Goal: Task Accomplishment & Management: Manage account settings

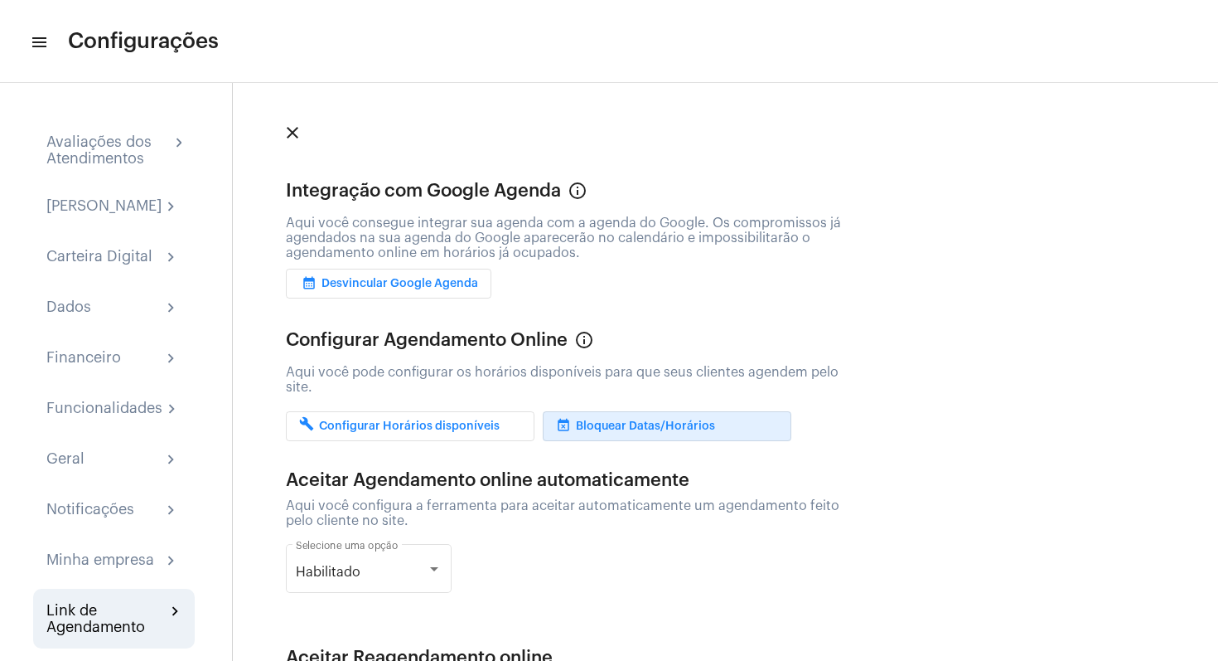
scroll to position [38, 0]
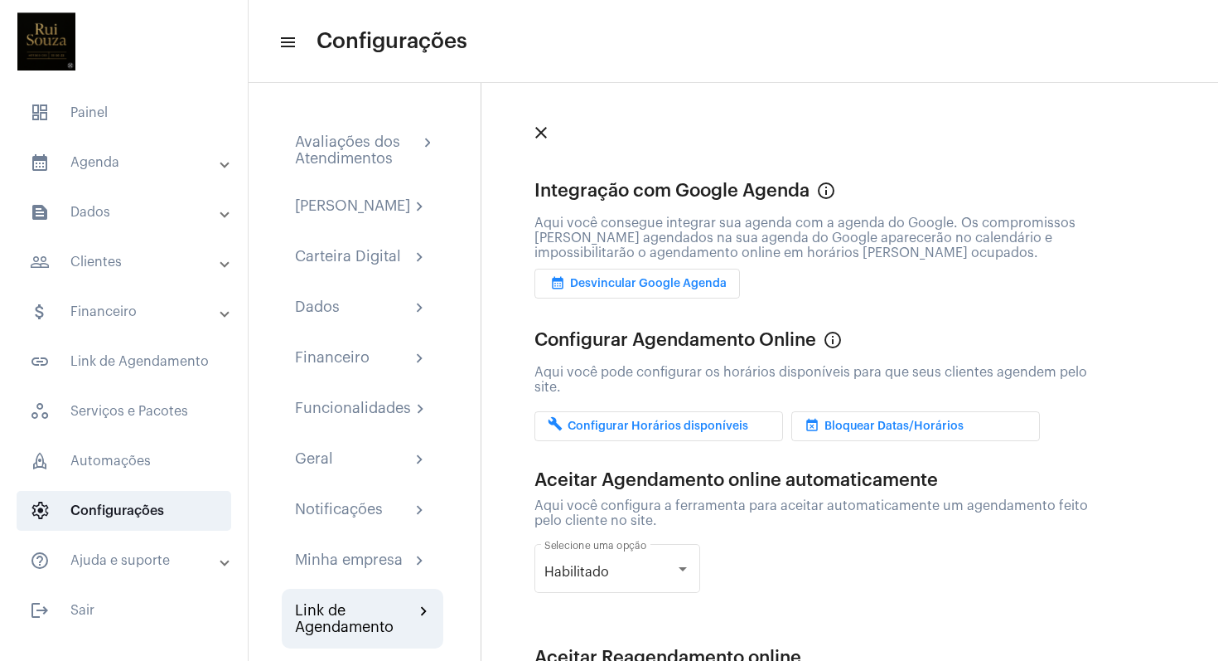
click at [81, 167] on mat-panel-title "calendar_month_outlined Agenda" at bounding box center [125, 162] width 191 height 20
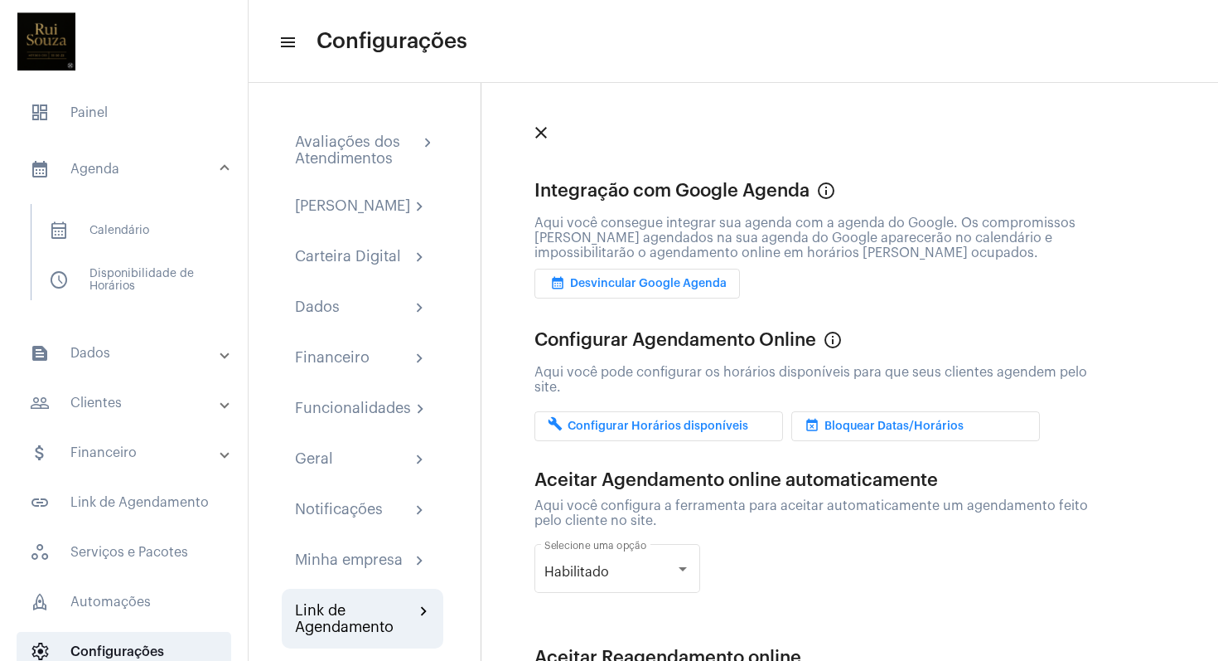
click at [103, 408] on mat-panel-title "people_outline Clientes" at bounding box center [125, 403] width 191 height 20
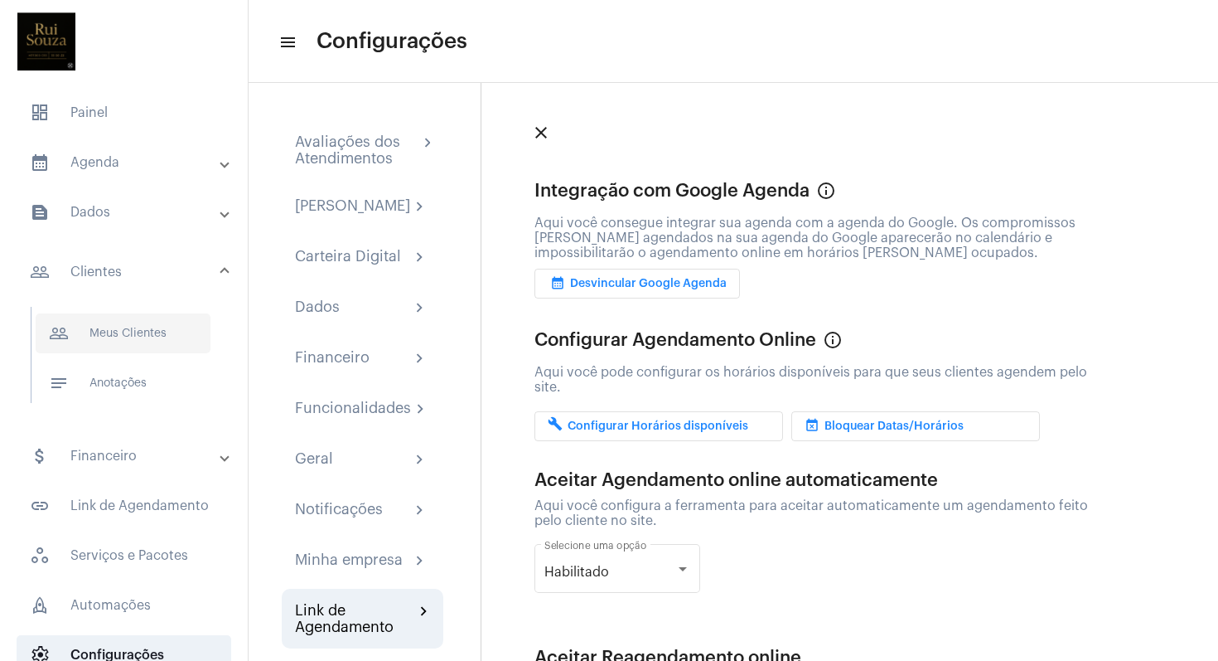
click at [114, 336] on span "people_outline Meus Clientes" at bounding box center [123, 333] width 175 height 40
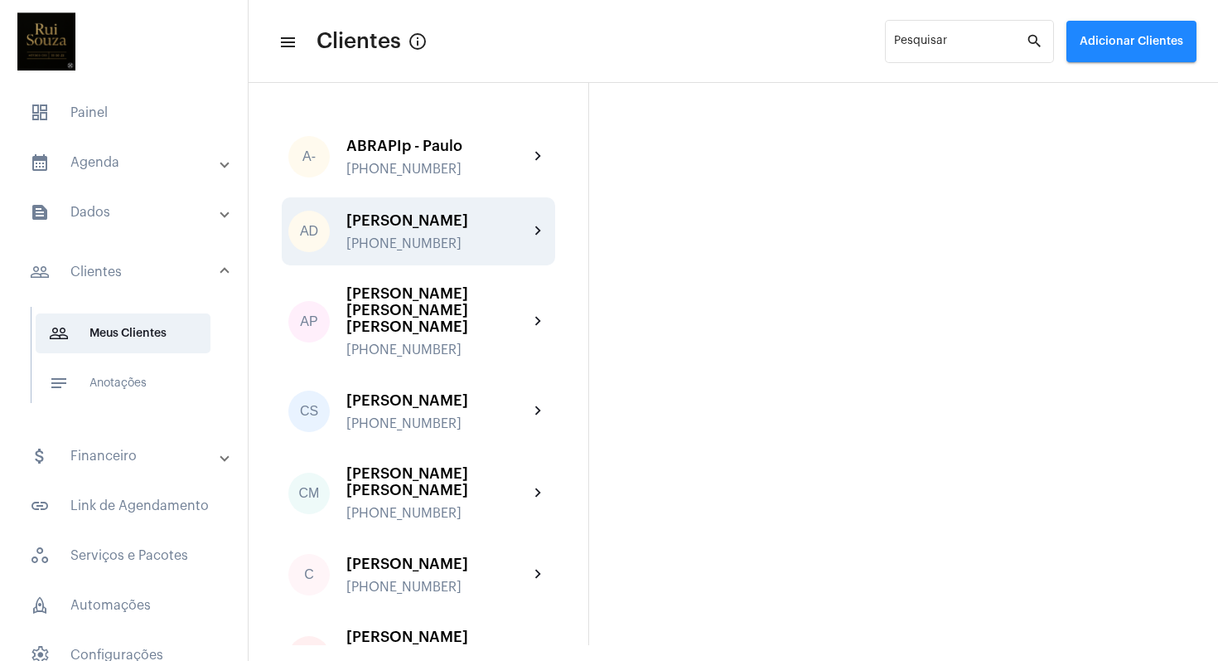
click at [425, 223] on div "[PERSON_NAME]" at bounding box center [437, 220] width 182 height 17
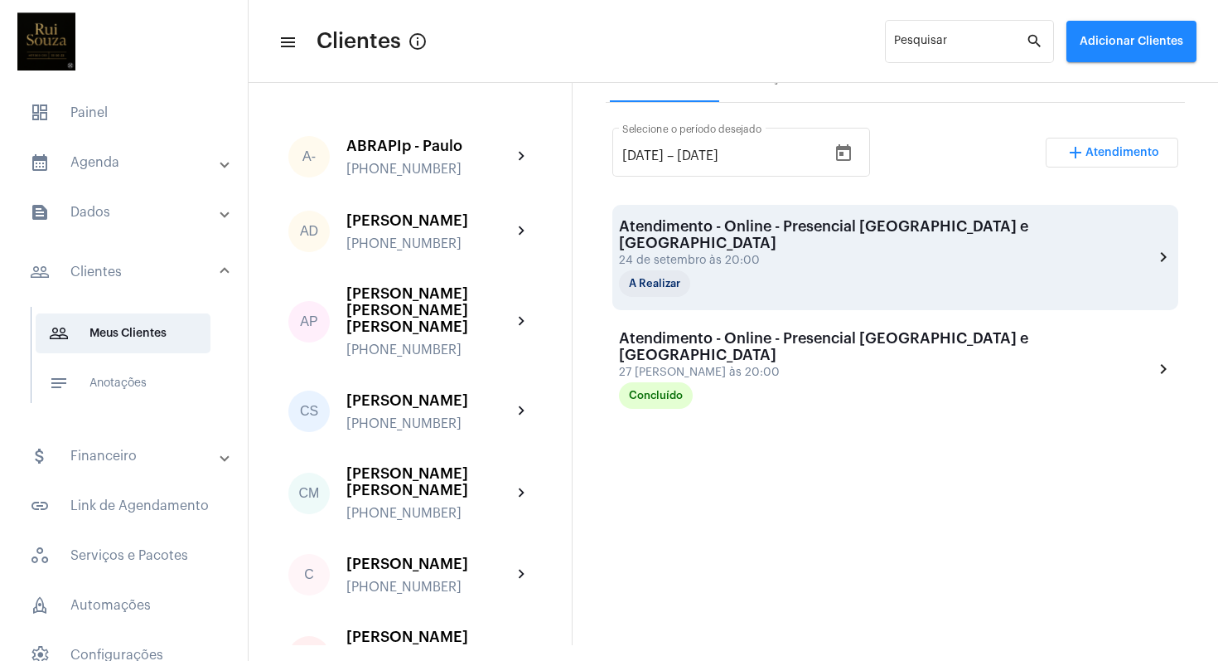
scroll to position [317, 0]
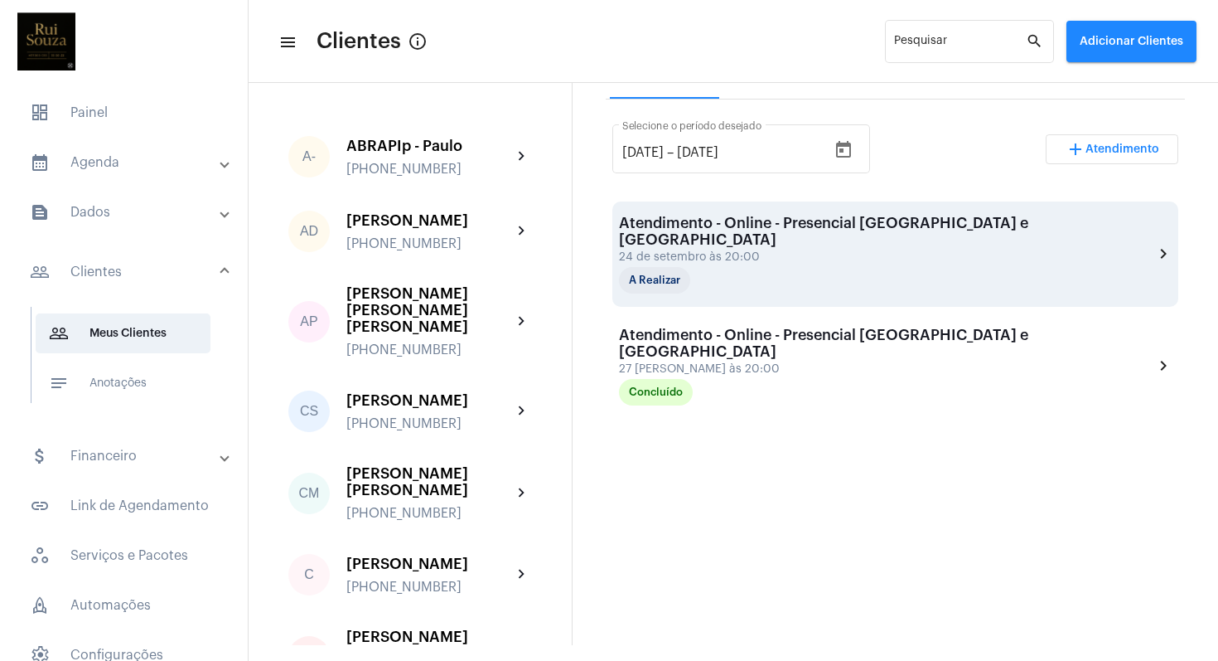
click at [741, 251] on div "24 de setembro às 20:00" at bounding box center [886, 257] width 534 height 12
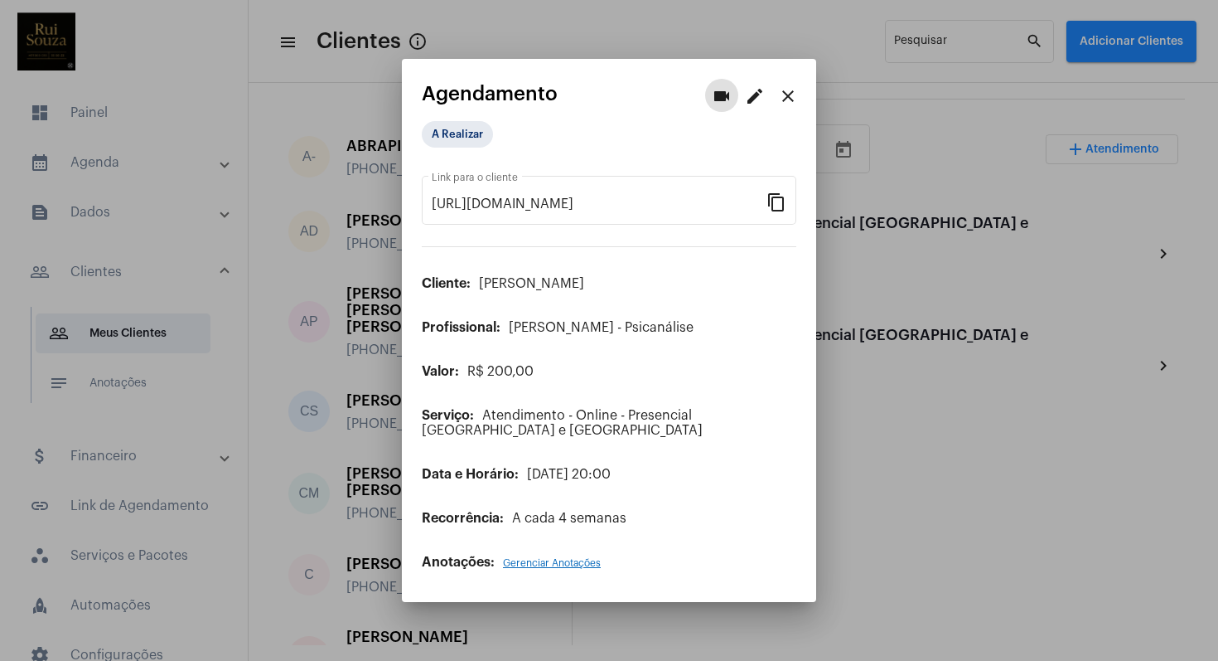
click at [748, 100] on mat-icon "edit" at bounding box center [755, 96] width 20 height 20
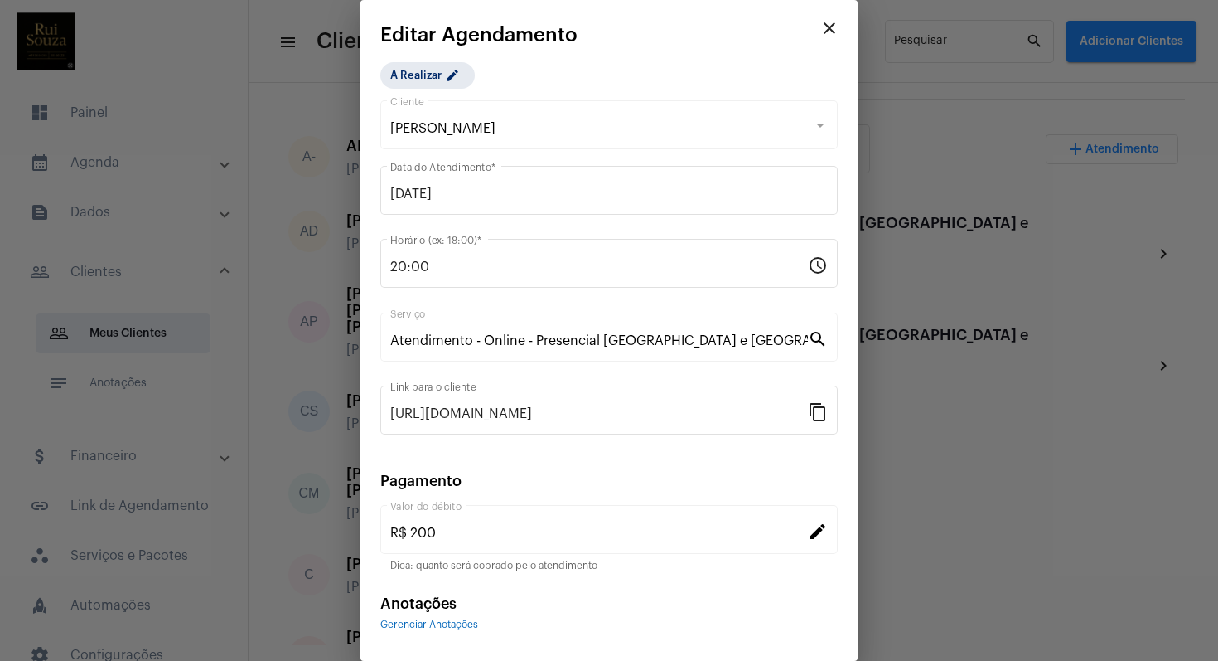
click at [808, 537] on mat-icon "edit" at bounding box center [818, 530] width 20 height 20
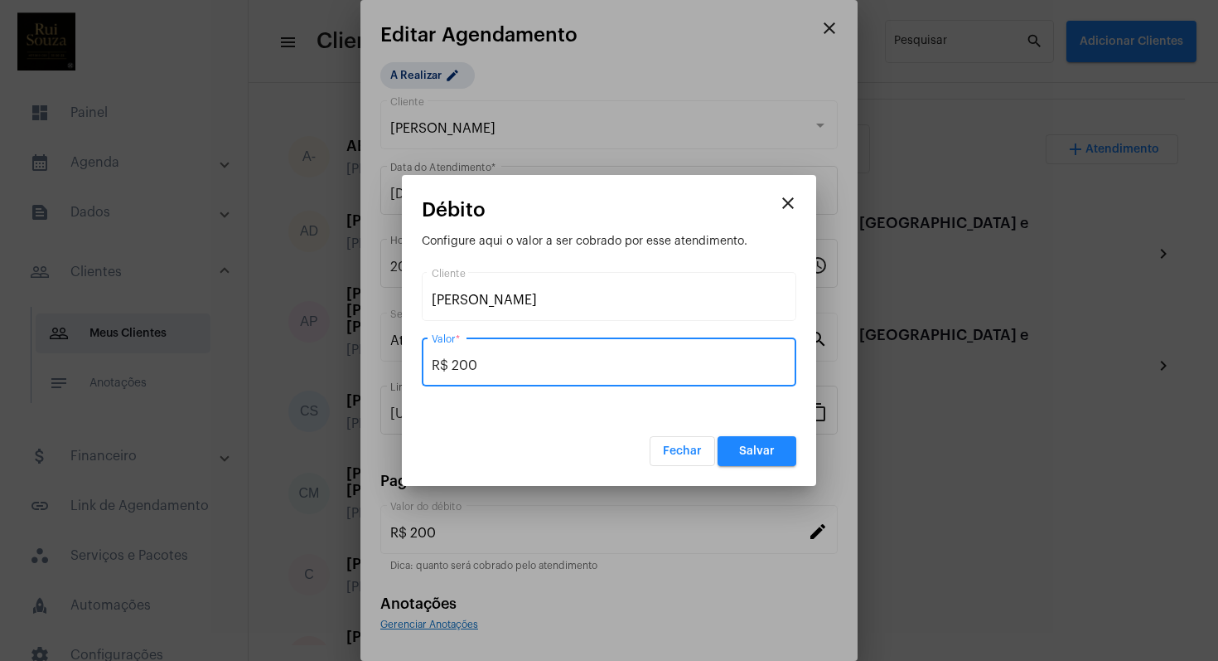
drag, startPoint x: 545, startPoint y: 371, endPoint x: 366, endPoint y: 346, distance: 180.0
click at [366, 346] on div "videocam edit close Agendamento A Realizar https://neft.com.br/agendamento/bd34…" at bounding box center [609, 330] width 1218 height 661
type input "R$ 0"
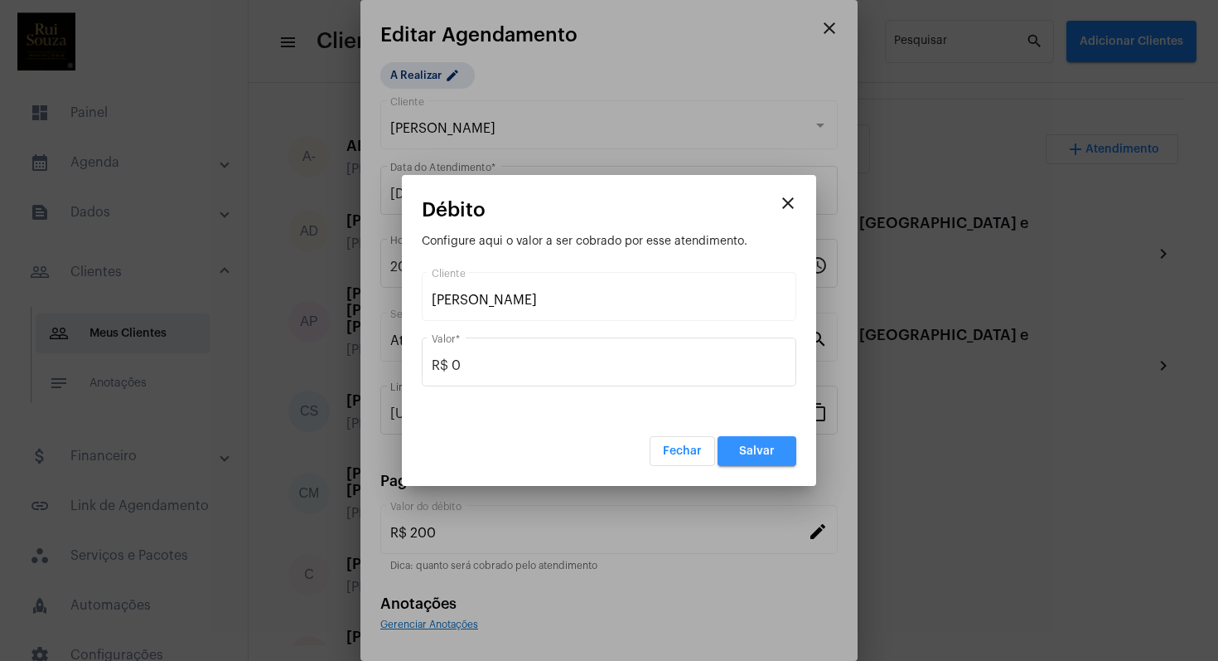
click at [748, 454] on span "Salvar" at bounding box center [757, 451] width 36 height 12
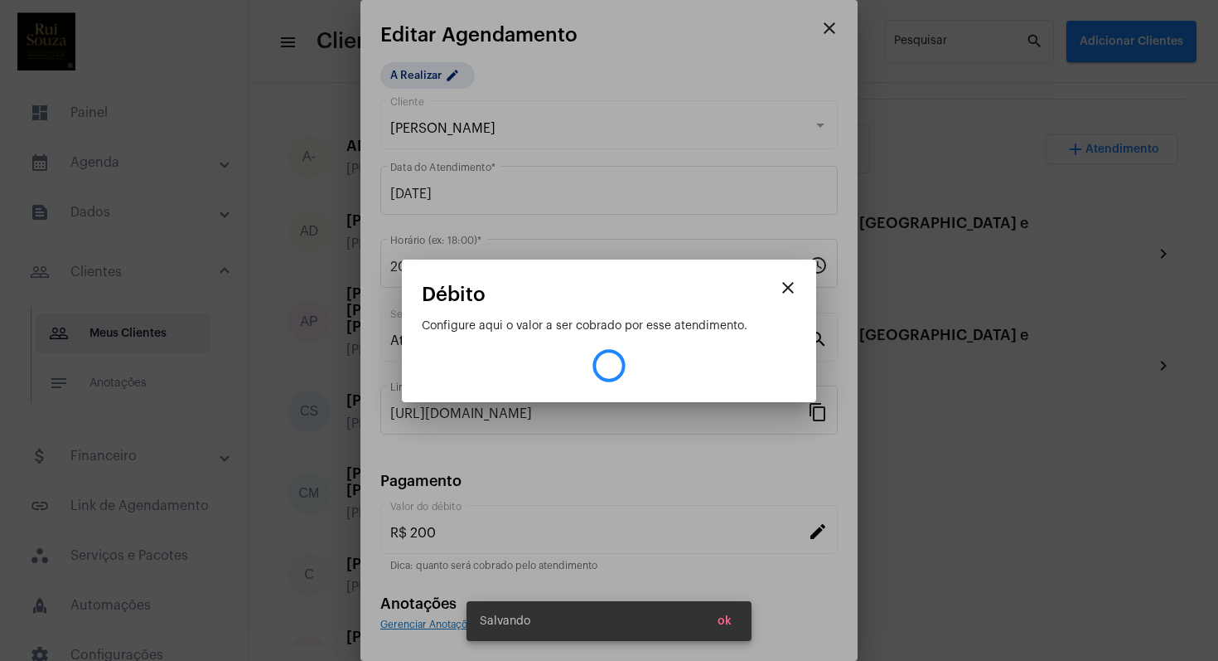
type input "R$ 0"
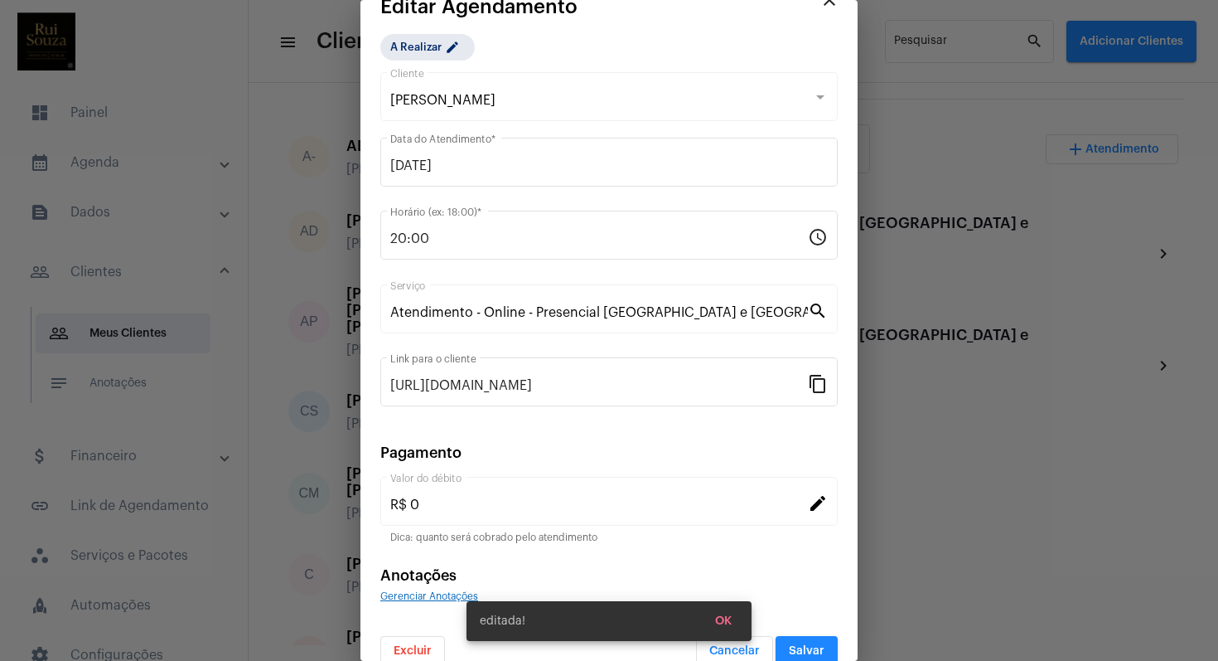
scroll to position [56, 0]
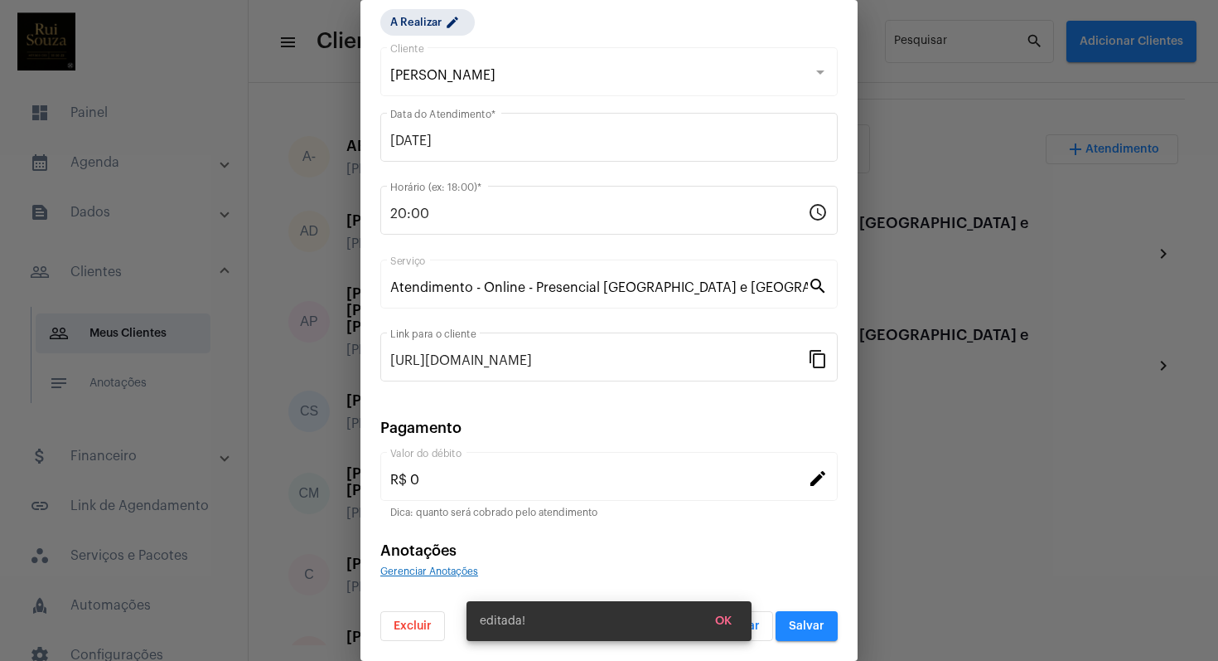
click at [801, 628] on span "Salvar" at bounding box center [807, 626] width 36 height 12
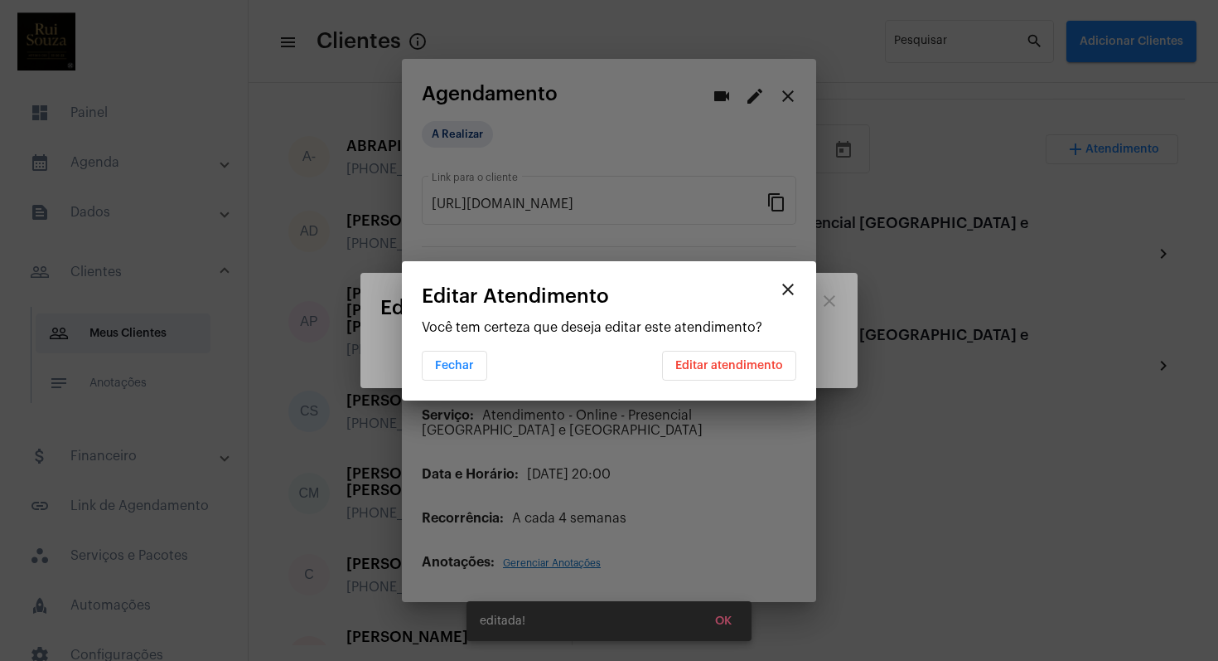
scroll to position [0, 0]
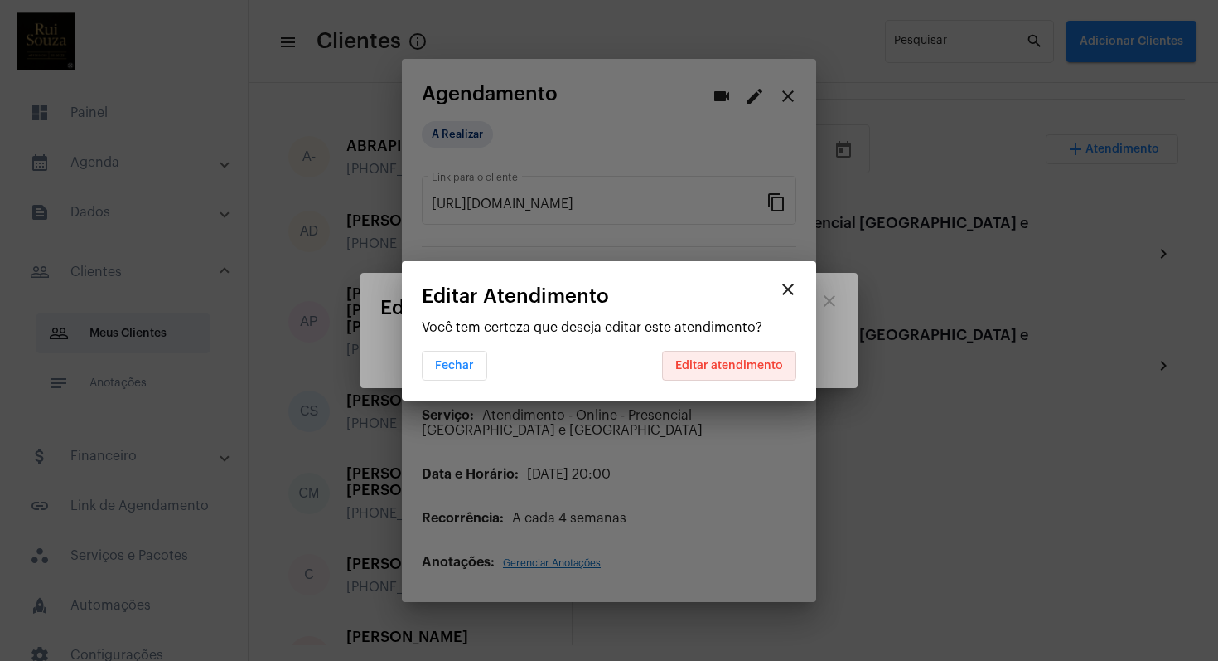
click at [746, 372] on button "Editar atendimento" at bounding box center [729, 366] width 134 height 30
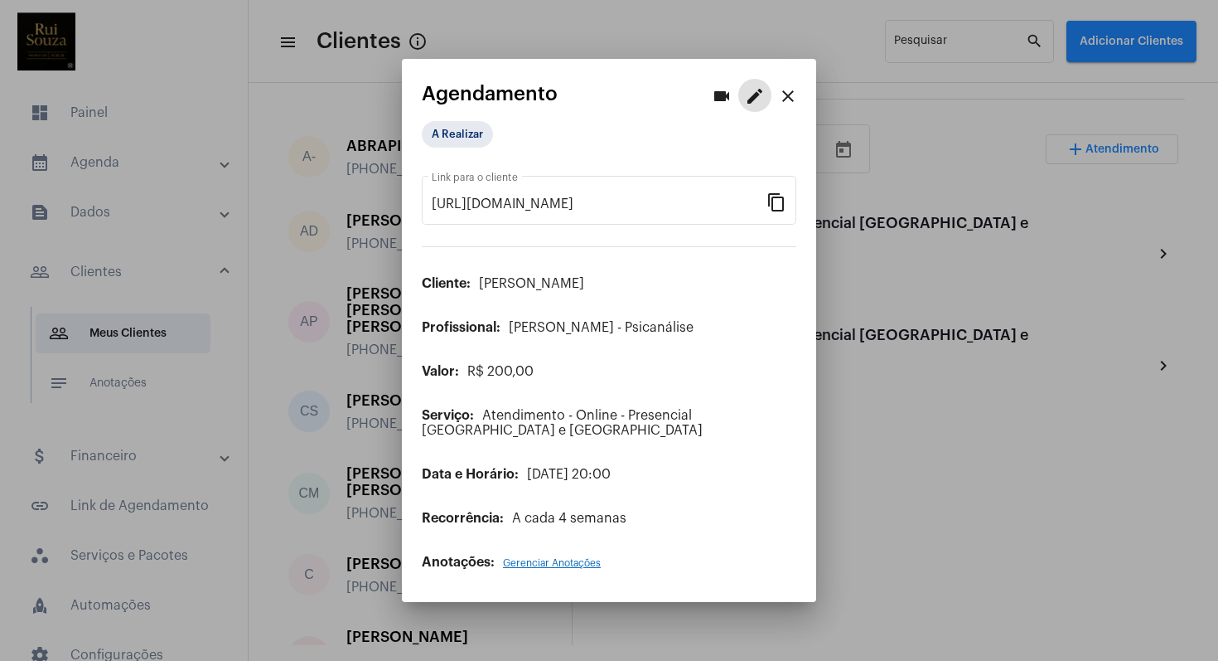
click at [789, 99] on mat-icon "close" at bounding box center [788, 96] width 20 height 20
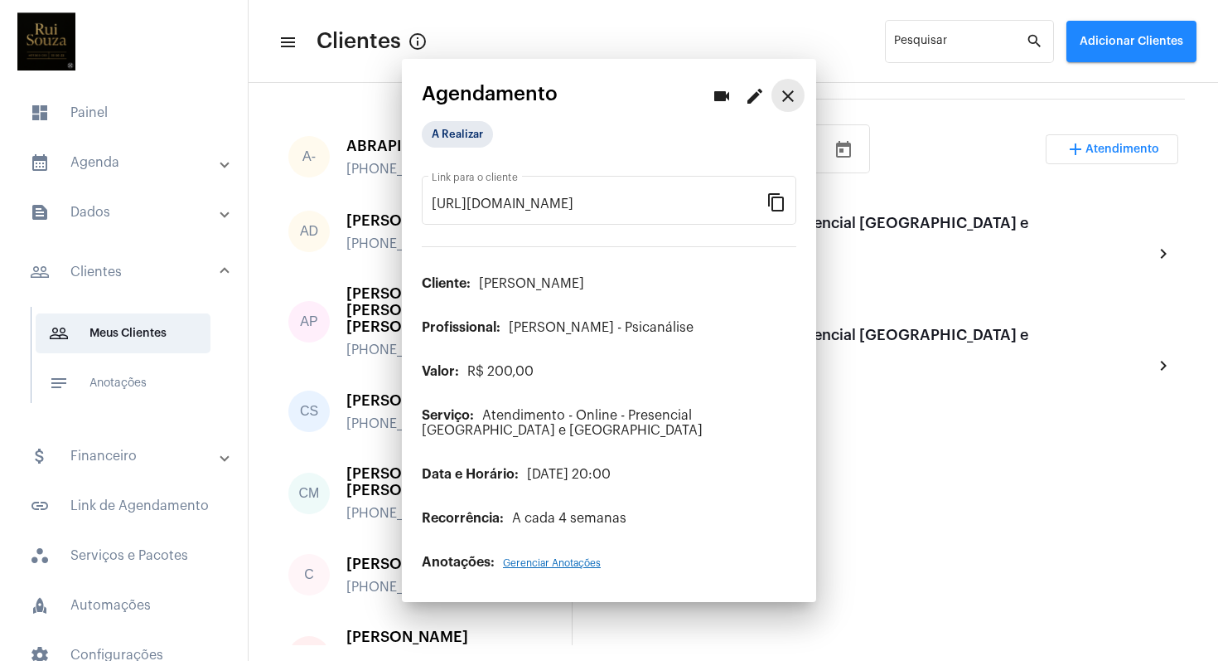
scroll to position [317, 0]
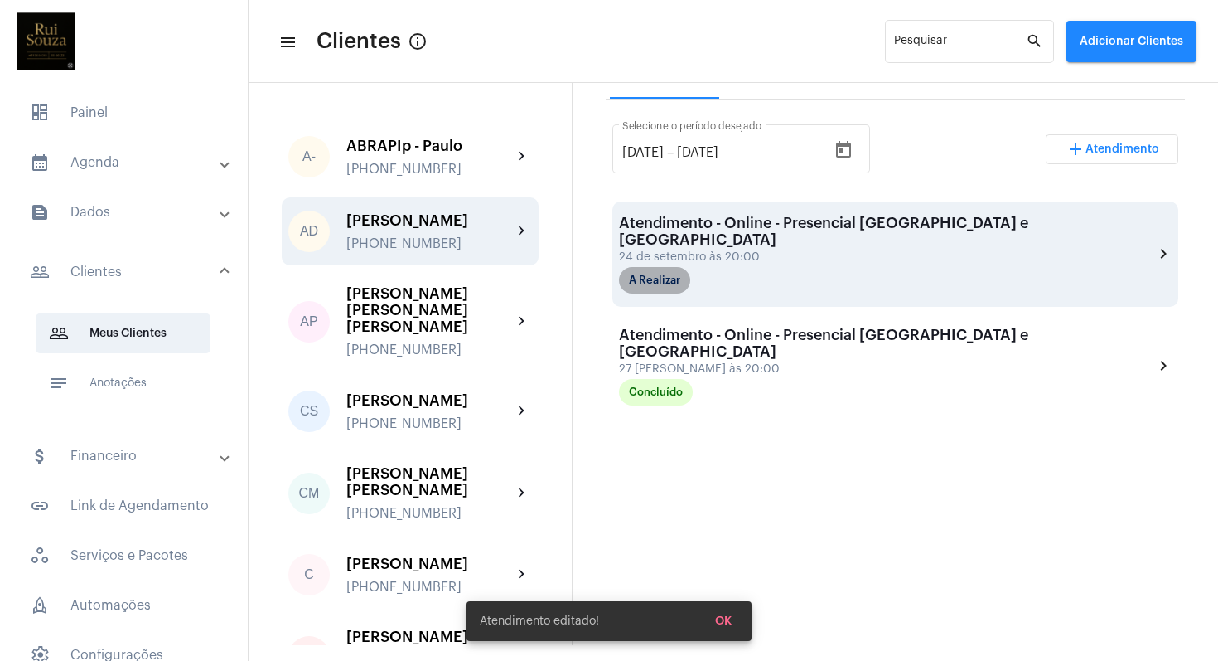
click at [670, 267] on mat-chip "A Realizar" at bounding box center [654, 280] width 71 height 27
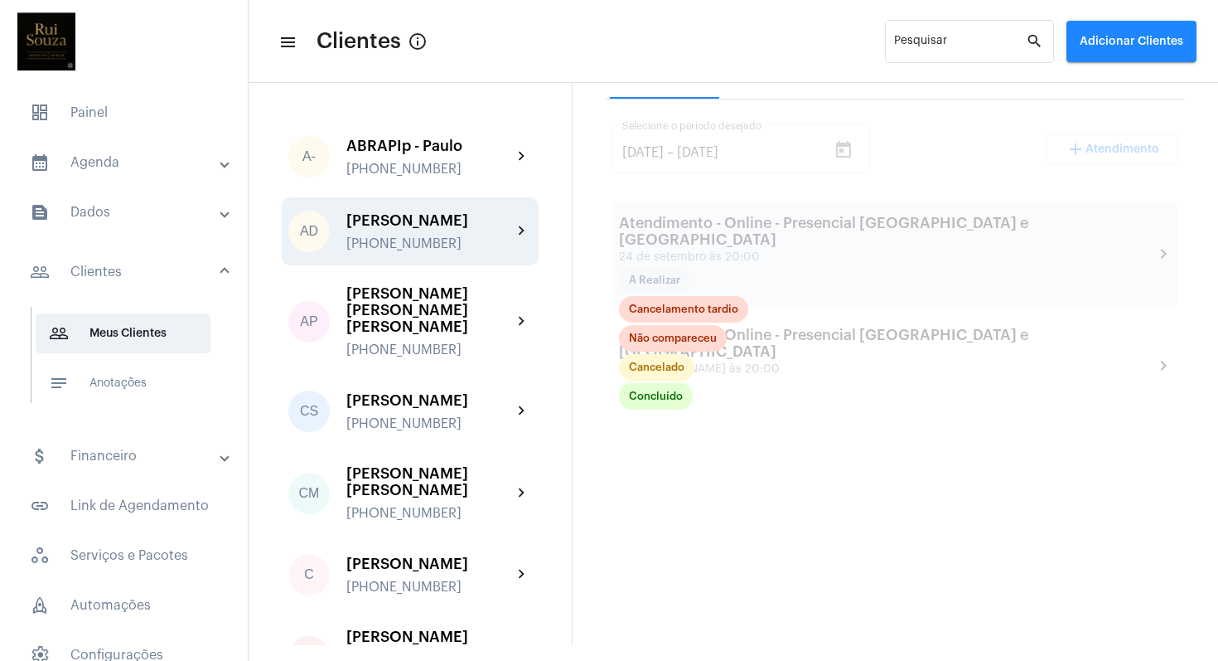
click at [907, 426] on div at bounding box center [895, 419] width 579 height 641
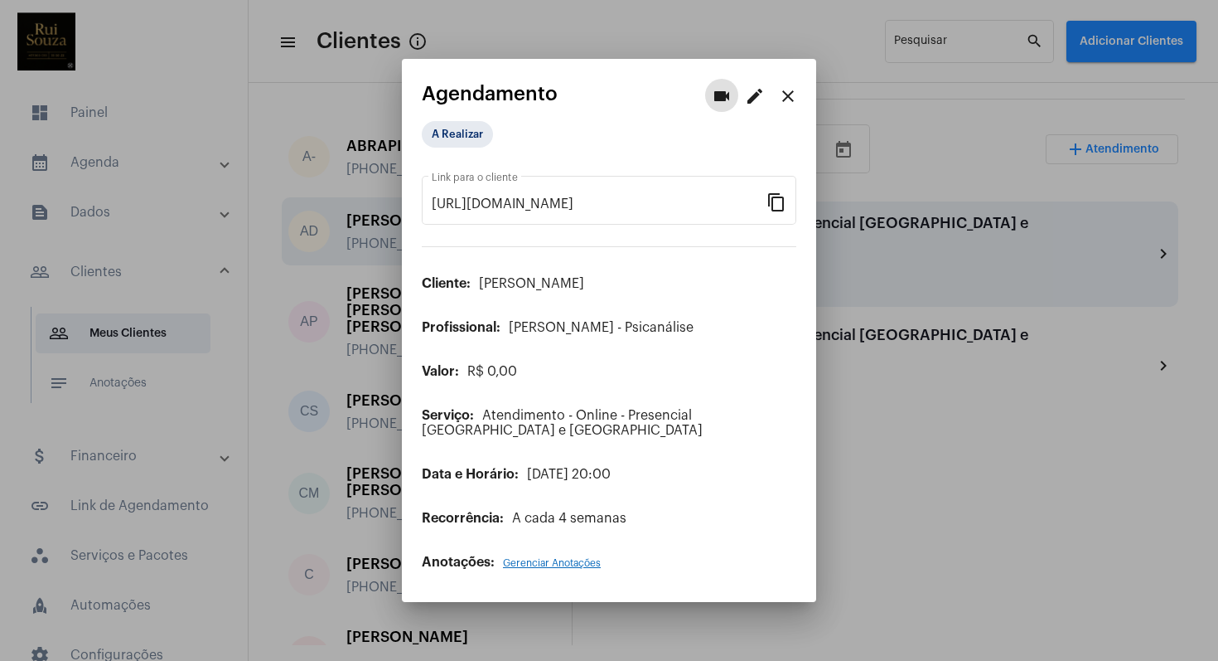
click at [785, 95] on mat-icon "close" at bounding box center [788, 96] width 20 height 20
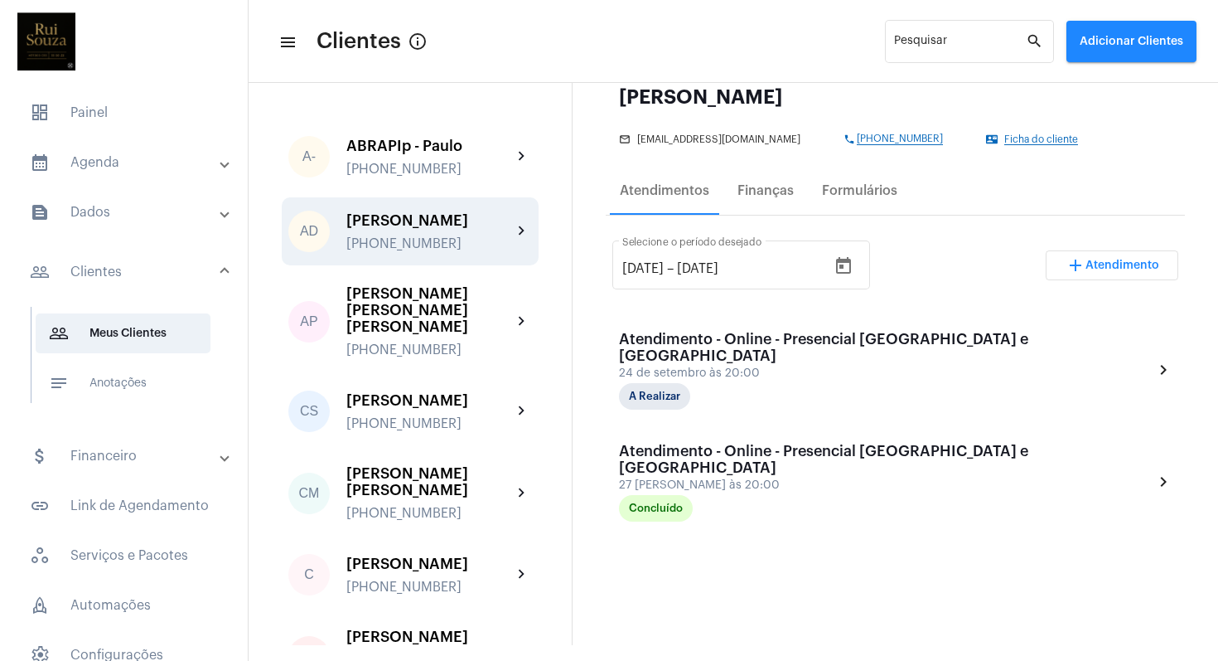
scroll to position [196, 0]
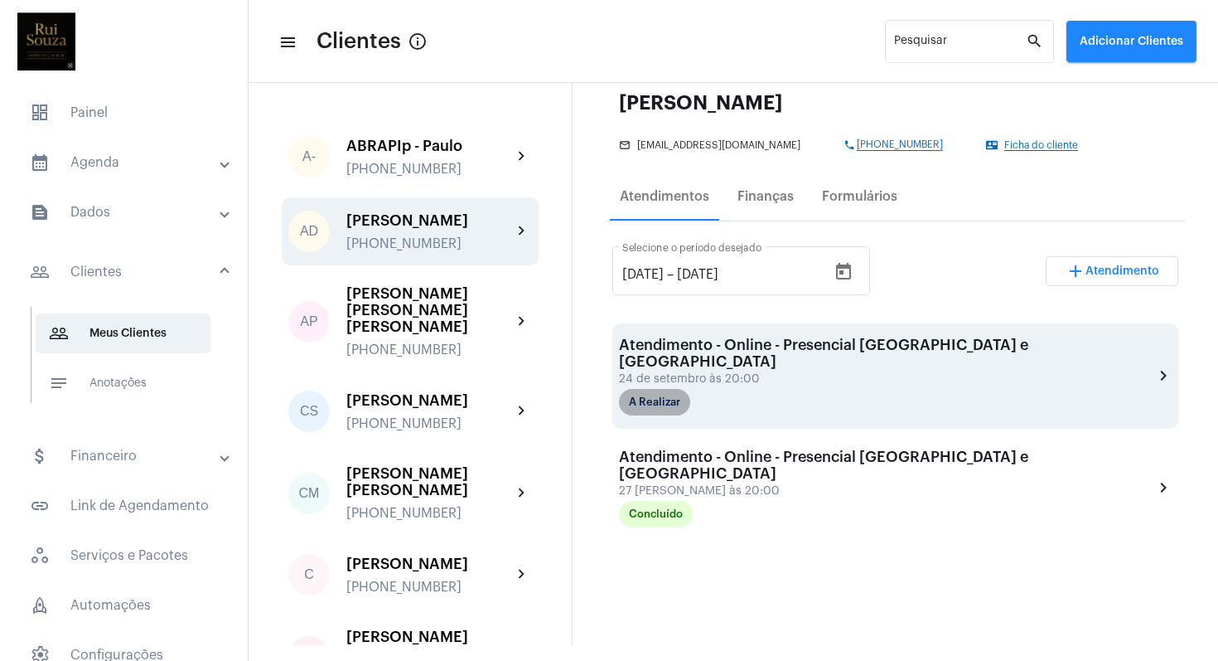
click at [668, 389] on mat-chip "A Realizar" at bounding box center [654, 402] width 71 height 27
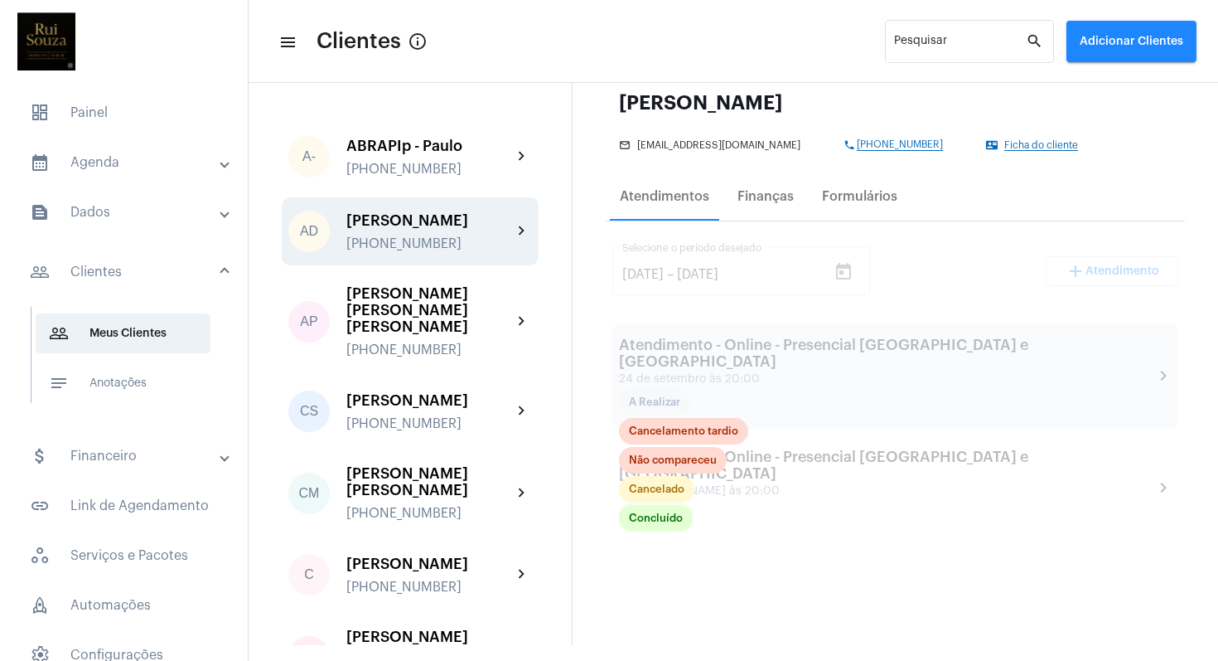
click at [846, 378] on div at bounding box center [895, 541] width 579 height 641
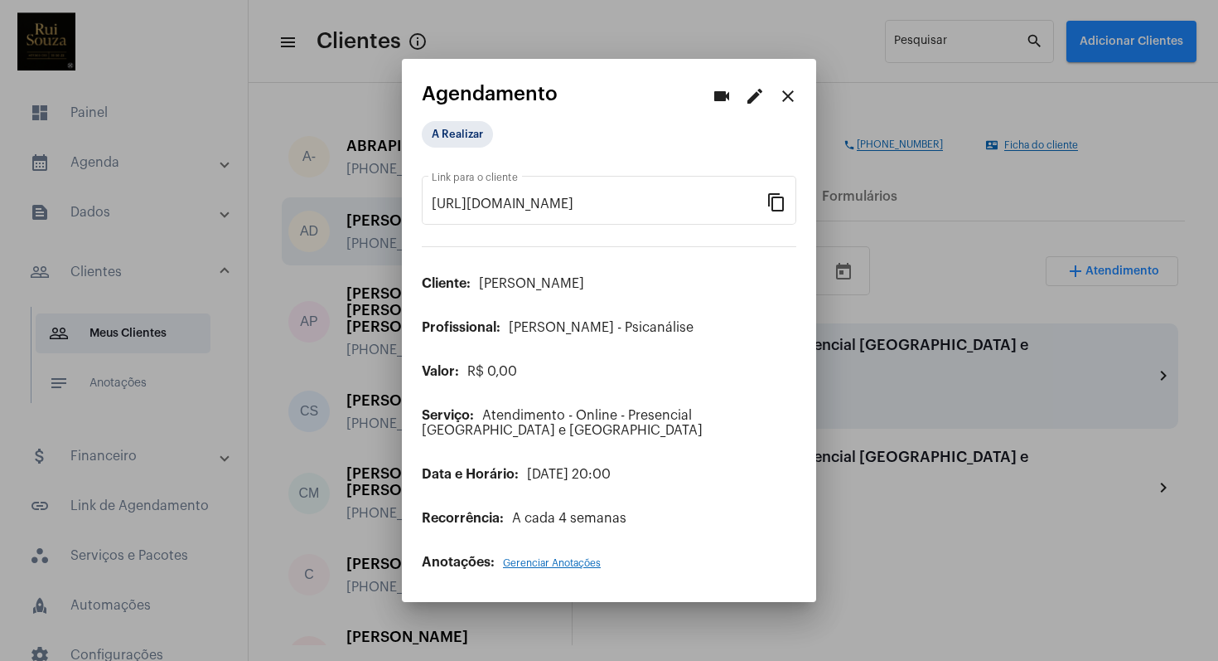
click at [973, 338] on div at bounding box center [609, 330] width 1218 height 661
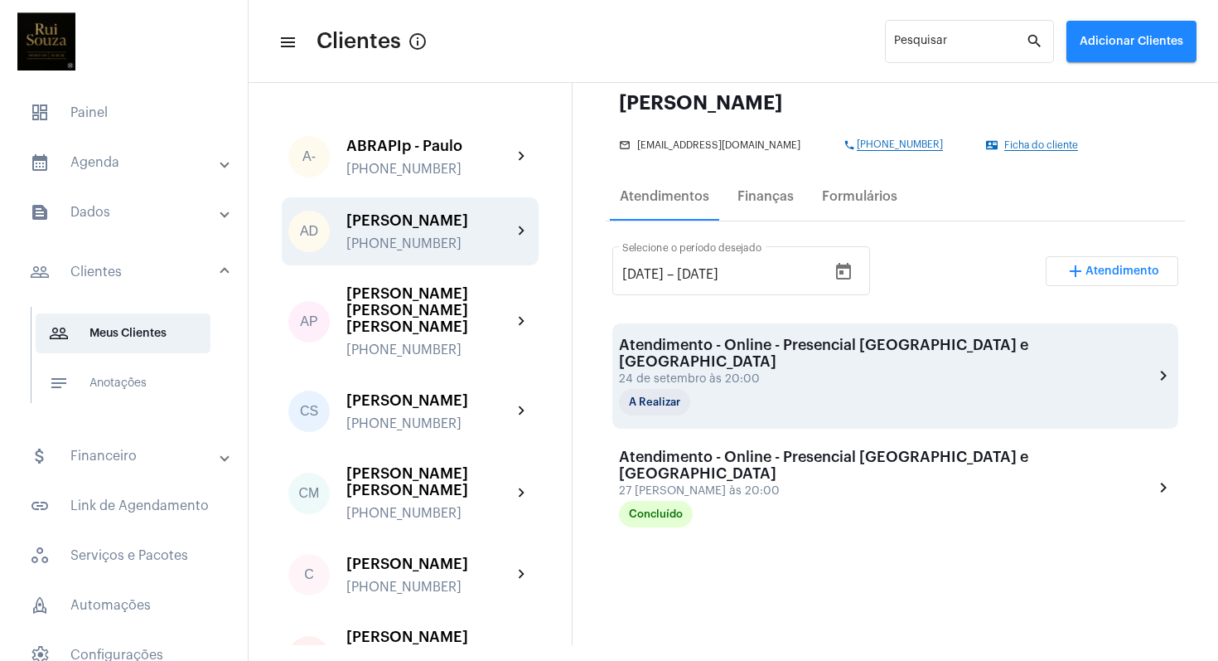
click at [1154, 365] on mat-icon "chevron_right" at bounding box center [1163, 375] width 18 height 20
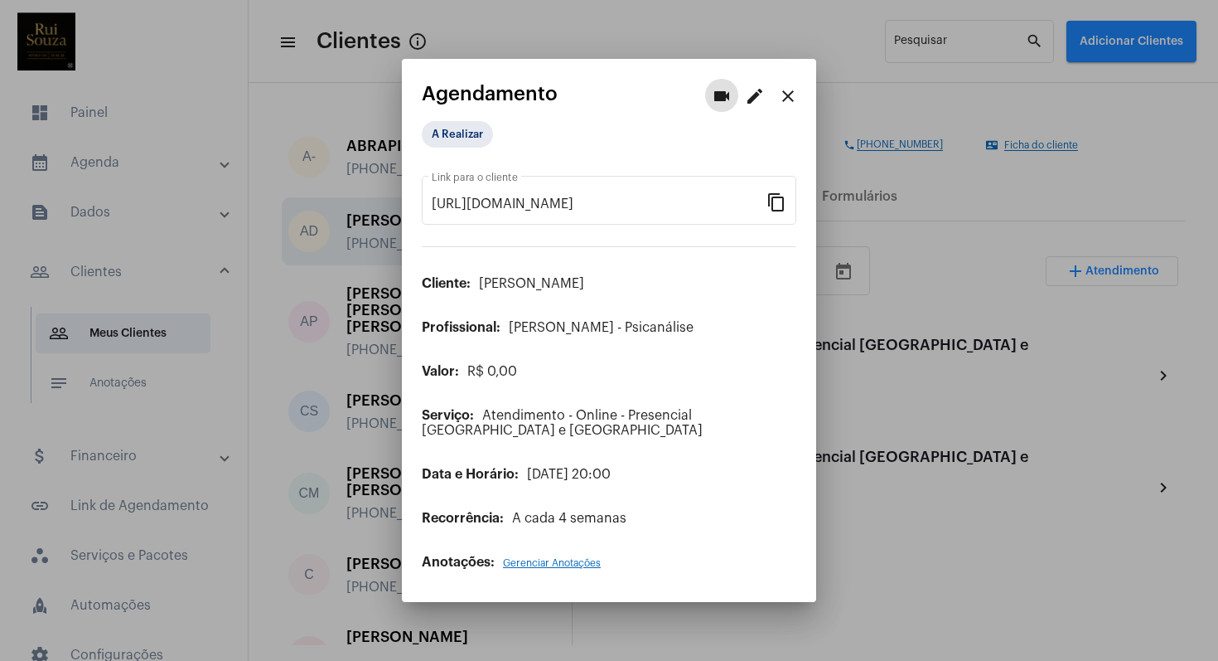
click at [793, 101] on mat-icon "close" at bounding box center [788, 96] width 20 height 20
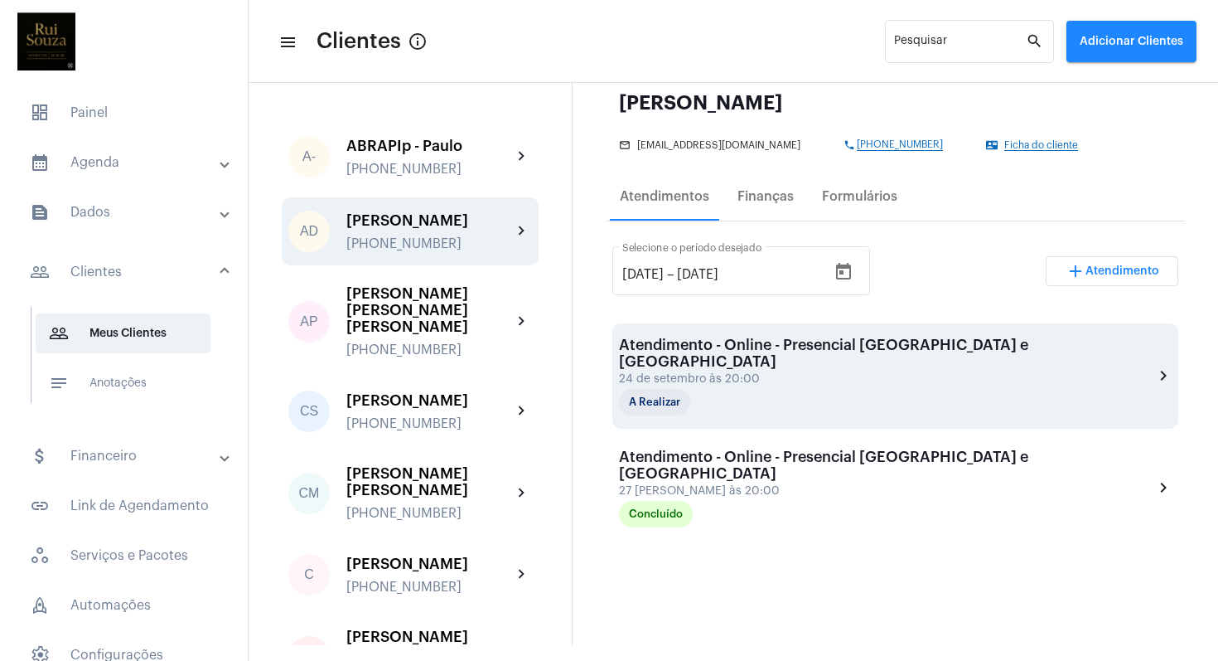
click at [1154, 366] on mat-icon "chevron_right" at bounding box center [1163, 375] width 18 height 20
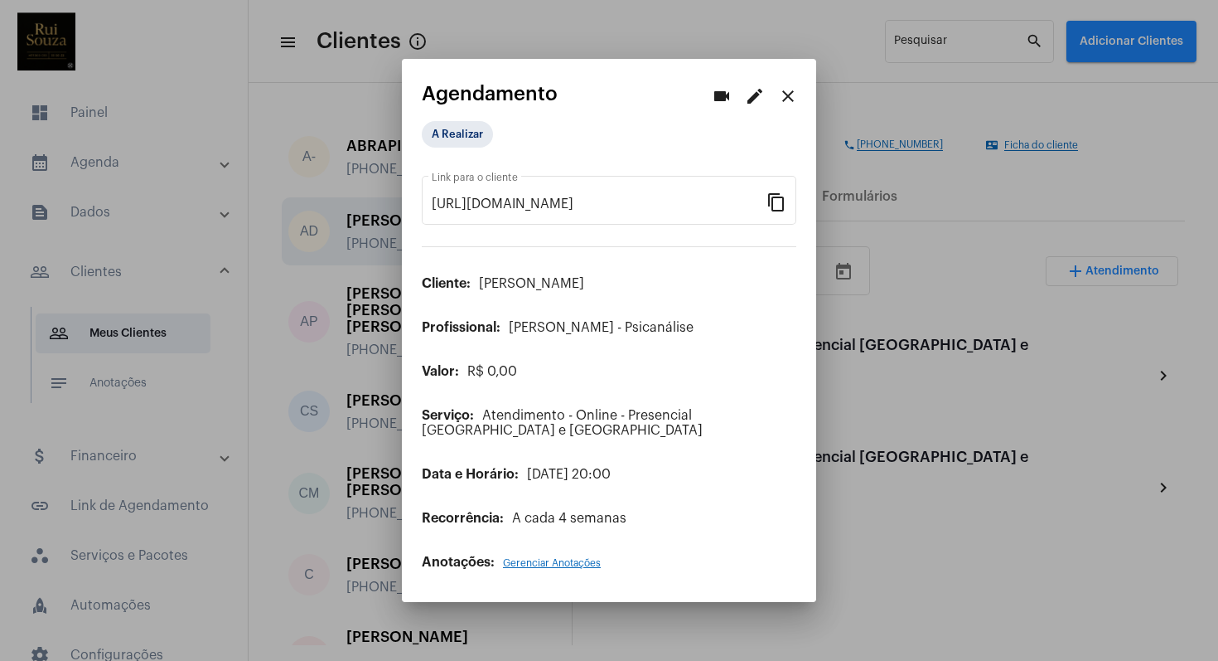
click at [560, 559] on span "Gerenciar Anotações" at bounding box center [552, 563] width 98 height 10
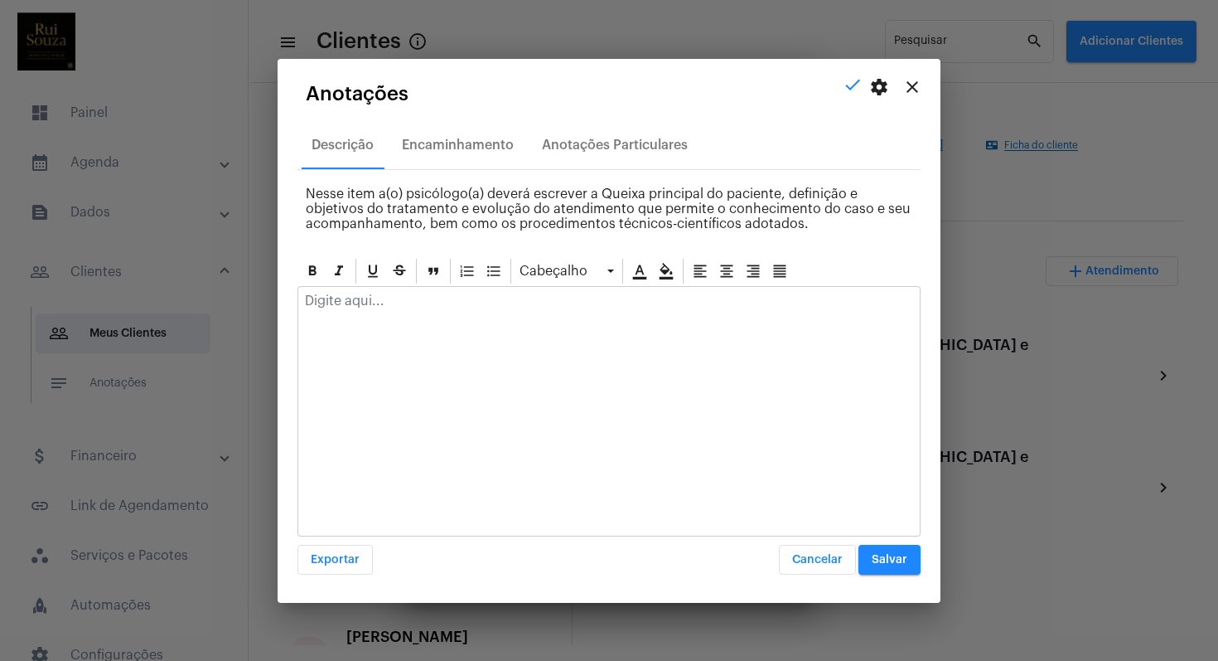
click at [911, 80] on mat-icon "close" at bounding box center [913, 87] width 20 height 20
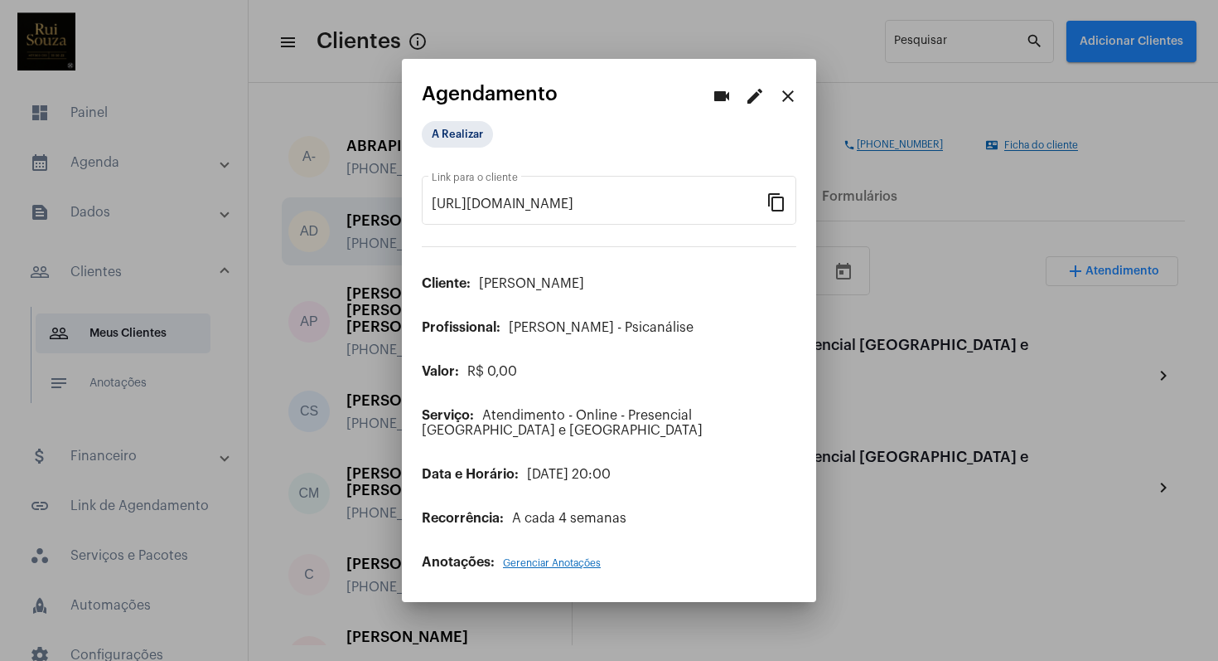
click at [795, 97] on mat-icon "close" at bounding box center [788, 96] width 20 height 20
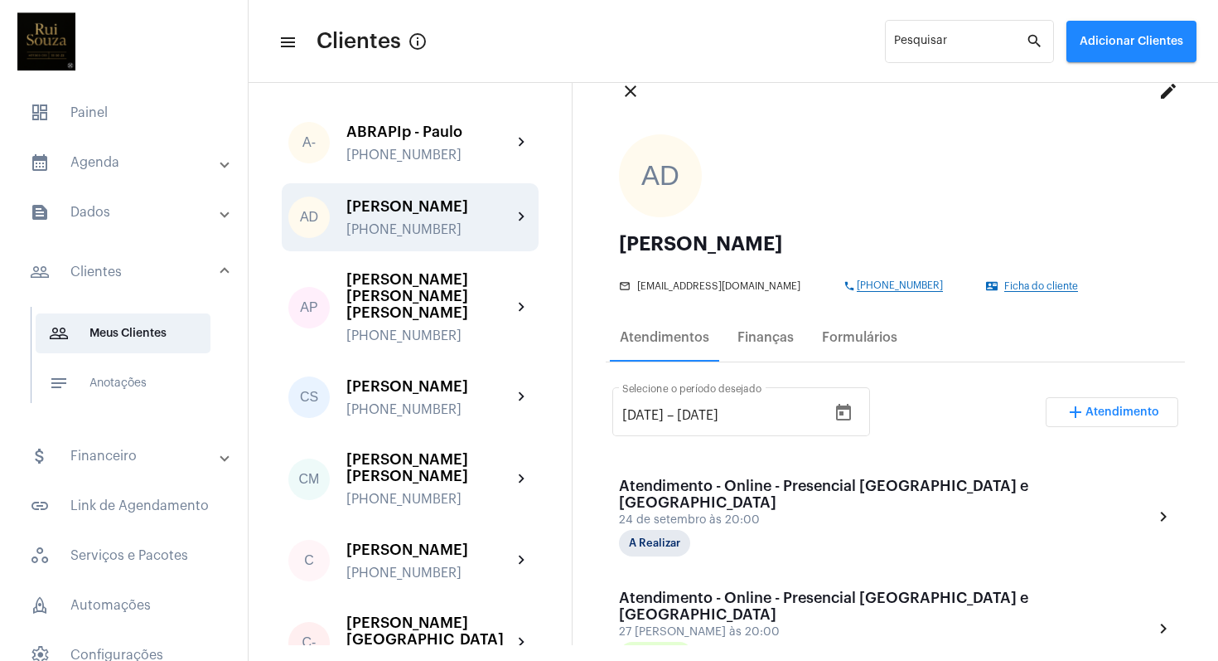
scroll to position [52, 0]
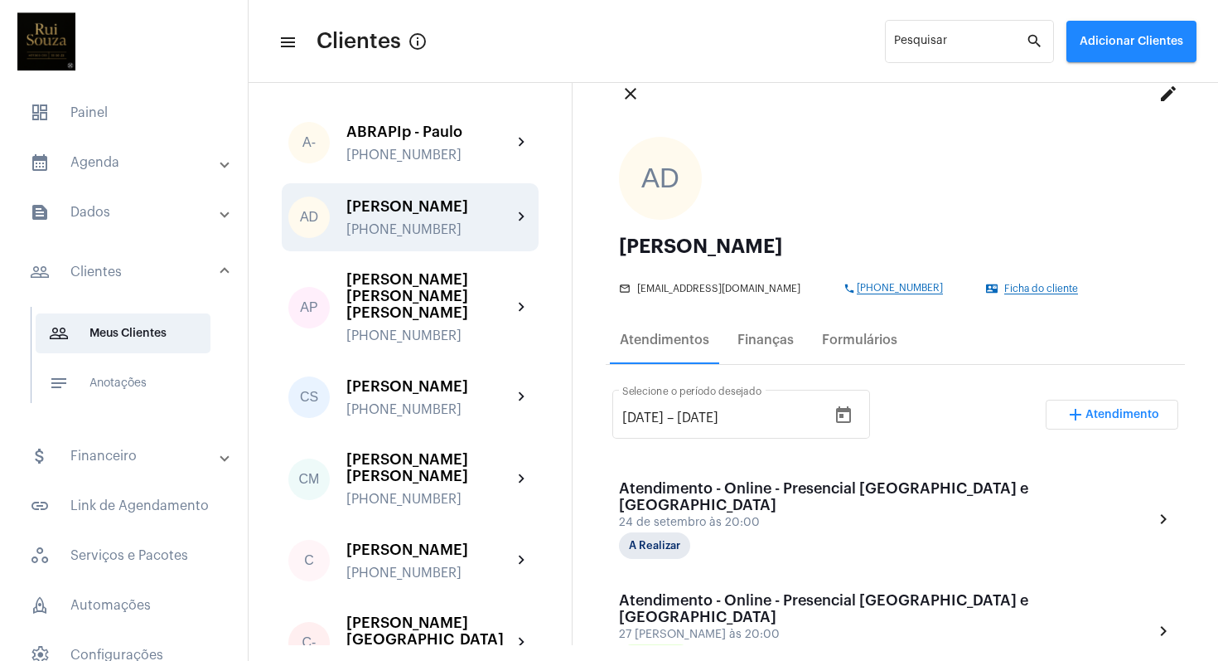
click at [1159, 89] on mat-icon "edit" at bounding box center [1169, 94] width 20 height 20
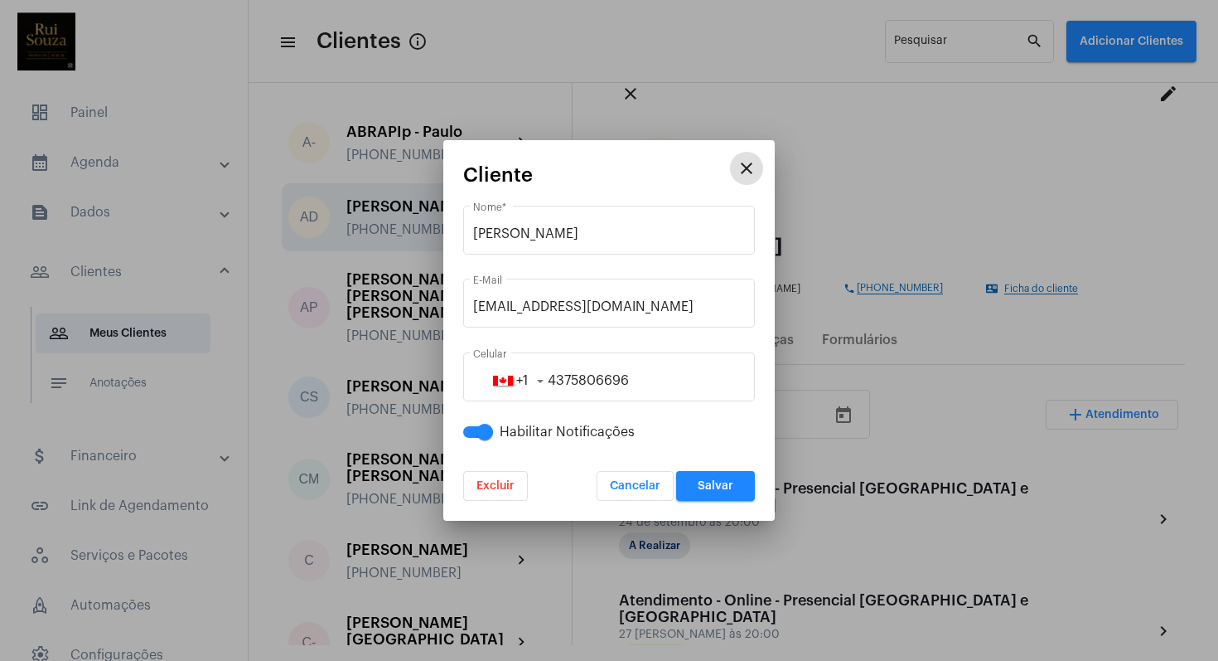
click at [745, 166] on mat-icon "close" at bounding box center [747, 168] width 20 height 20
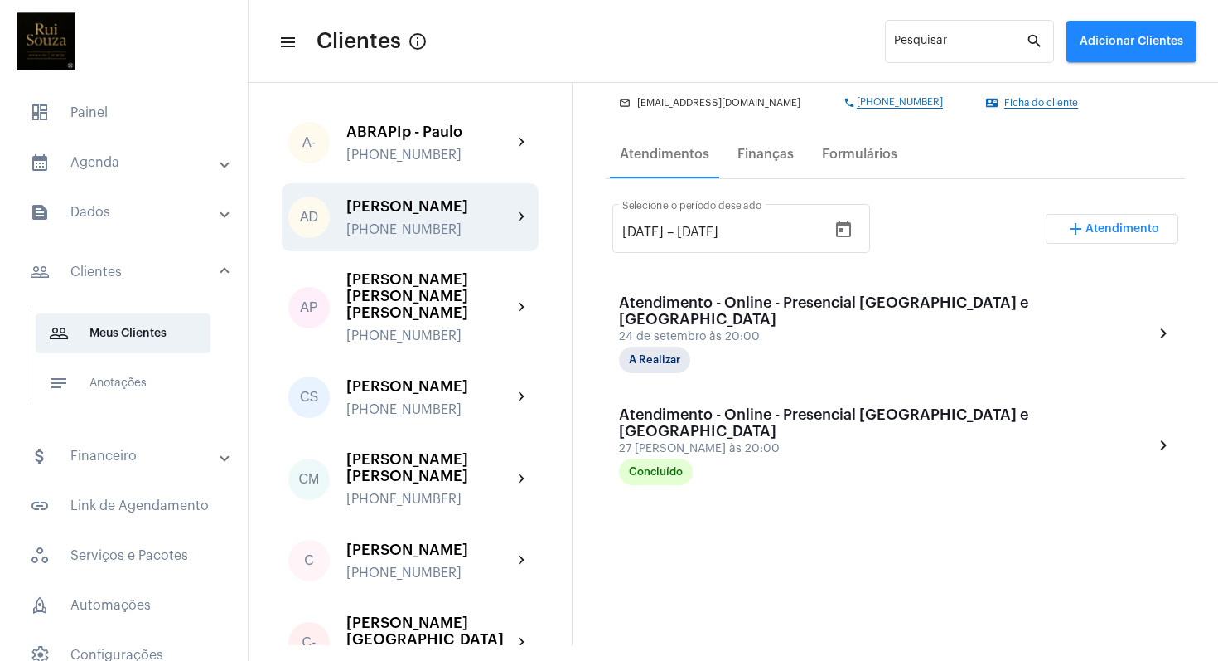
scroll to position [7, 0]
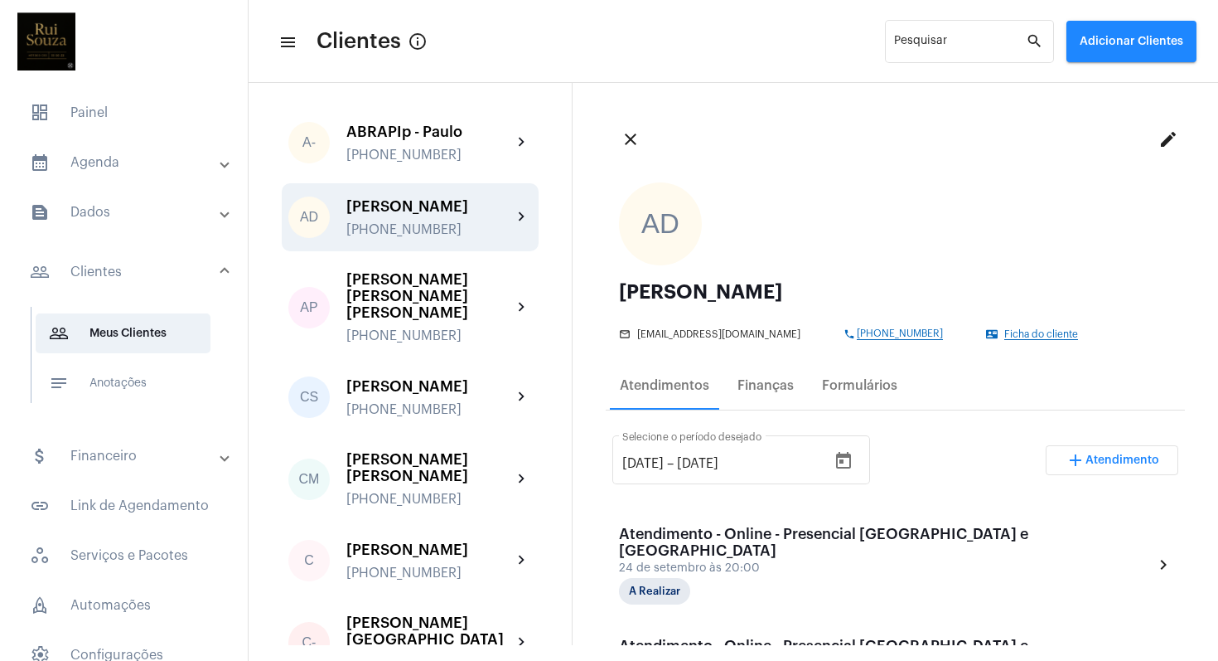
click at [129, 169] on mat-panel-title "calendar_month_outlined Agenda" at bounding box center [125, 162] width 191 height 20
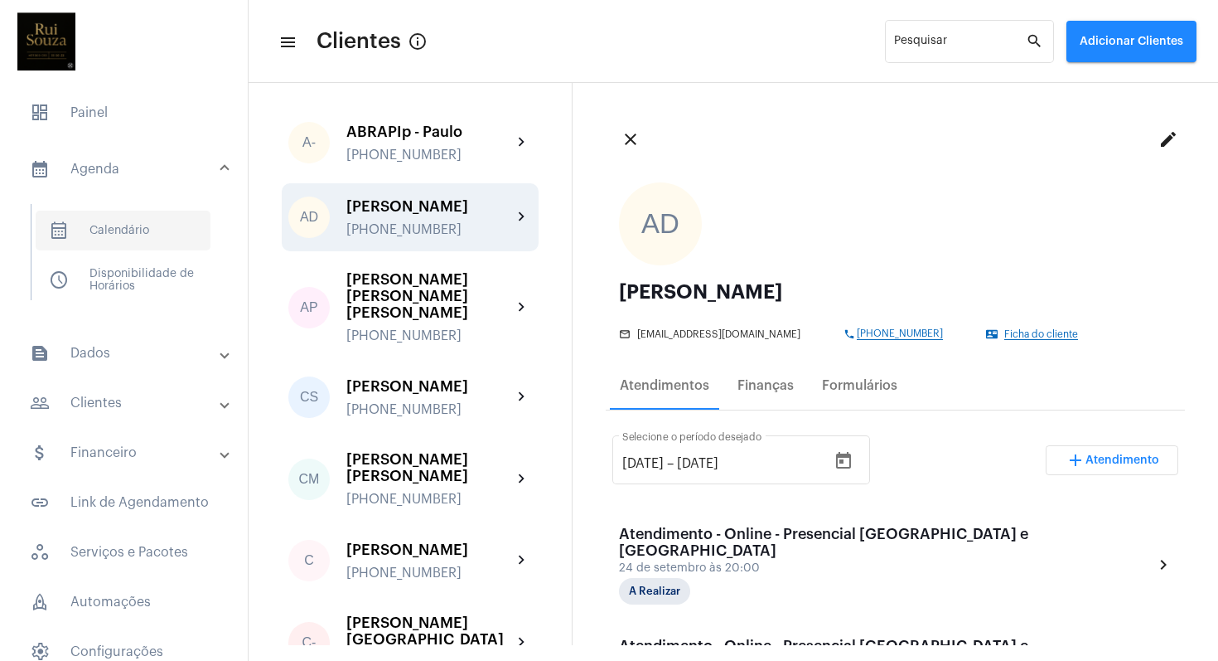
click at [105, 238] on span "calendar_month_outlined Calendário" at bounding box center [123, 231] width 175 height 40
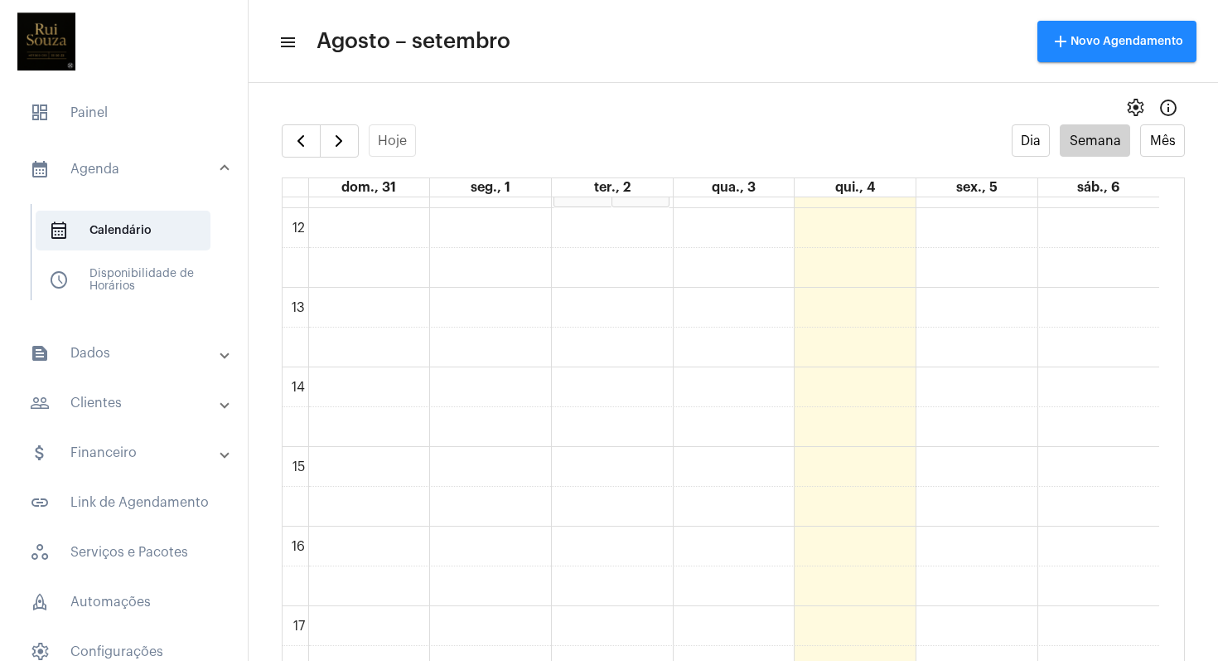
scroll to position [619, 0]
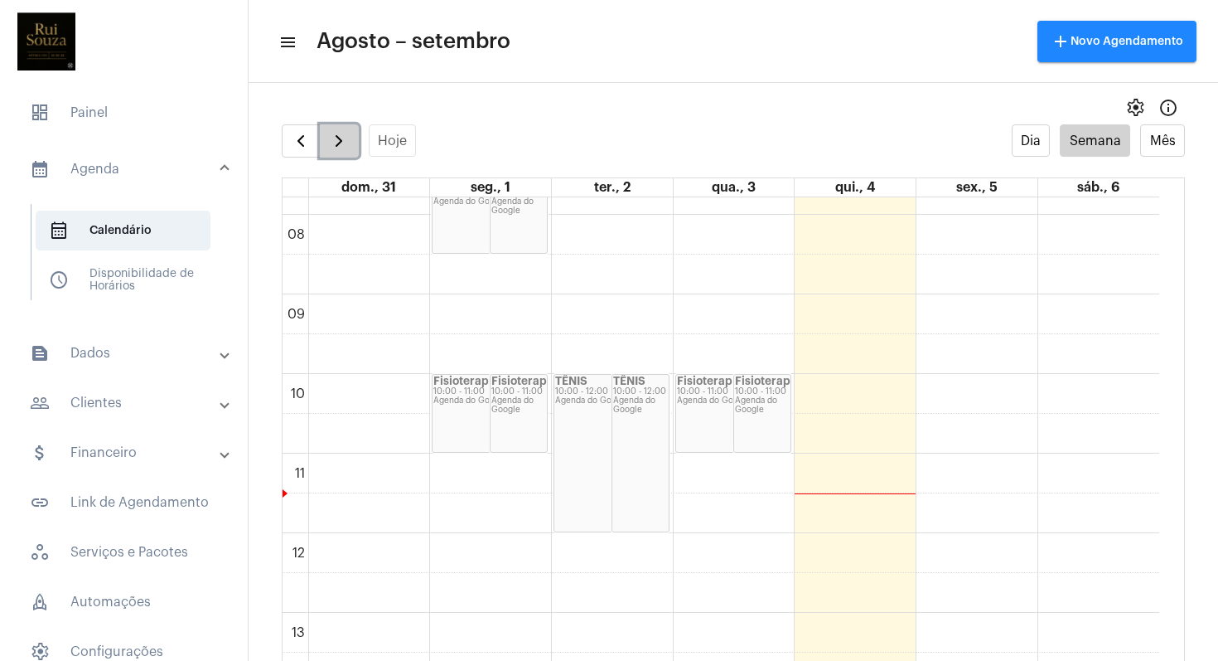
click at [336, 142] on span "button" at bounding box center [339, 141] width 20 height 20
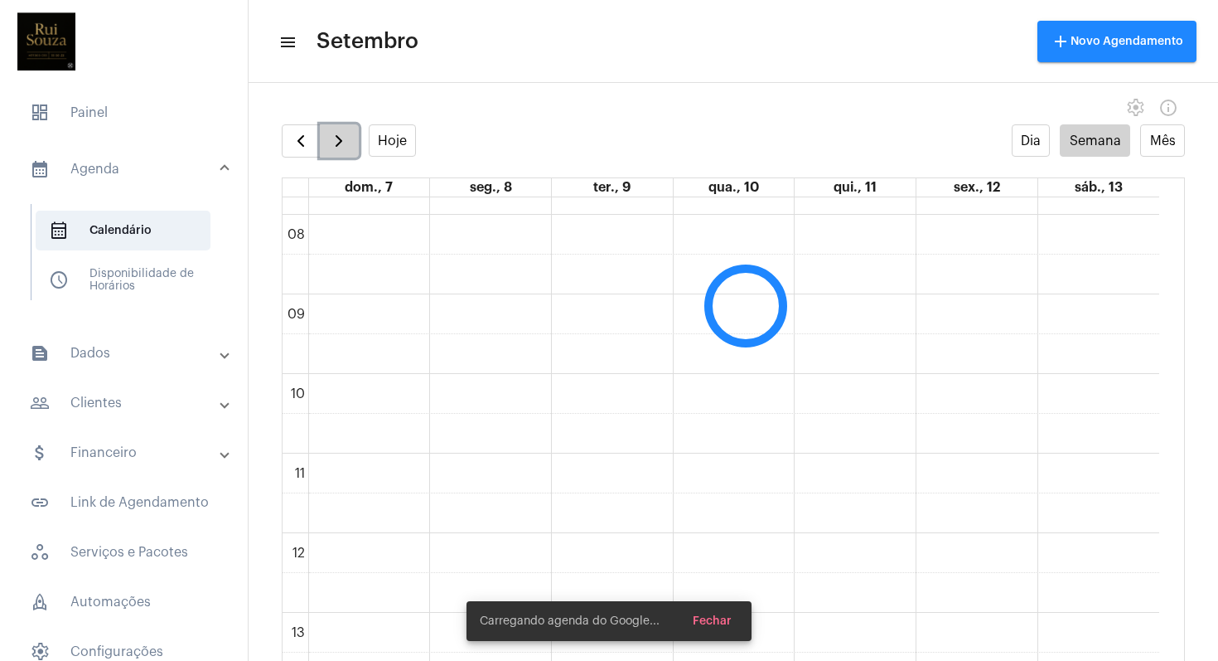
scroll to position [478, 0]
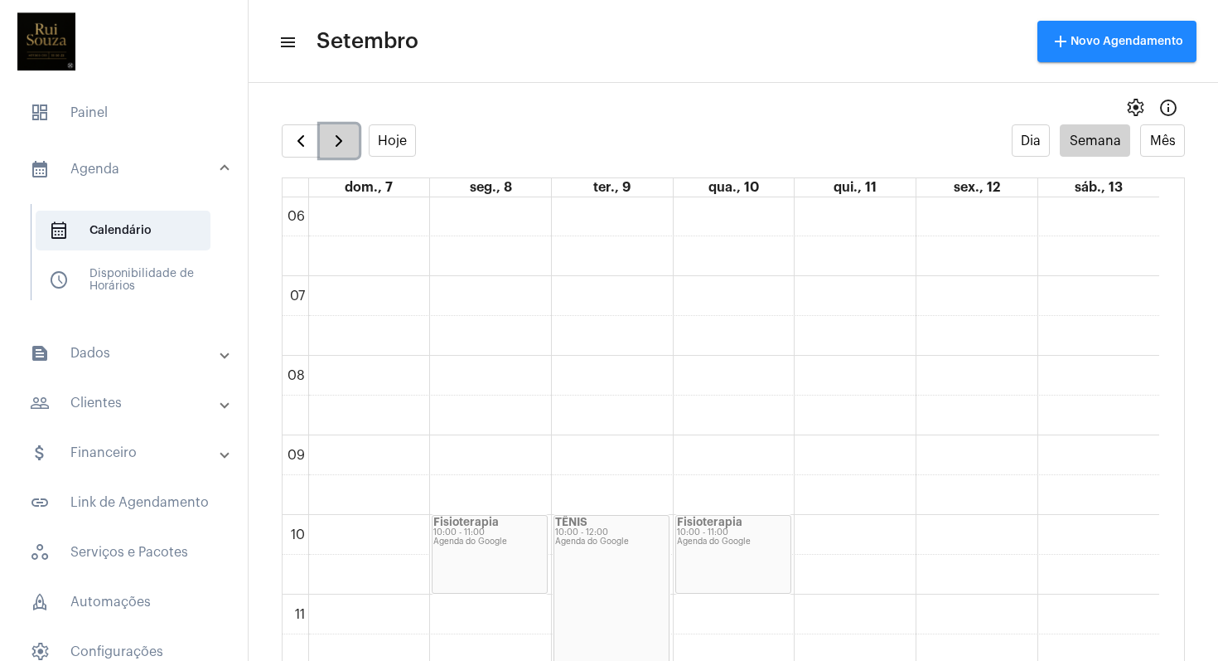
click at [336, 143] on span "button" at bounding box center [339, 141] width 20 height 20
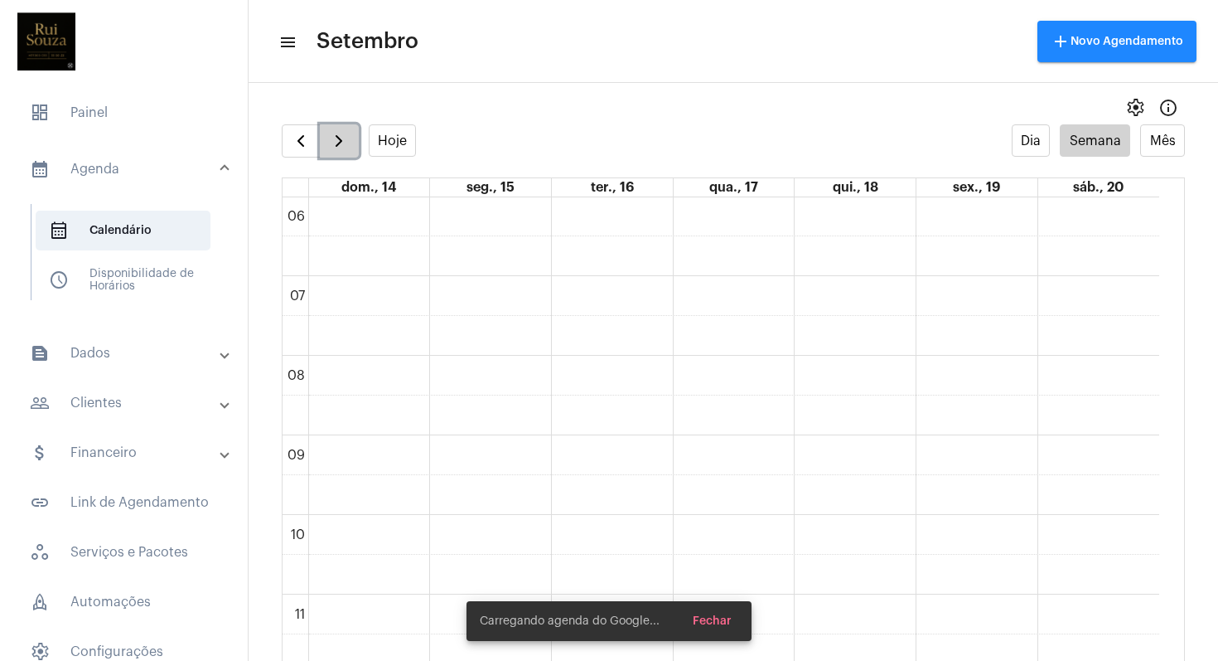
click at [336, 143] on span "button" at bounding box center [339, 141] width 20 height 20
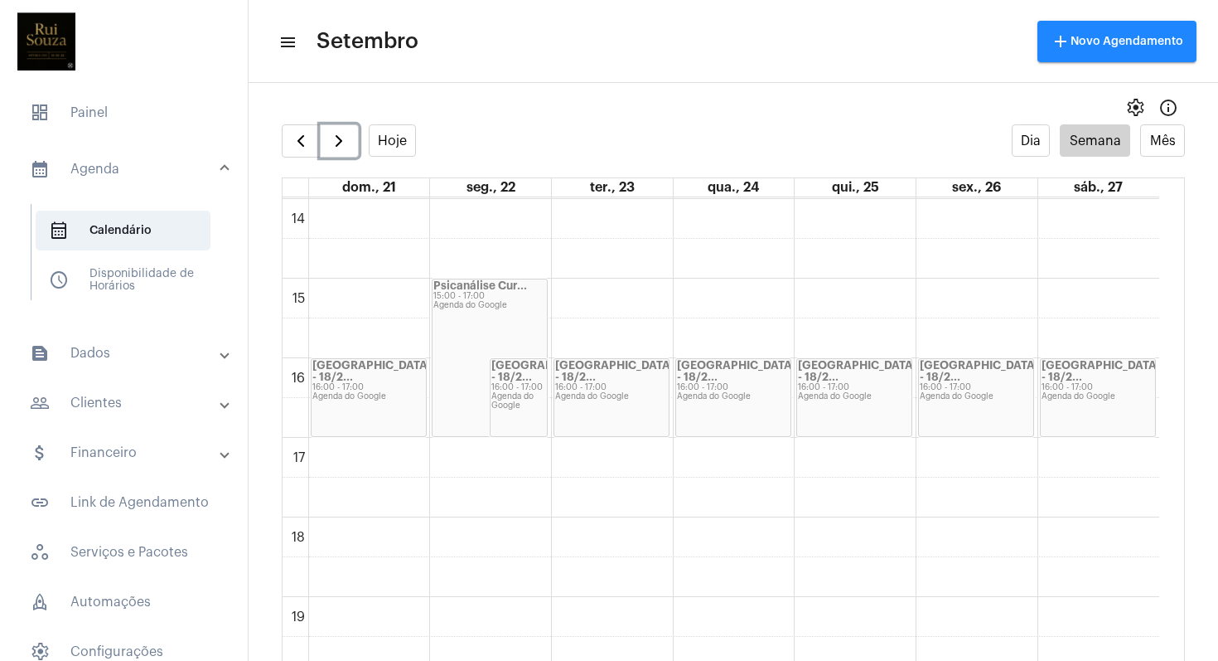
scroll to position [1112, 0]
click at [593, 390] on div "Curitiba - 18/2... 16:00 - 17:00 Agenda do Google" at bounding box center [611, 397] width 114 height 77
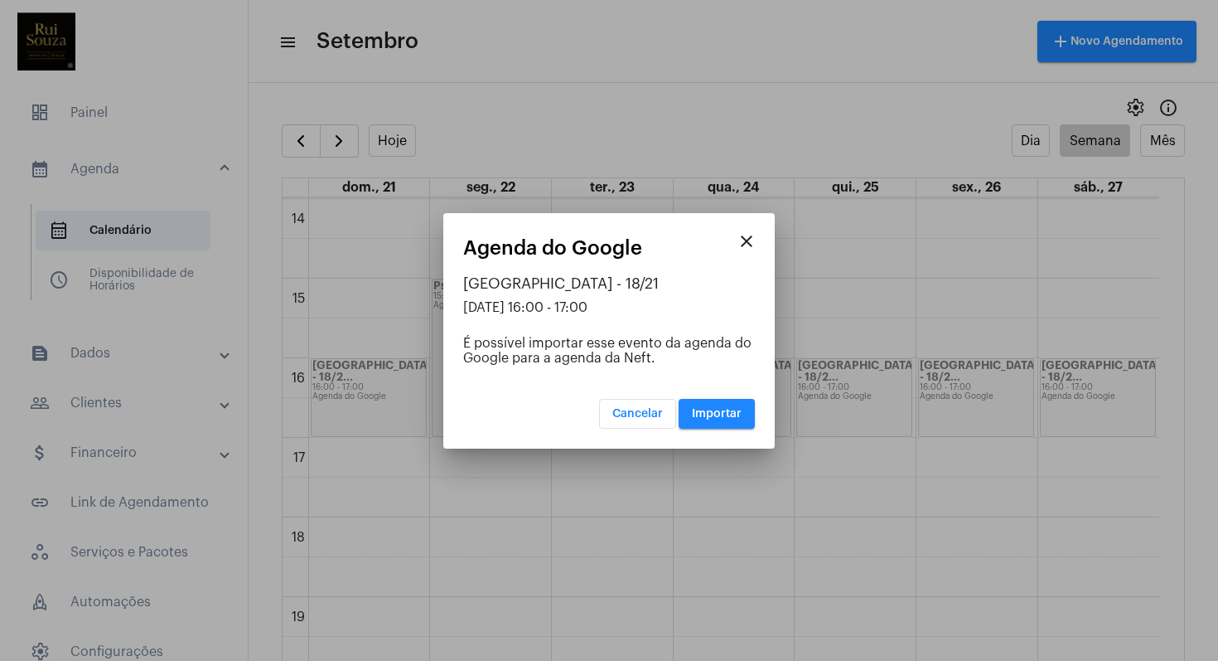
click at [754, 239] on mat-icon "close" at bounding box center [747, 241] width 20 height 20
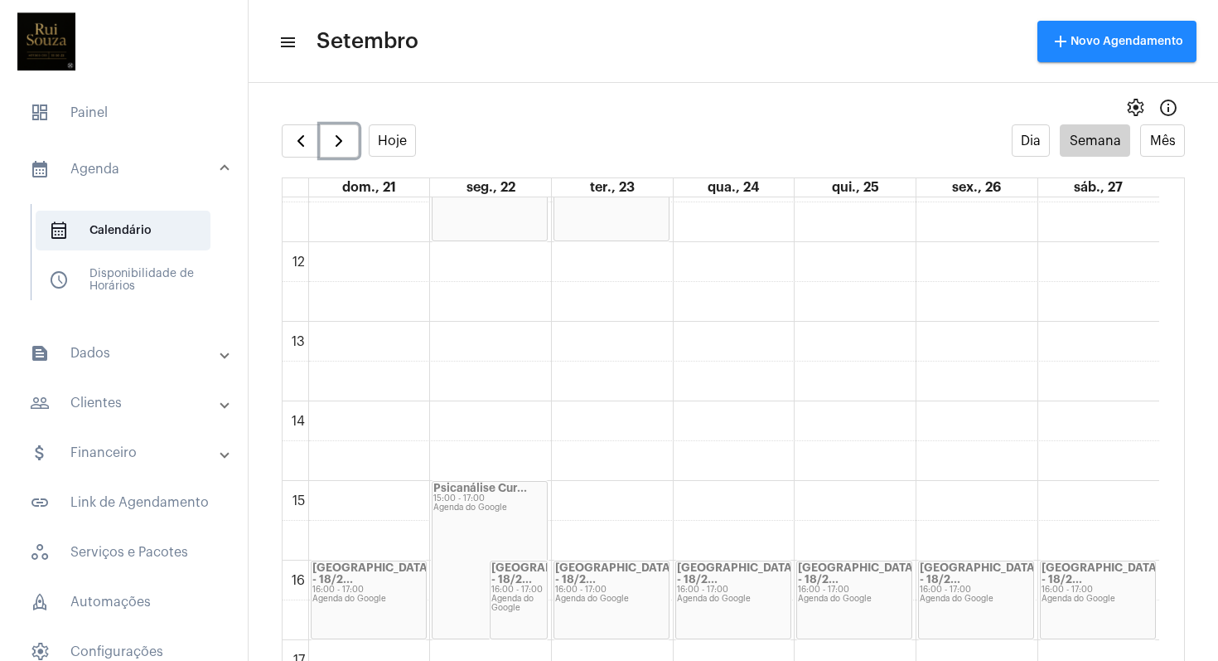
scroll to position [873, 0]
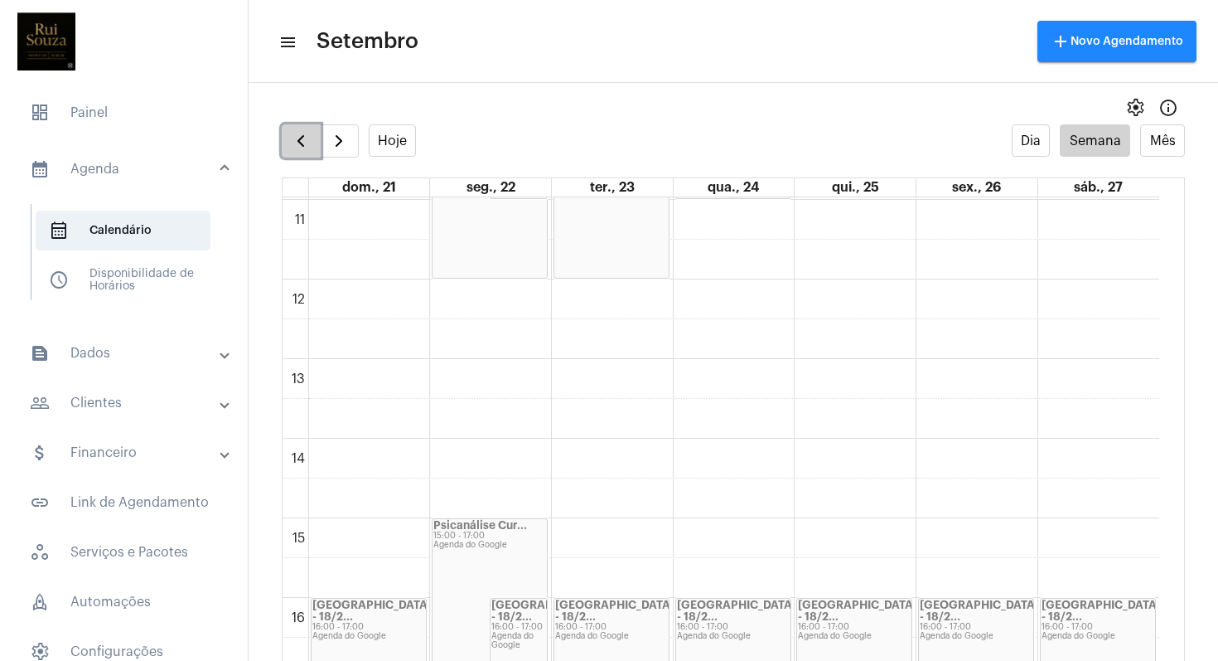
click at [302, 145] on span "button" at bounding box center [301, 141] width 20 height 20
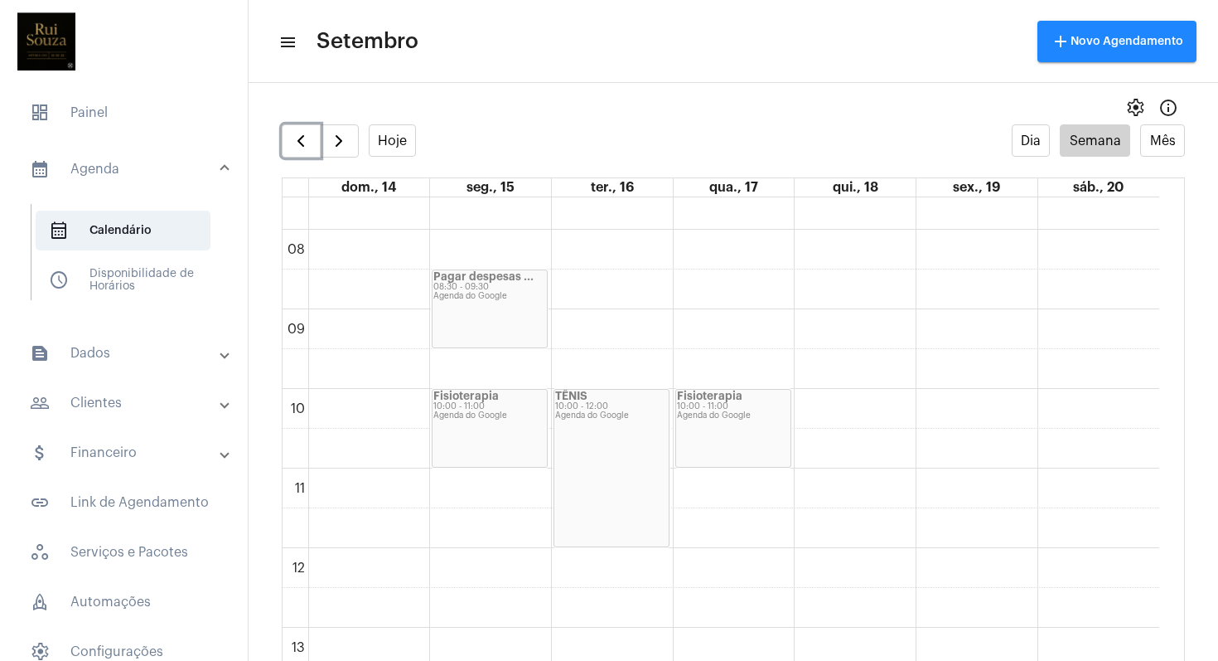
scroll to position [787, 0]
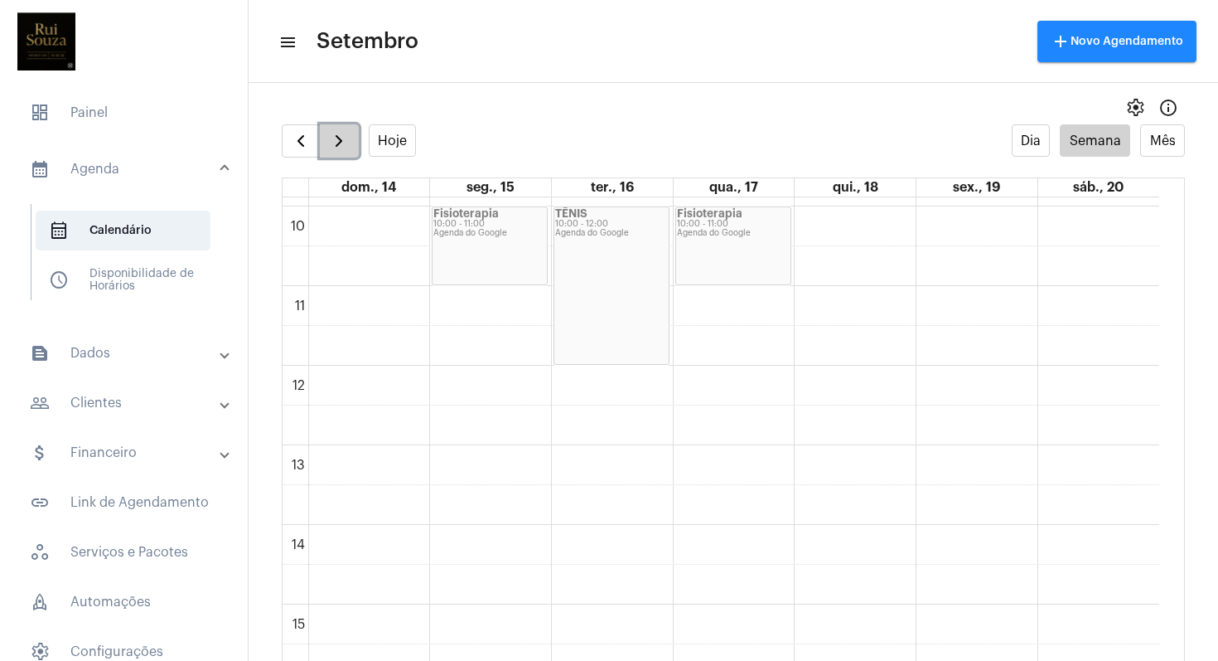
click at [339, 140] on span "button" at bounding box center [339, 141] width 20 height 20
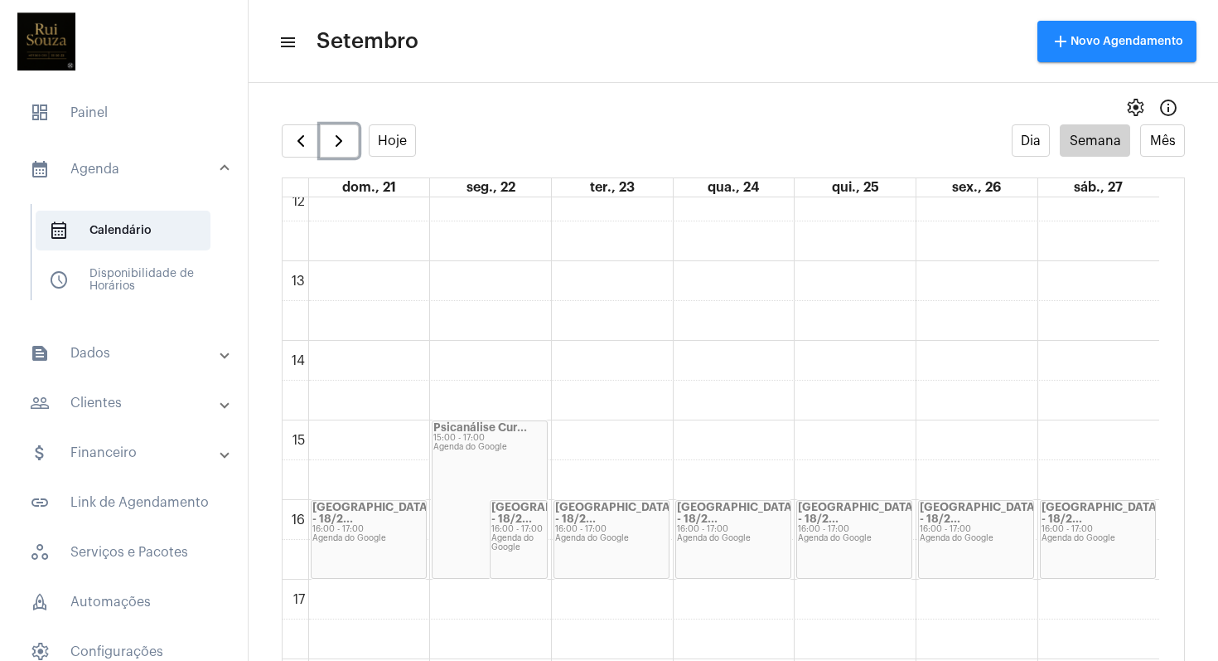
scroll to position [1001, 0]
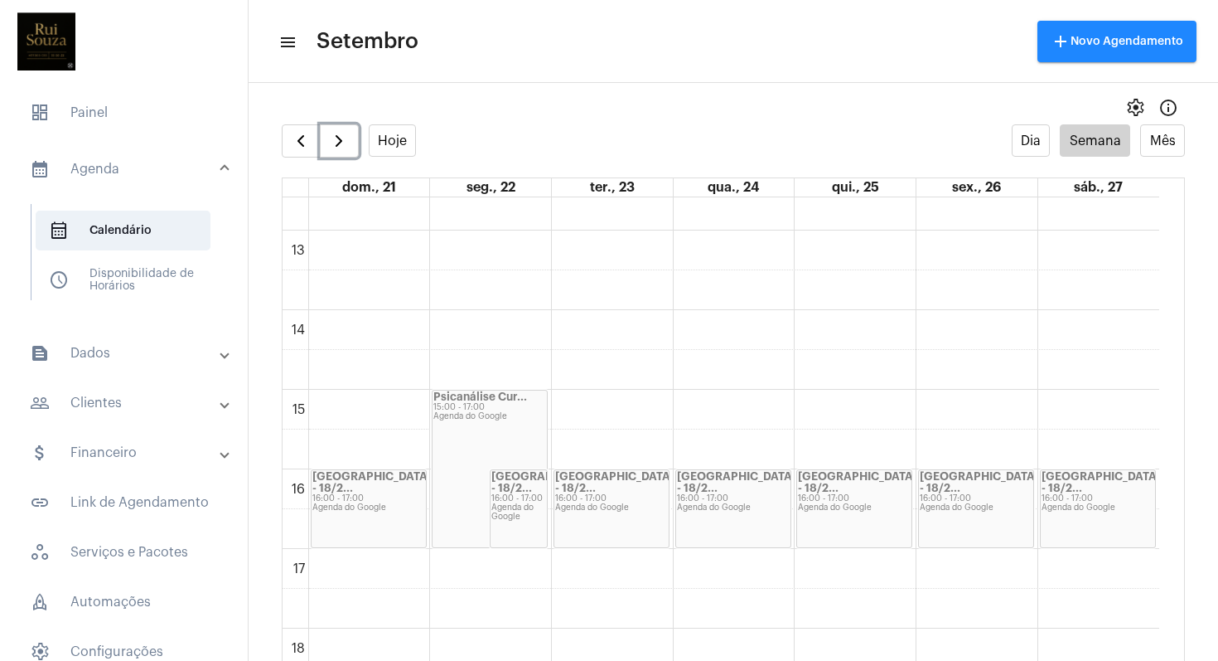
click at [361, 503] on div "Agenda do Google" at bounding box center [368, 507] width 113 height 9
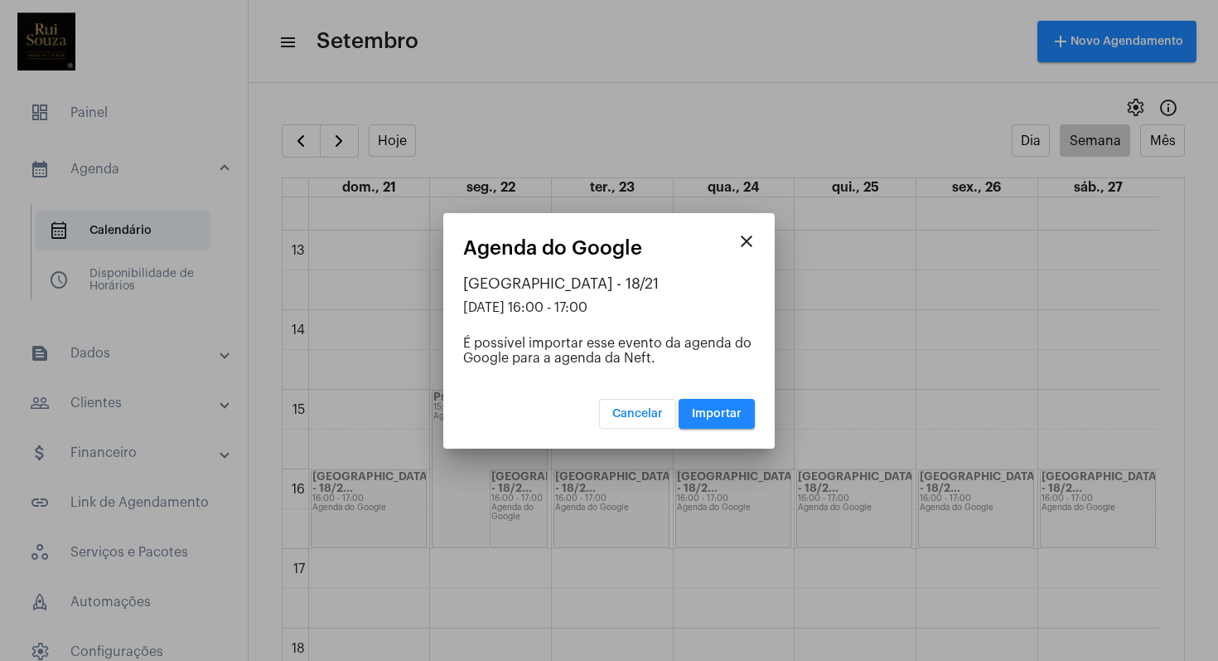
click at [748, 244] on mat-icon "close" at bounding box center [747, 241] width 20 height 20
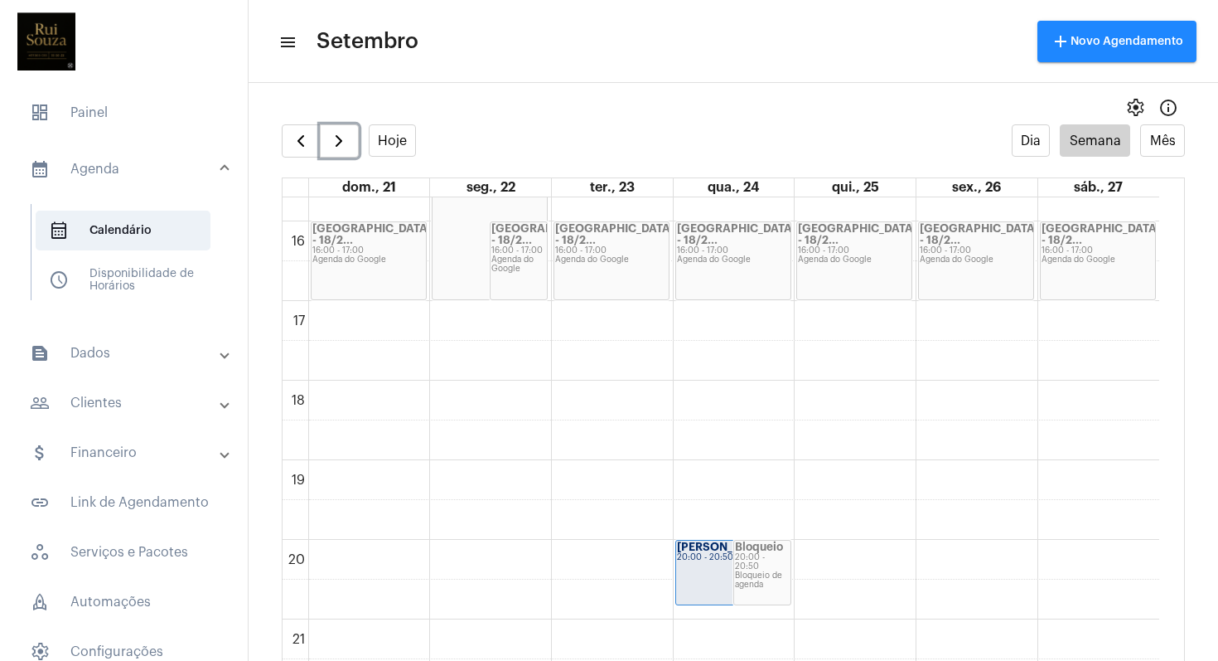
scroll to position [1231, 0]
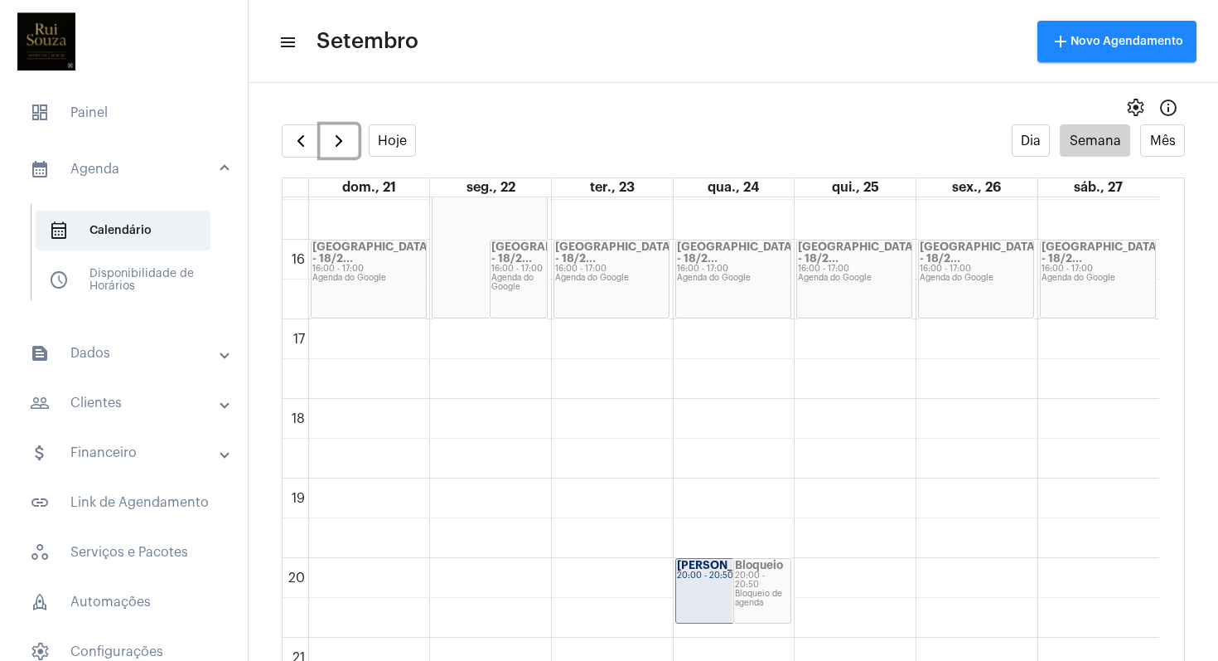
click at [741, 293] on div "Curitiba - 18/2... 16:00 - 17:00 Agenda do Google" at bounding box center [733, 278] width 114 height 77
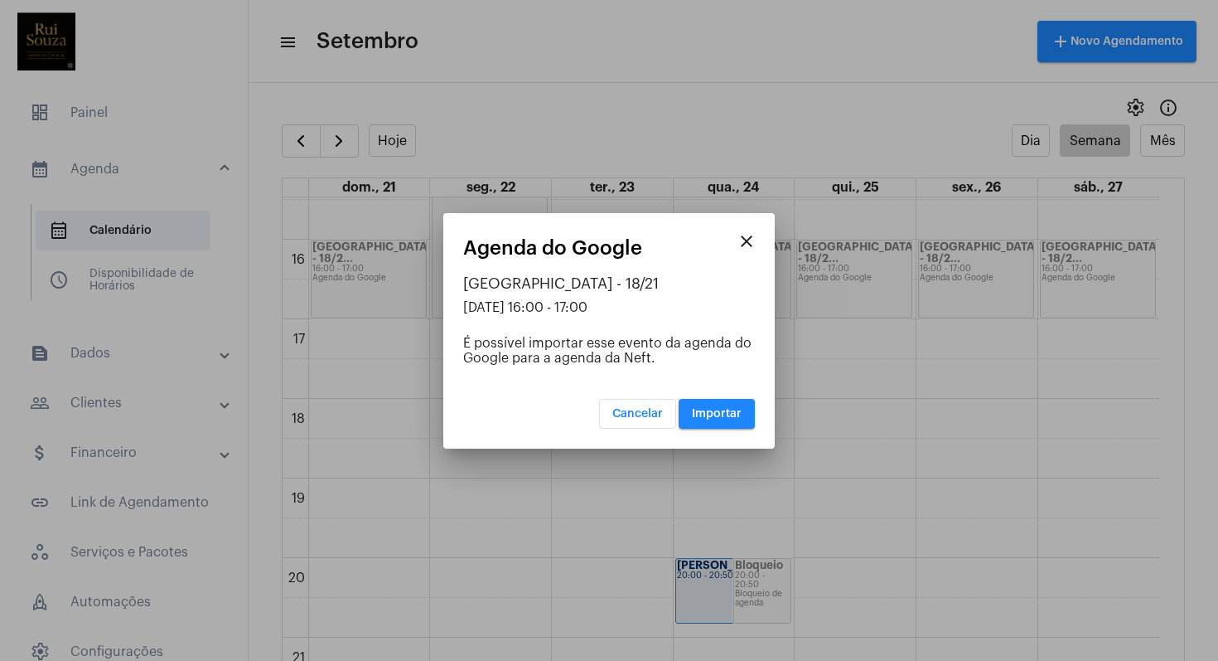
click at [753, 244] on mat-icon "close" at bounding box center [747, 241] width 20 height 20
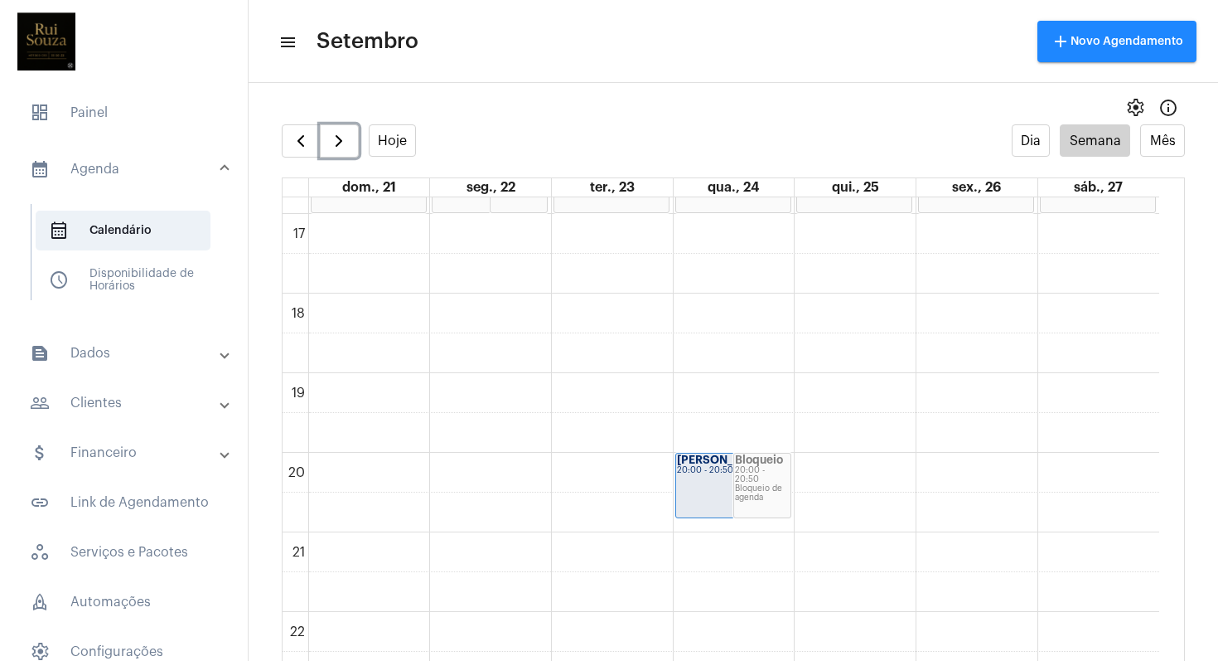
scroll to position [1413, 0]
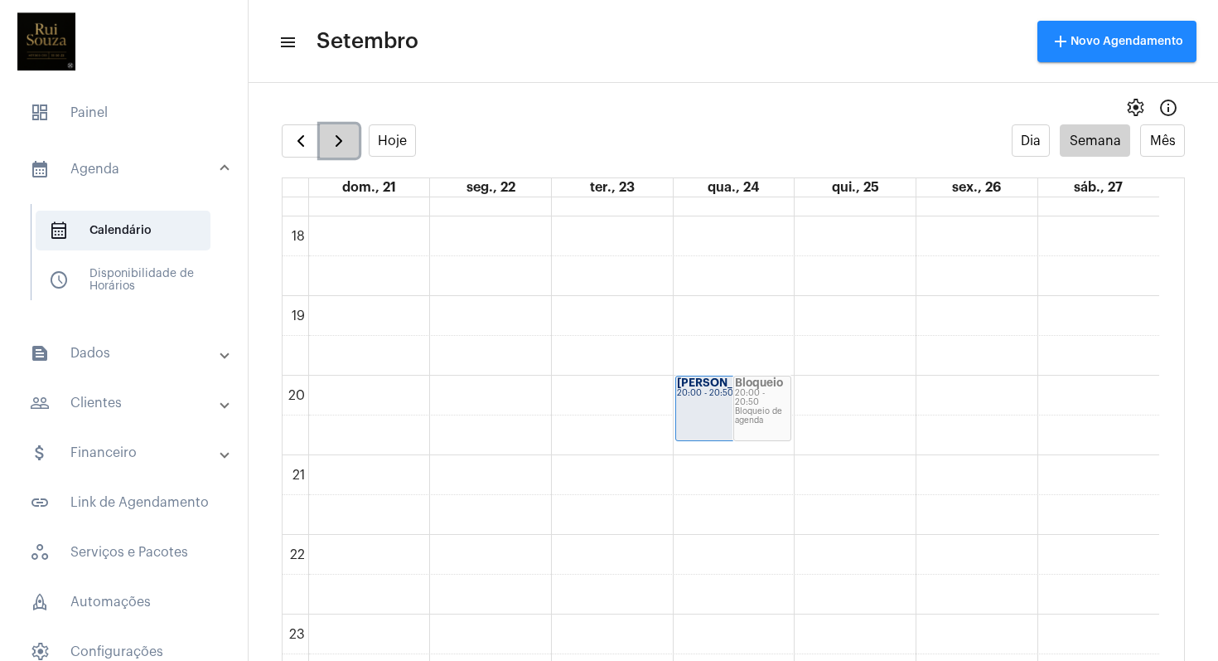
click at [348, 152] on button "button" at bounding box center [339, 140] width 39 height 33
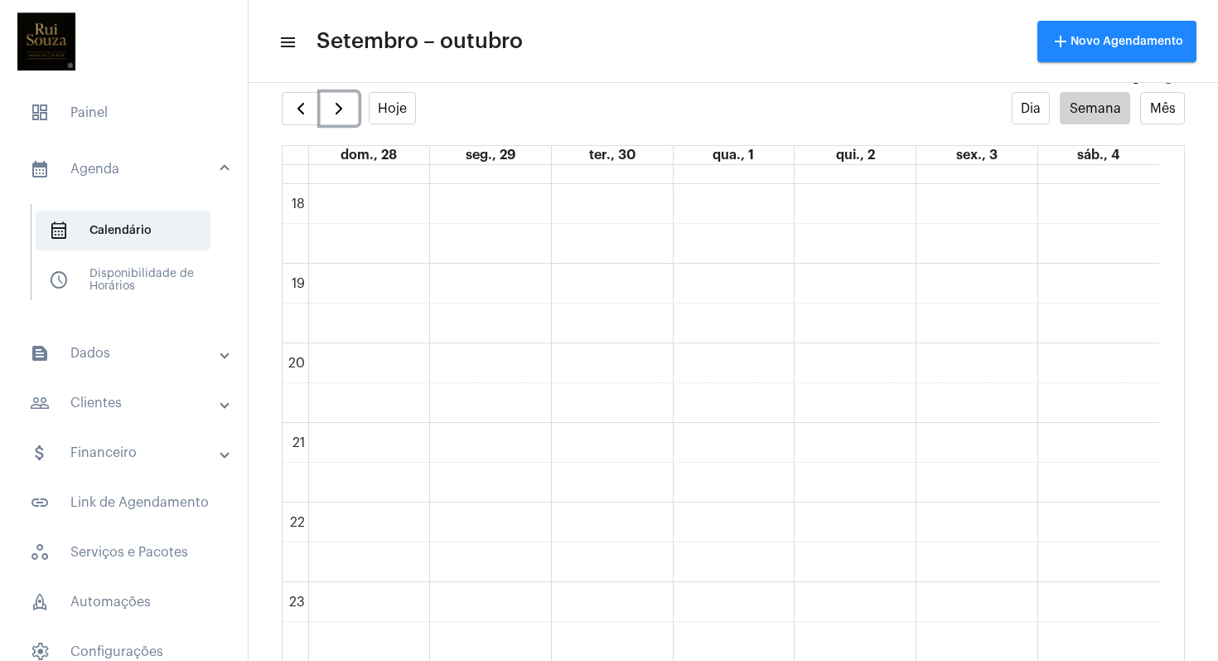
scroll to position [33, 0]
click at [351, 115] on button "button" at bounding box center [339, 107] width 39 height 33
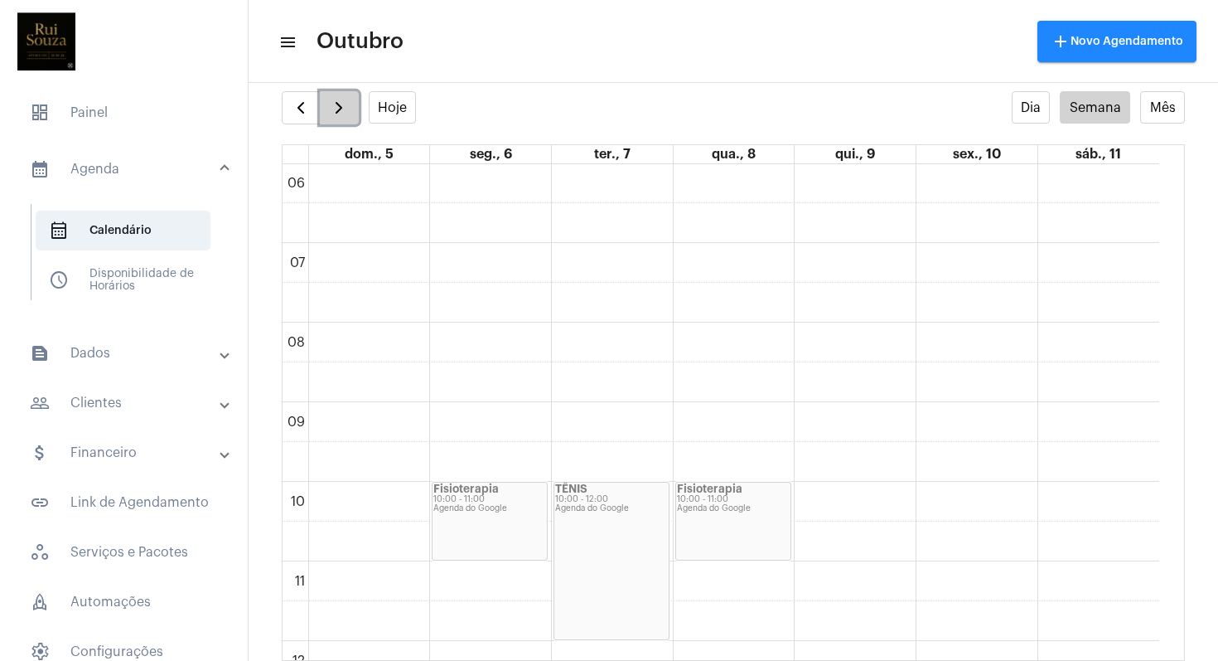
click at [351, 115] on button "button" at bounding box center [339, 107] width 39 height 33
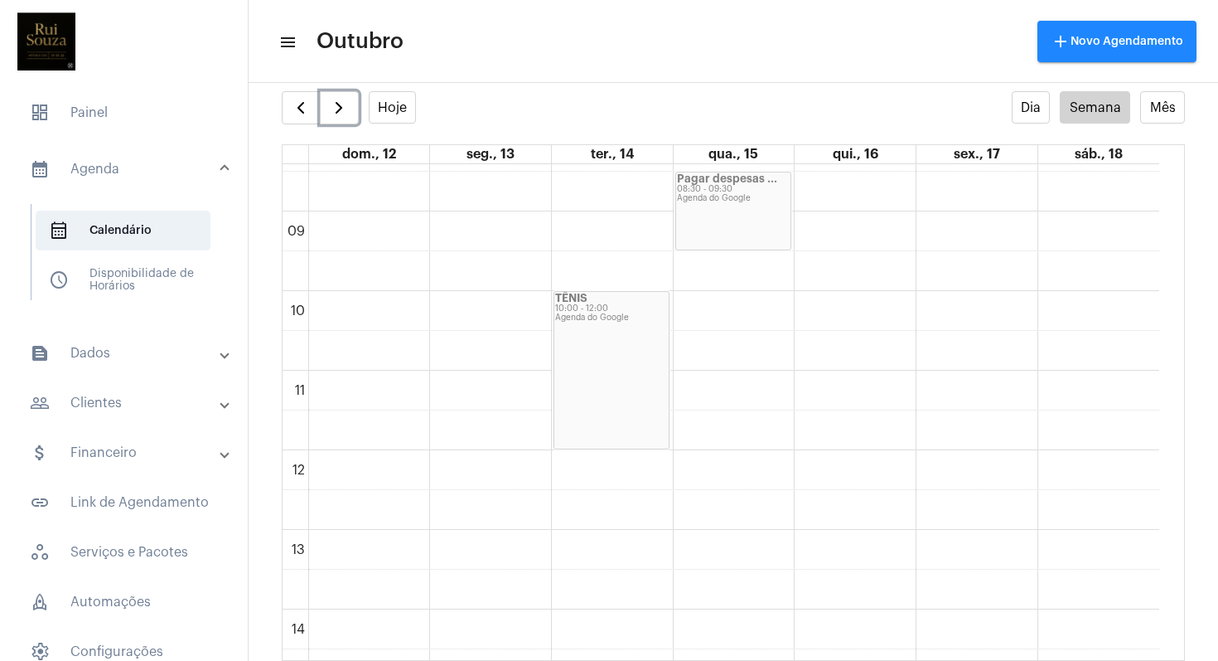
scroll to position [710, 0]
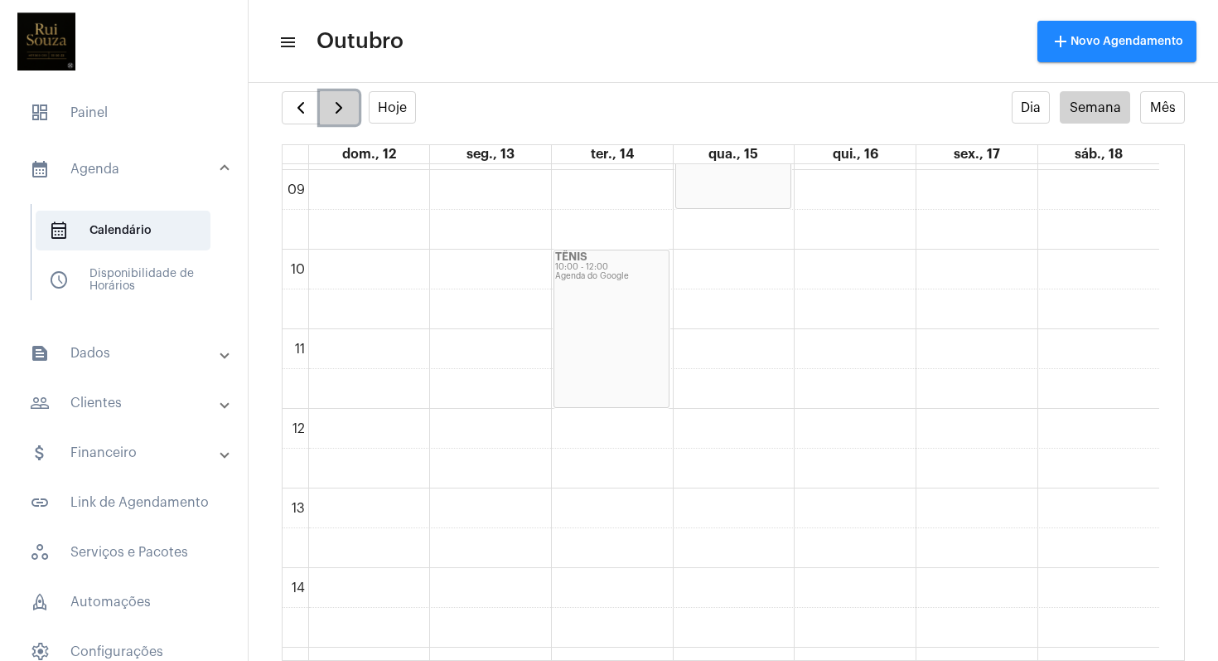
click at [347, 119] on button "button" at bounding box center [339, 107] width 39 height 33
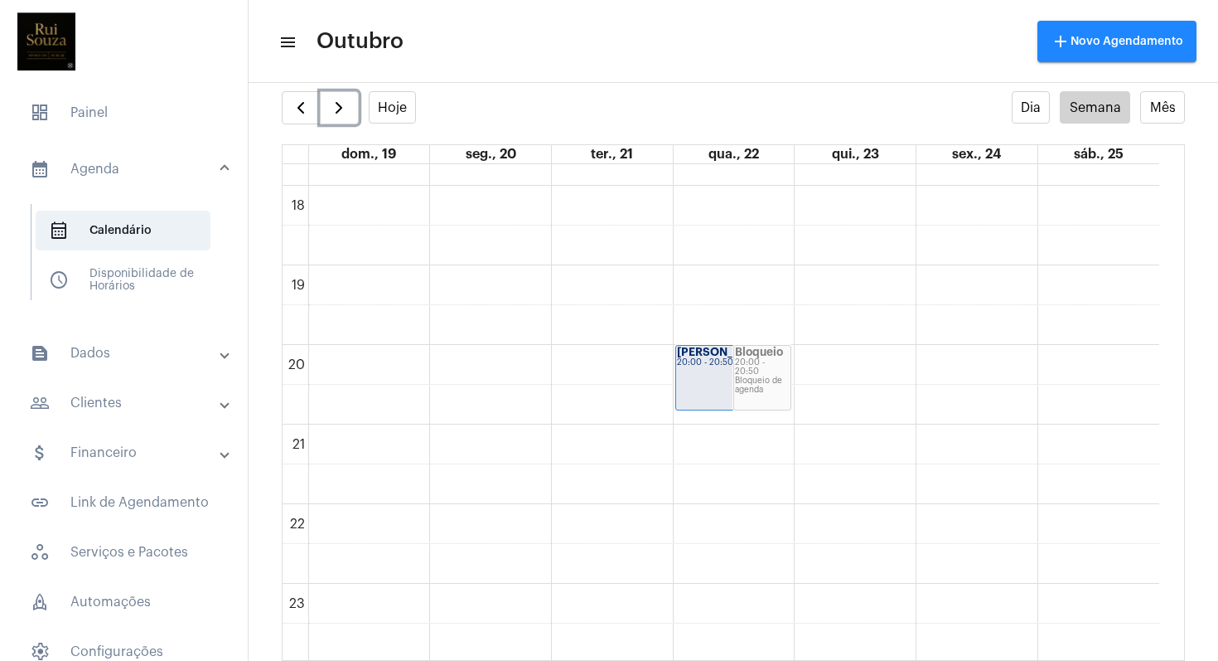
scroll to position [1413, 0]
click at [296, 116] on span "button" at bounding box center [301, 108] width 20 height 20
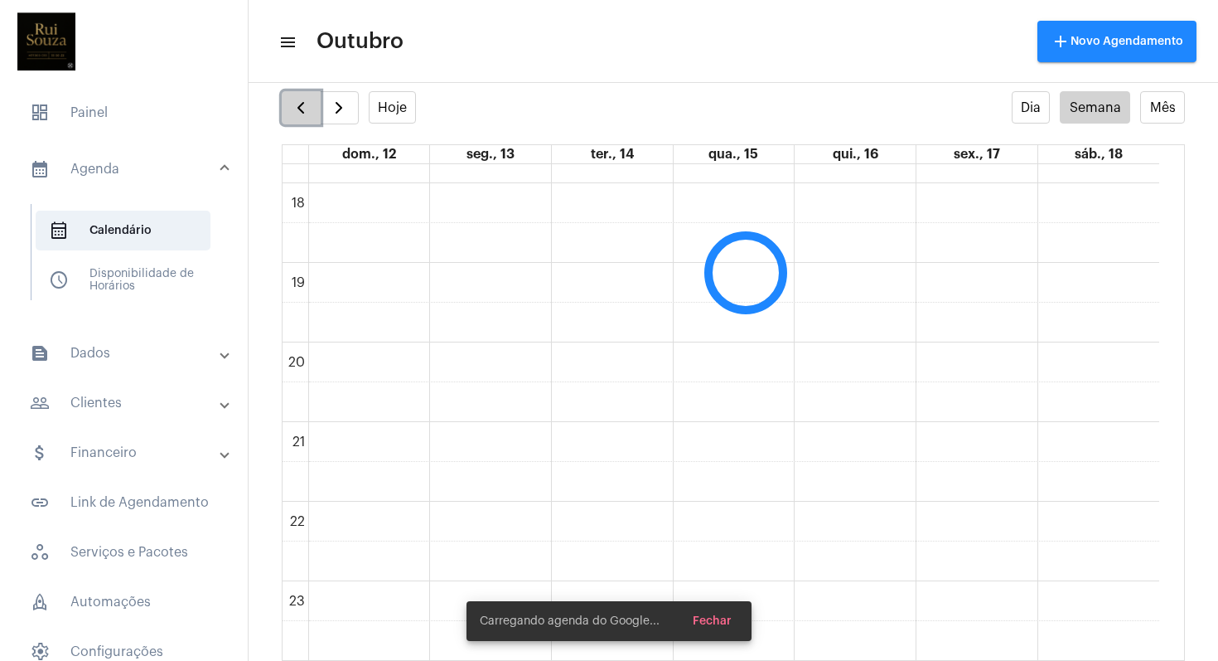
scroll to position [478, 0]
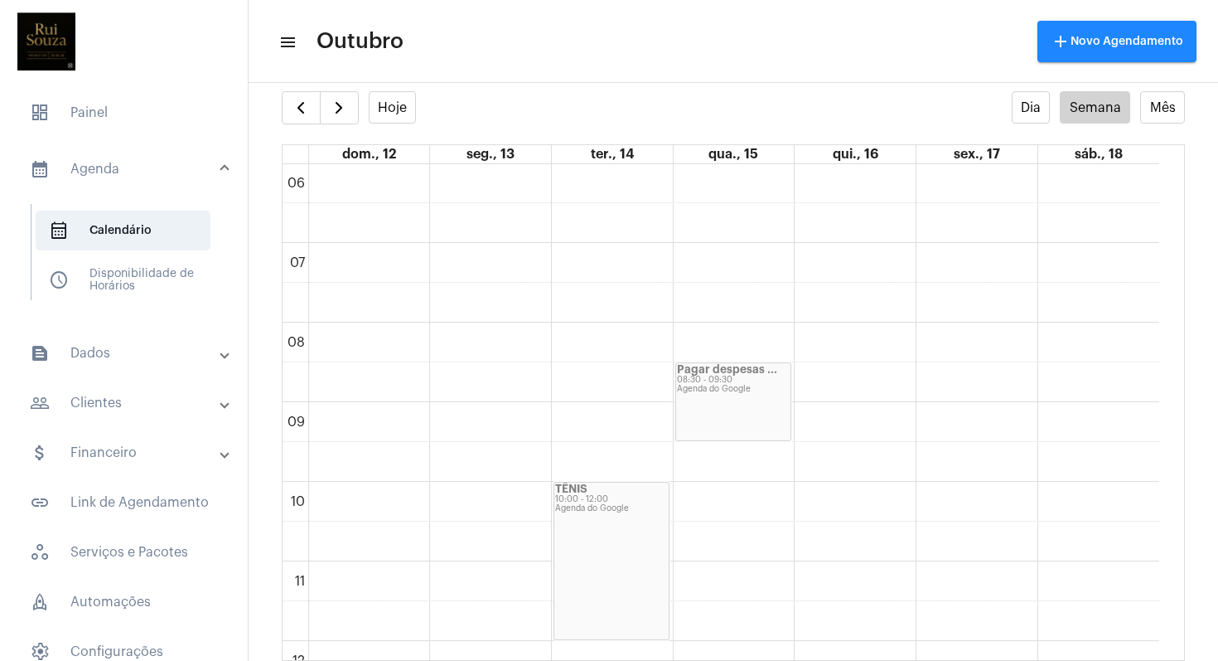
click at [101, 169] on mat-panel-title "calendar_month_outlined Agenda" at bounding box center [125, 169] width 191 height 20
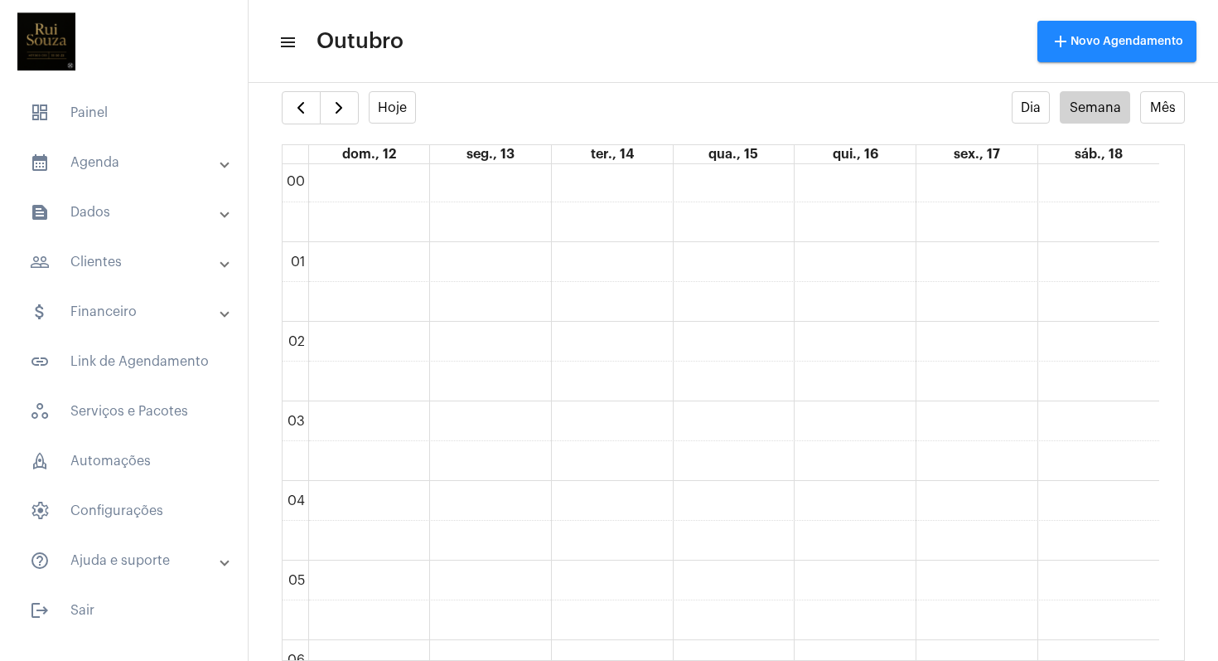
scroll to position [0, 0]
click at [87, 155] on mat-panel-title "calendar_month_outlined Agenda" at bounding box center [125, 162] width 191 height 20
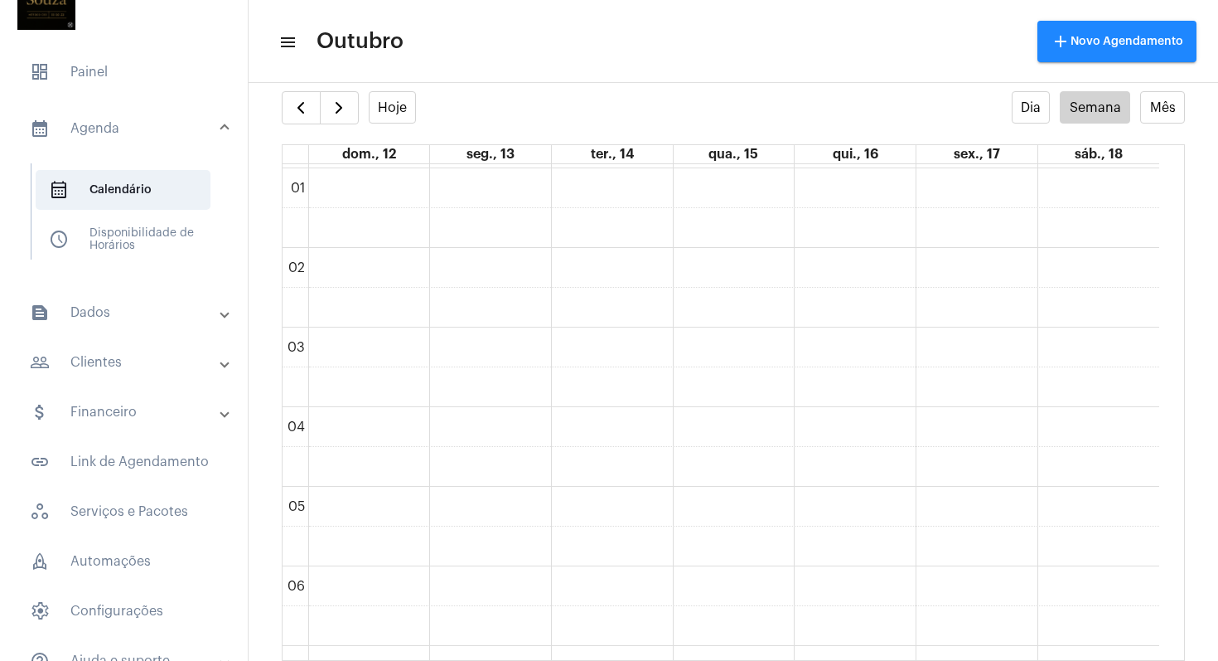
scroll to position [120, 0]
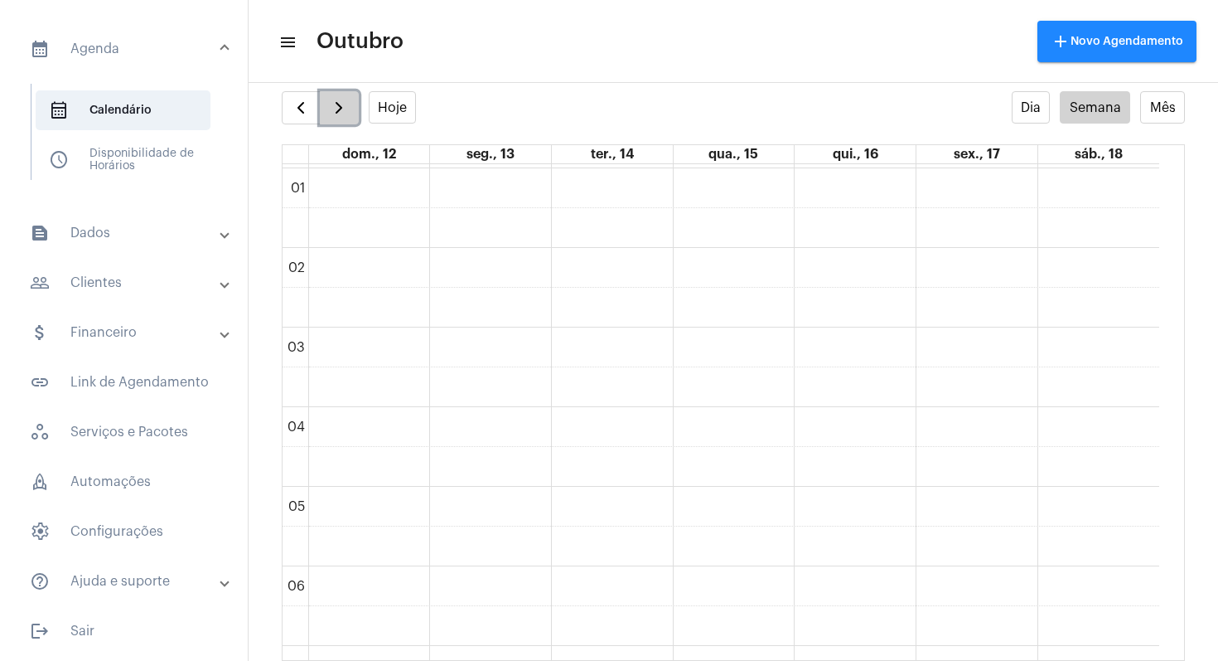
click at [341, 113] on span "button" at bounding box center [339, 108] width 20 height 20
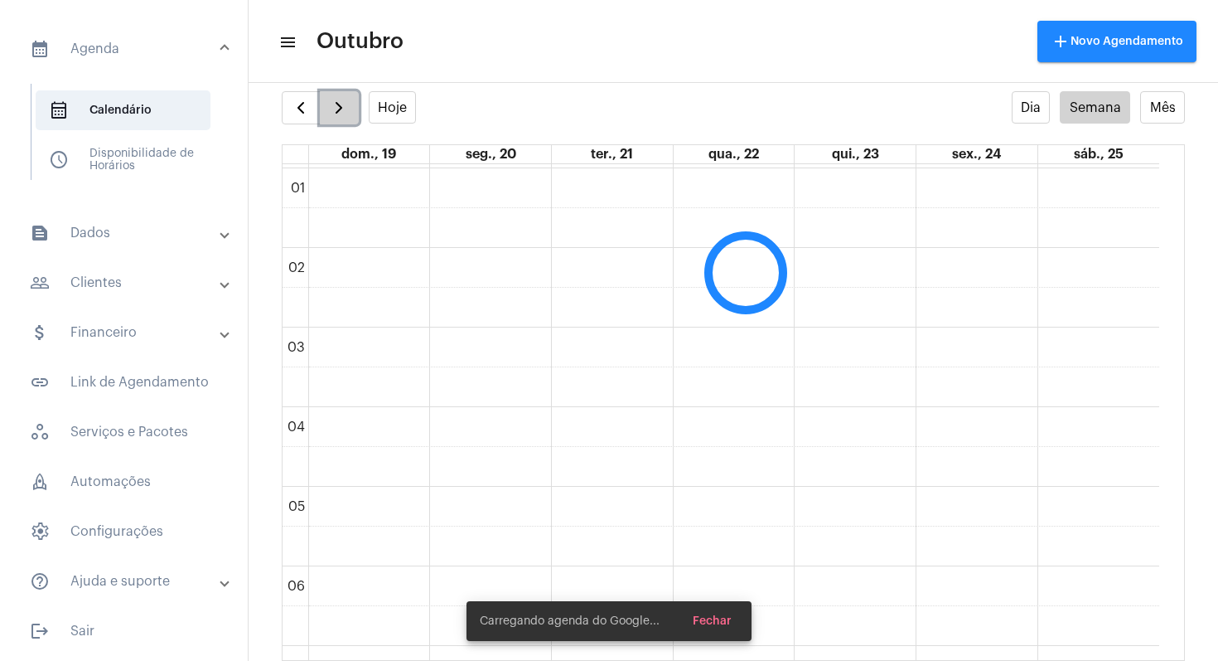
scroll to position [478, 0]
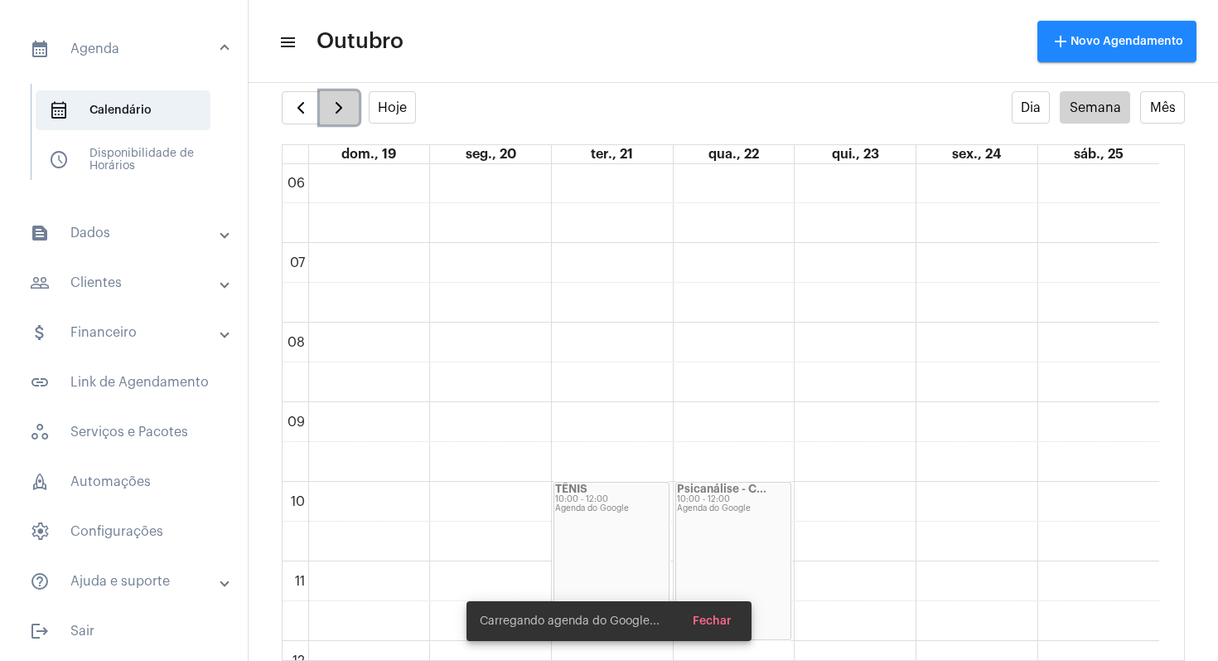
click at [331, 114] on span "button" at bounding box center [339, 108] width 20 height 20
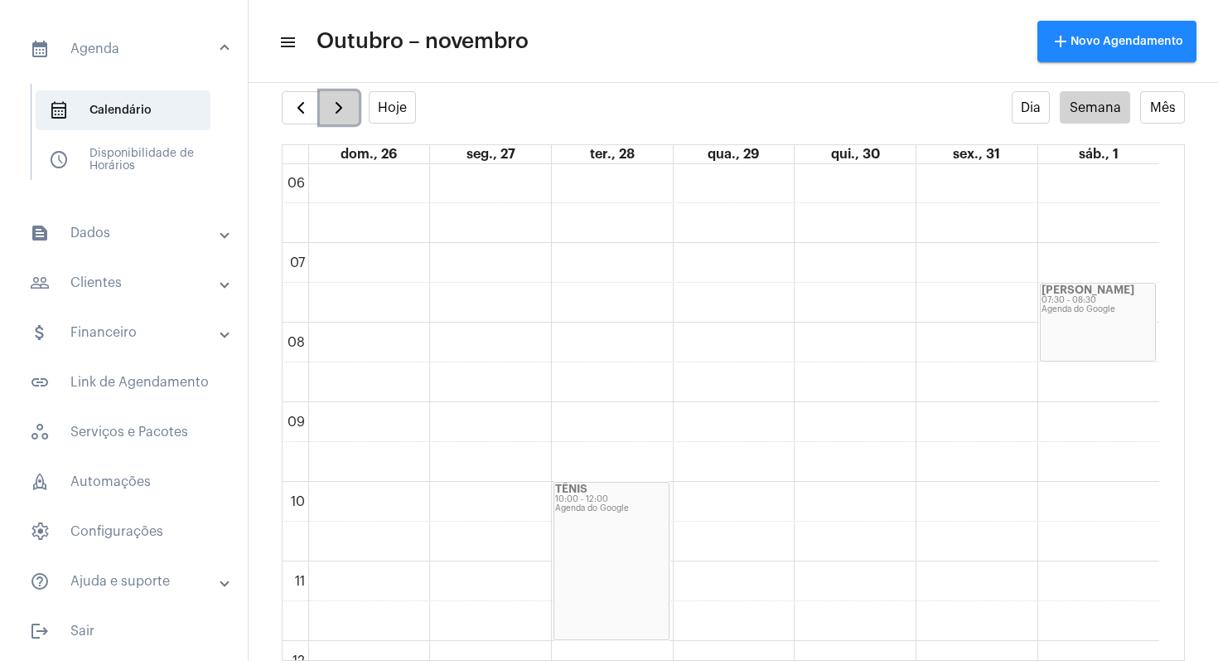
click at [331, 114] on span "button" at bounding box center [339, 108] width 20 height 20
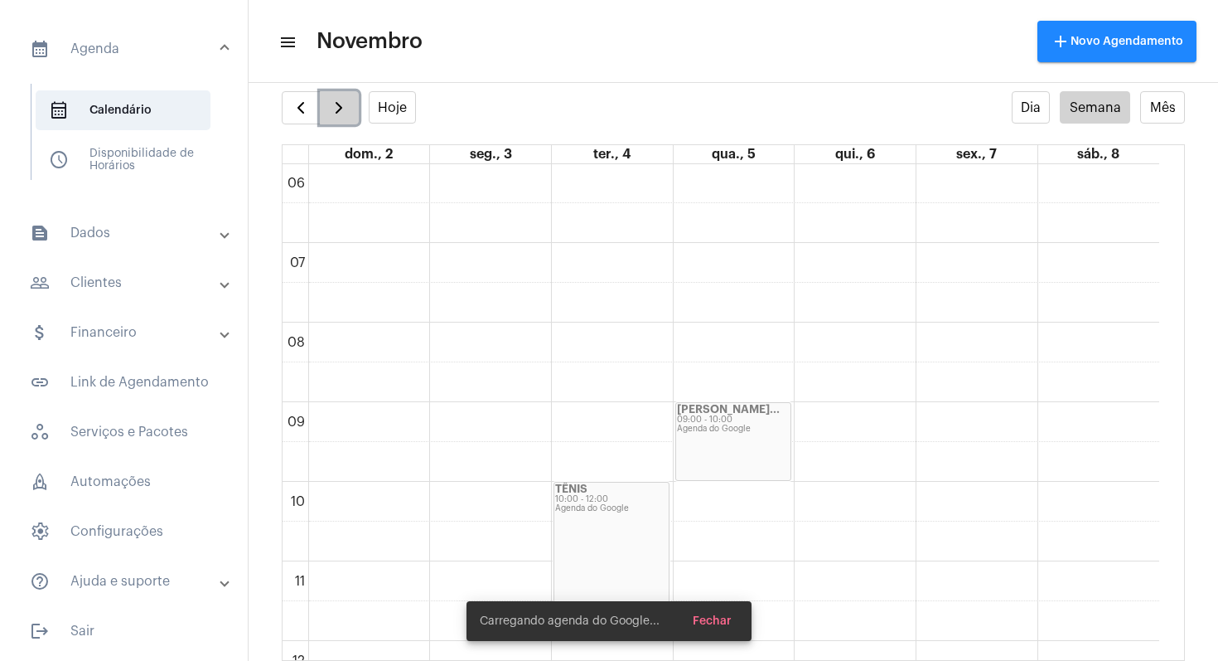
click at [331, 114] on span "button" at bounding box center [339, 108] width 20 height 20
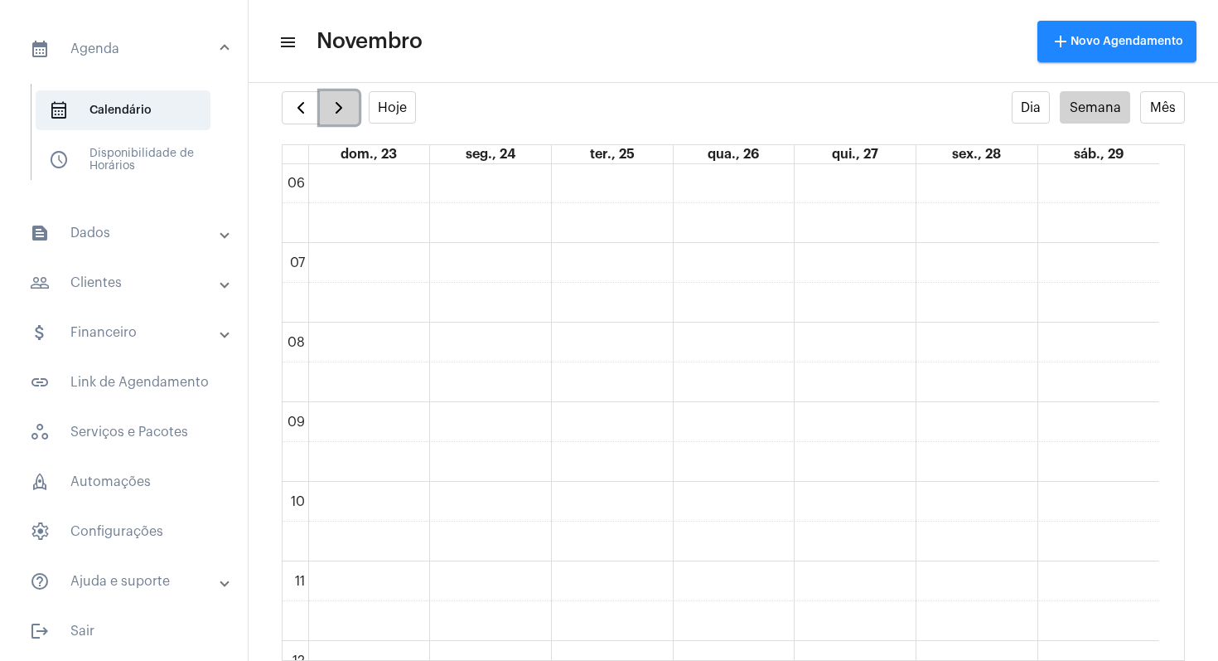
click at [331, 114] on span "button" at bounding box center [339, 108] width 20 height 20
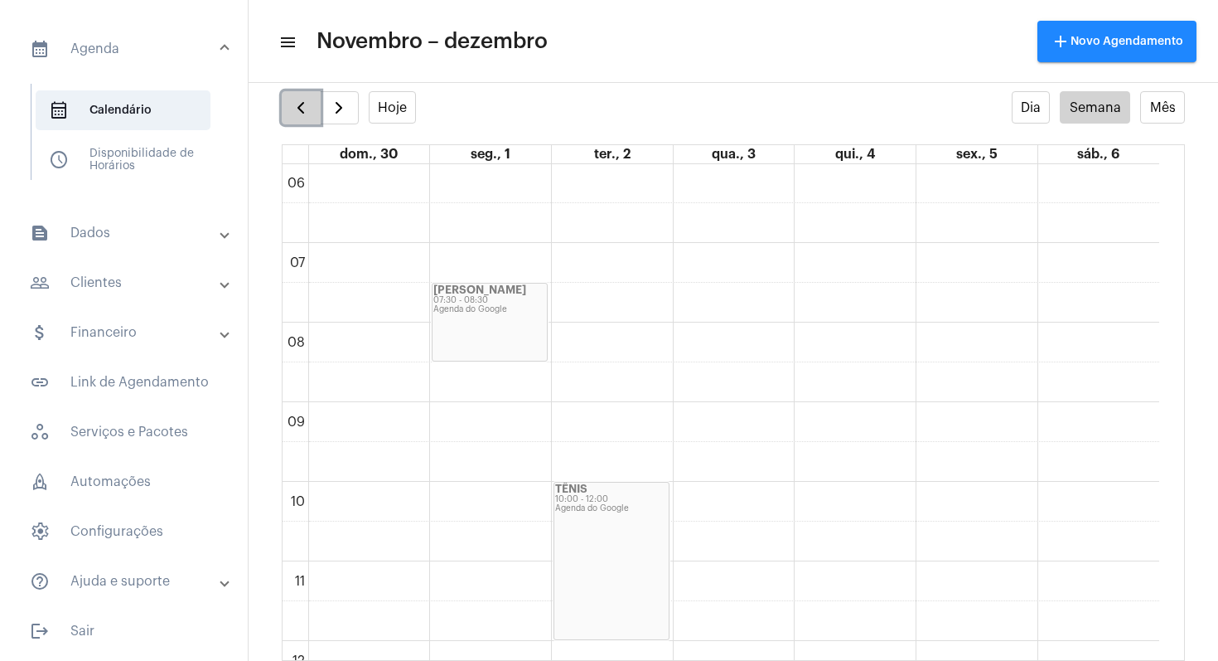
click at [304, 109] on span "button" at bounding box center [301, 108] width 20 height 20
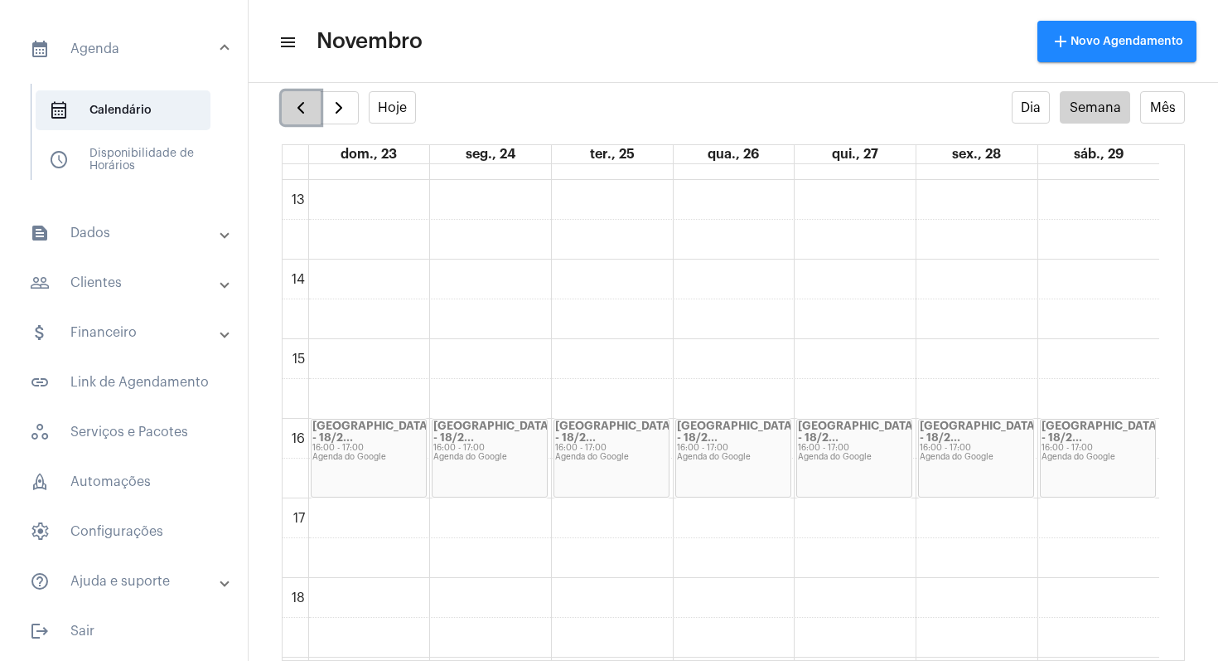
click at [293, 108] on span "button" at bounding box center [301, 108] width 20 height 20
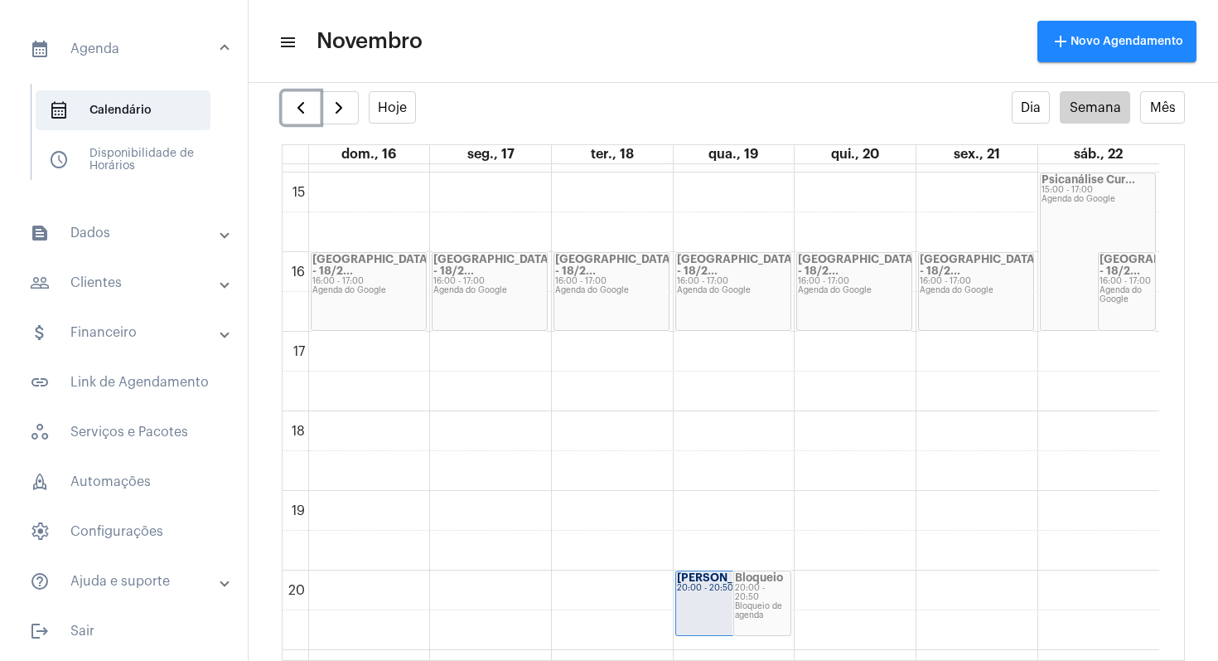
scroll to position [1247, 0]
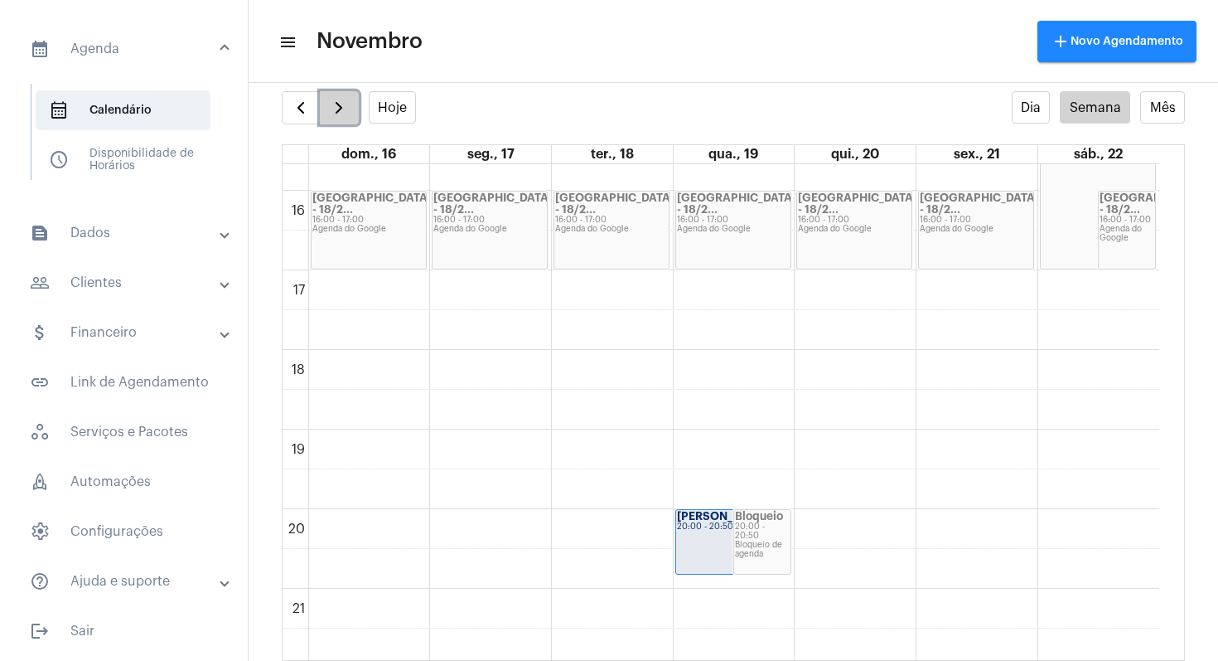
click at [343, 102] on span "button" at bounding box center [339, 108] width 20 height 20
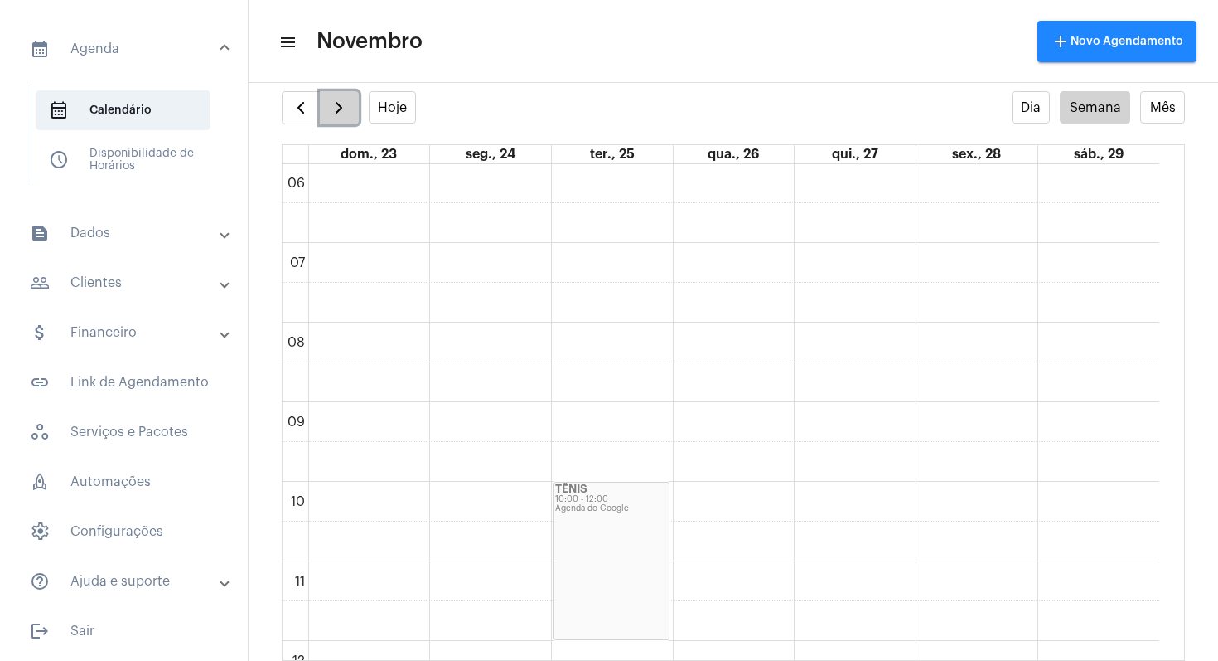
click at [343, 104] on span "button" at bounding box center [339, 108] width 20 height 20
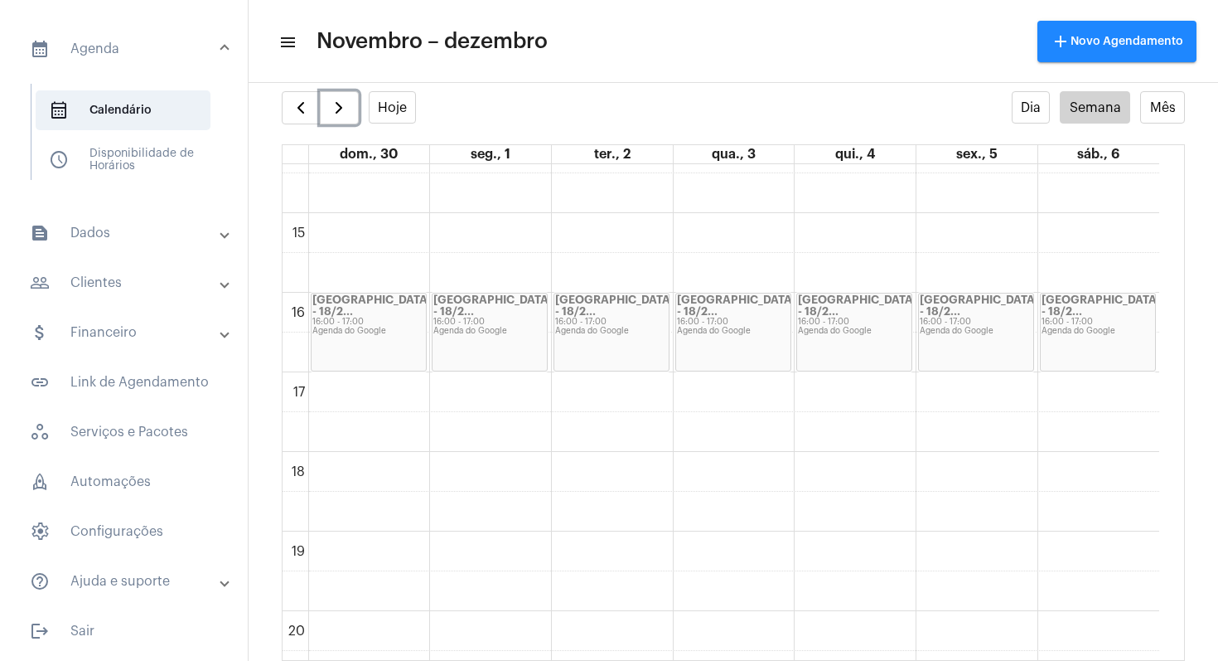
scroll to position [1257, 0]
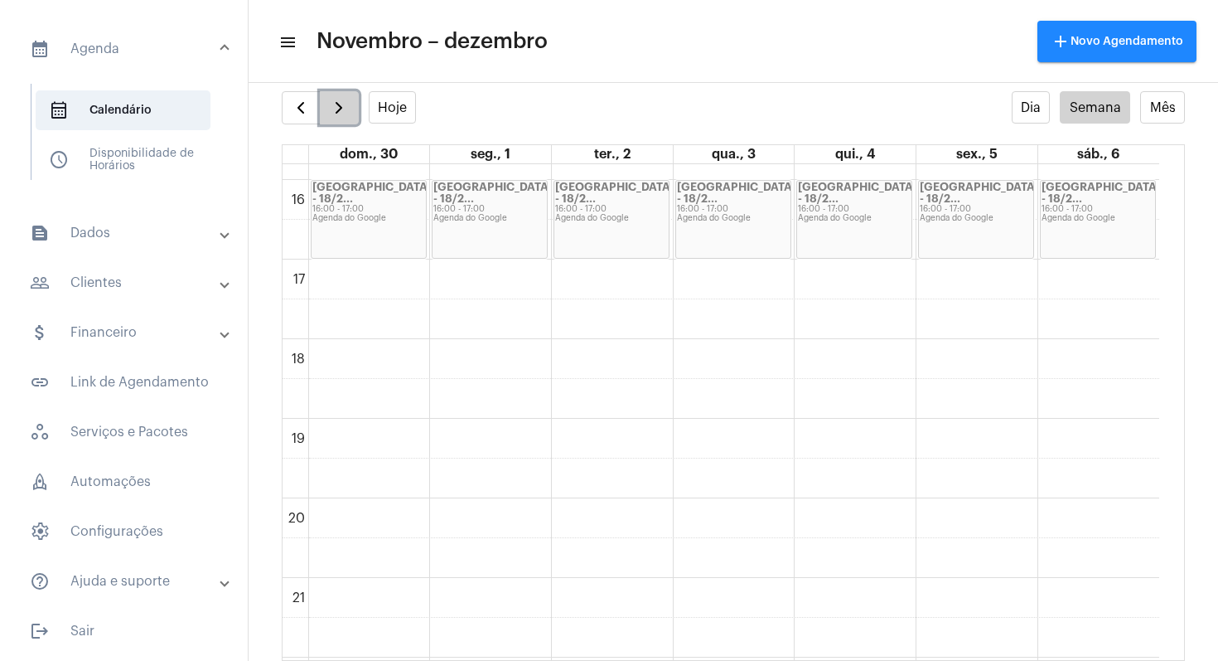
click at [351, 108] on button "button" at bounding box center [339, 107] width 39 height 33
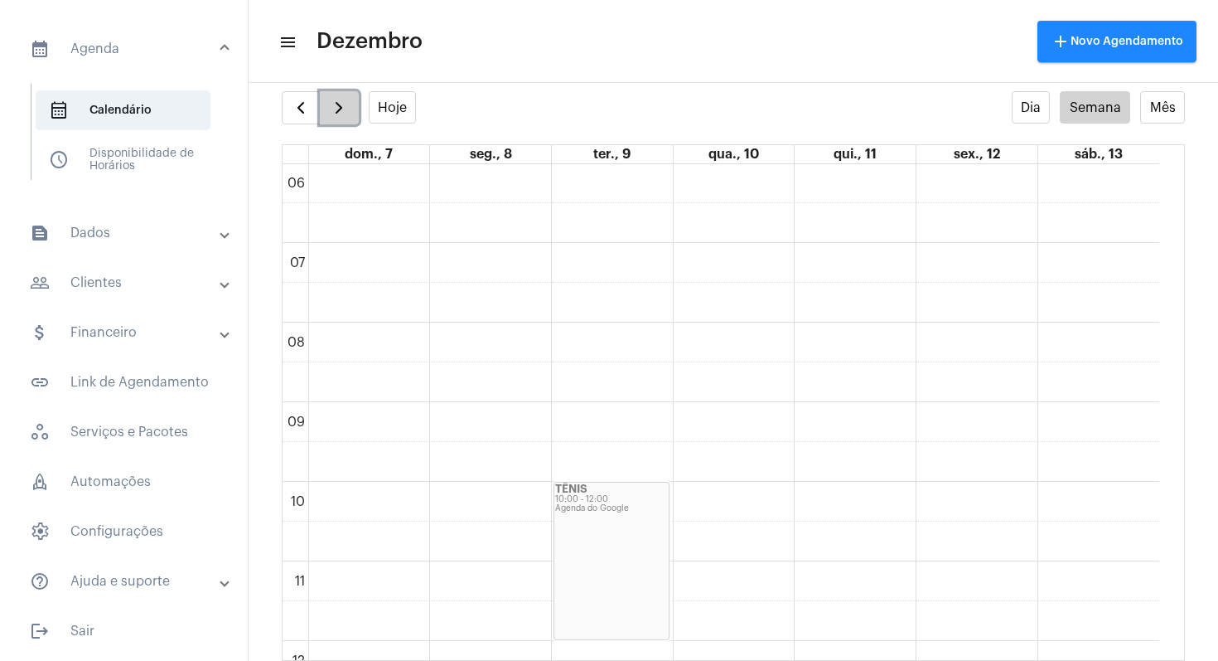
click at [346, 109] on span "button" at bounding box center [339, 108] width 20 height 20
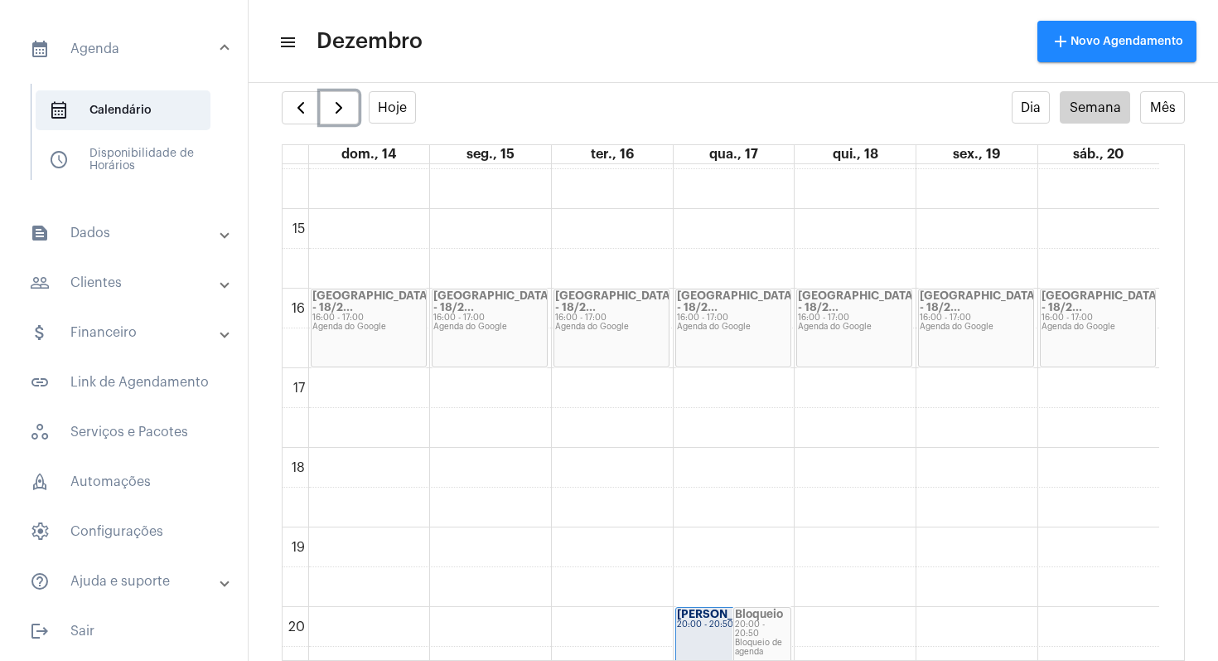
scroll to position [1152, 0]
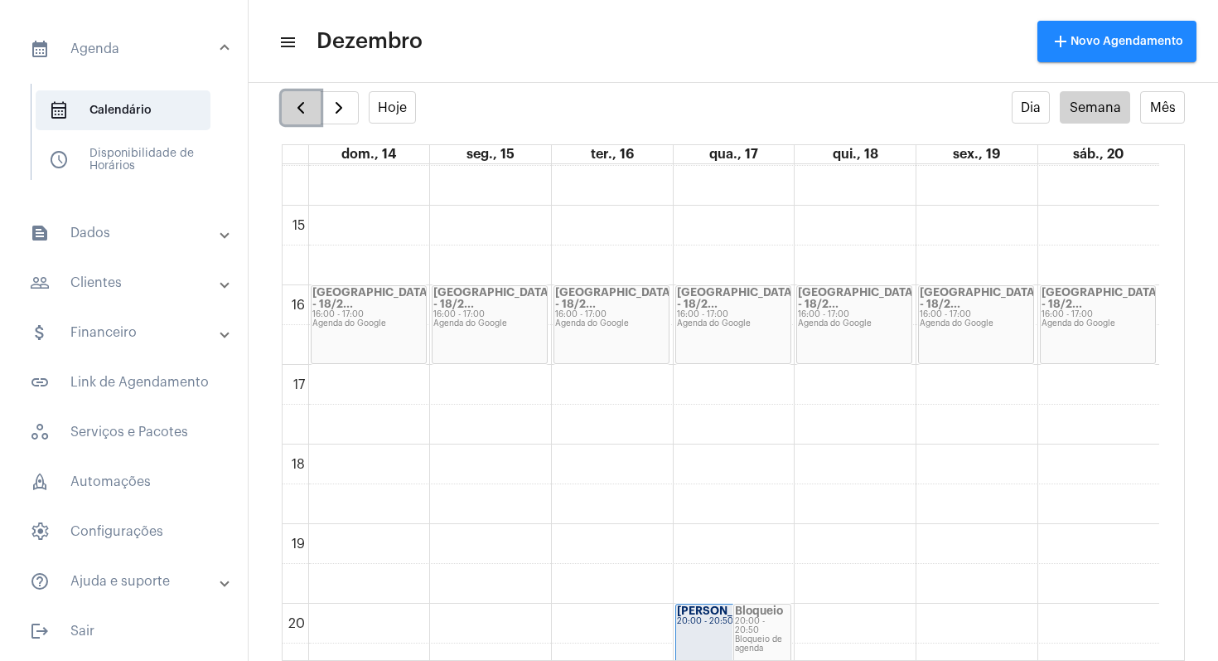
click at [305, 118] on button "button" at bounding box center [301, 107] width 39 height 33
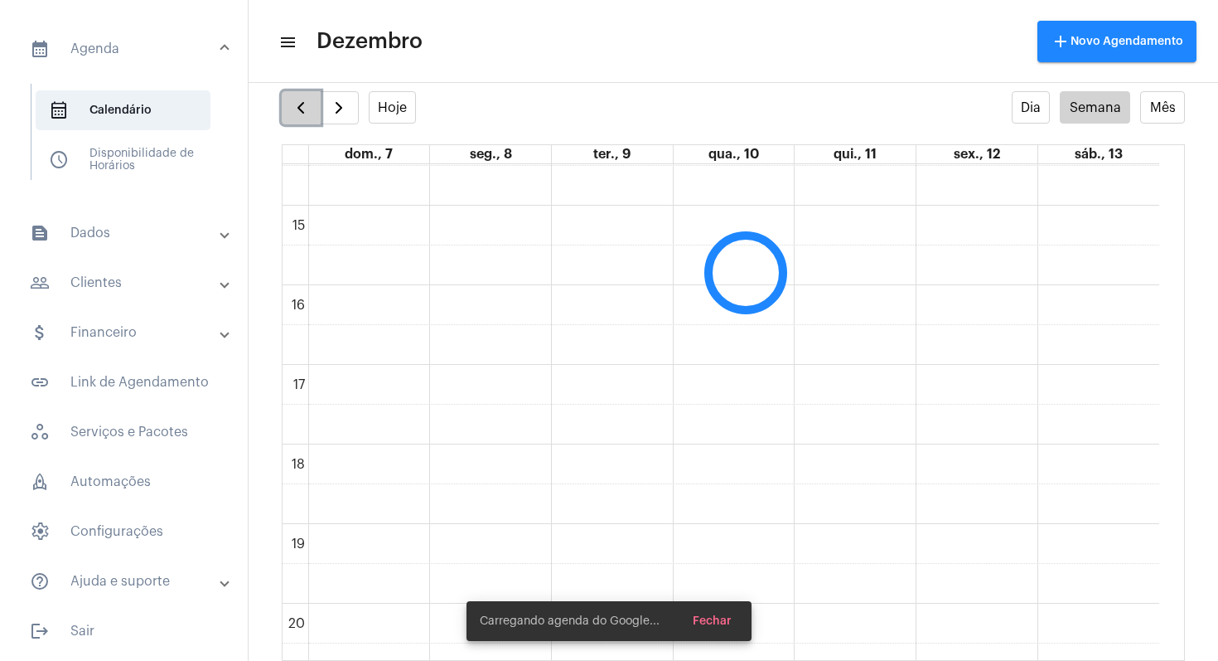
scroll to position [478, 0]
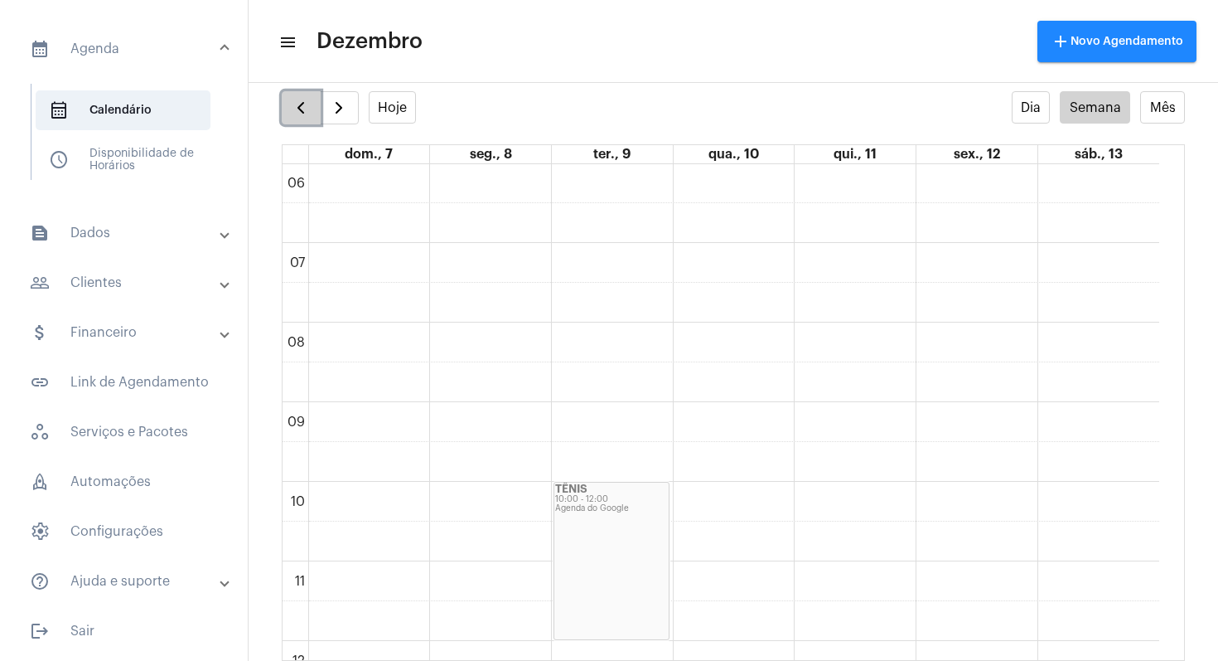
click at [297, 116] on span "button" at bounding box center [301, 108] width 20 height 20
click at [305, 112] on span "button" at bounding box center [301, 108] width 20 height 20
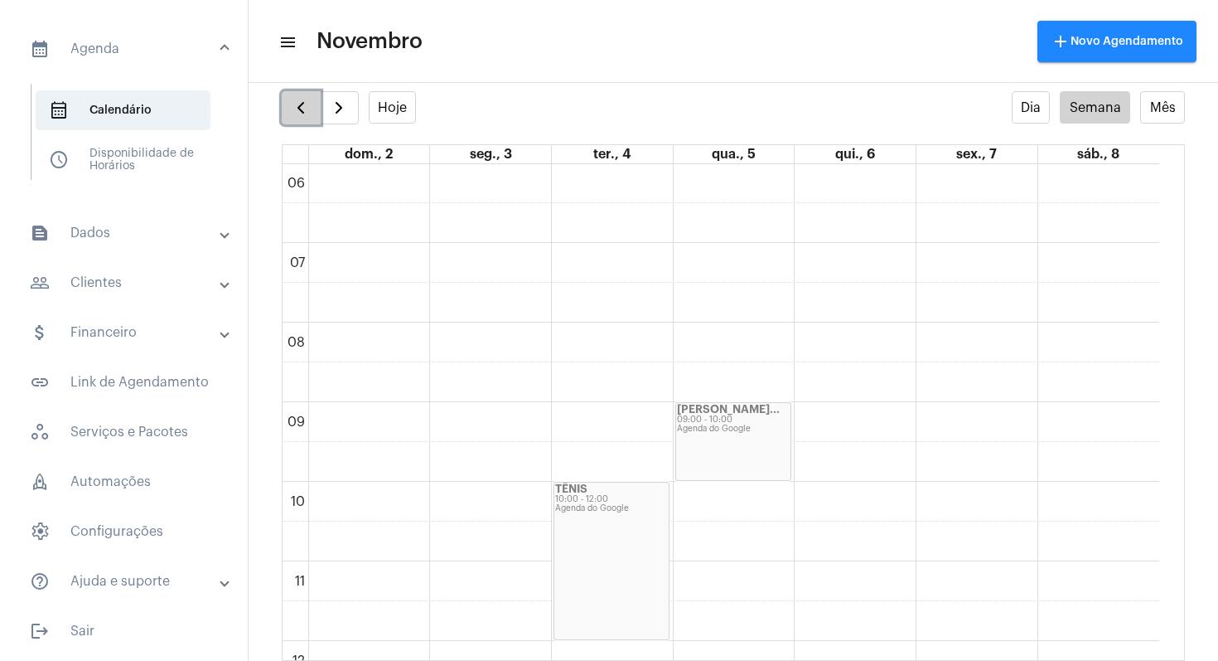
click at [305, 112] on span "button" at bounding box center [301, 108] width 20 height 20
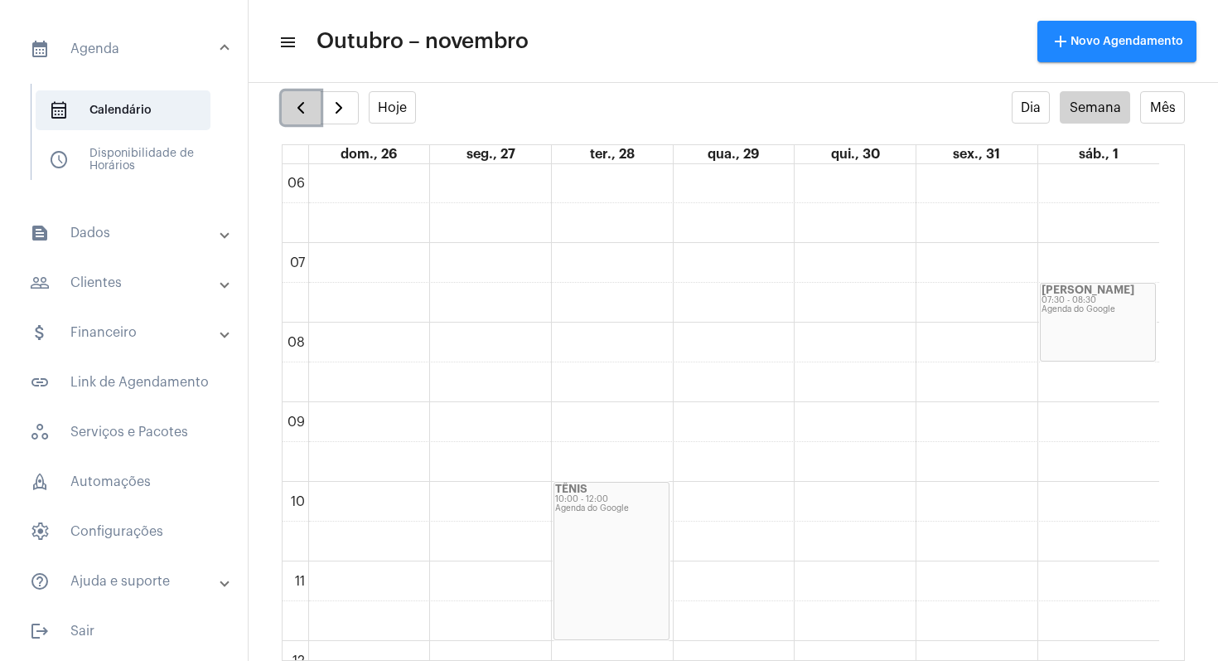
click at [298, 101] on span "button" at bounding box center [301, 108] width 20 height 20
click at [312, 122] on button "button" at bounding box center [301, 107] width 39 height 33
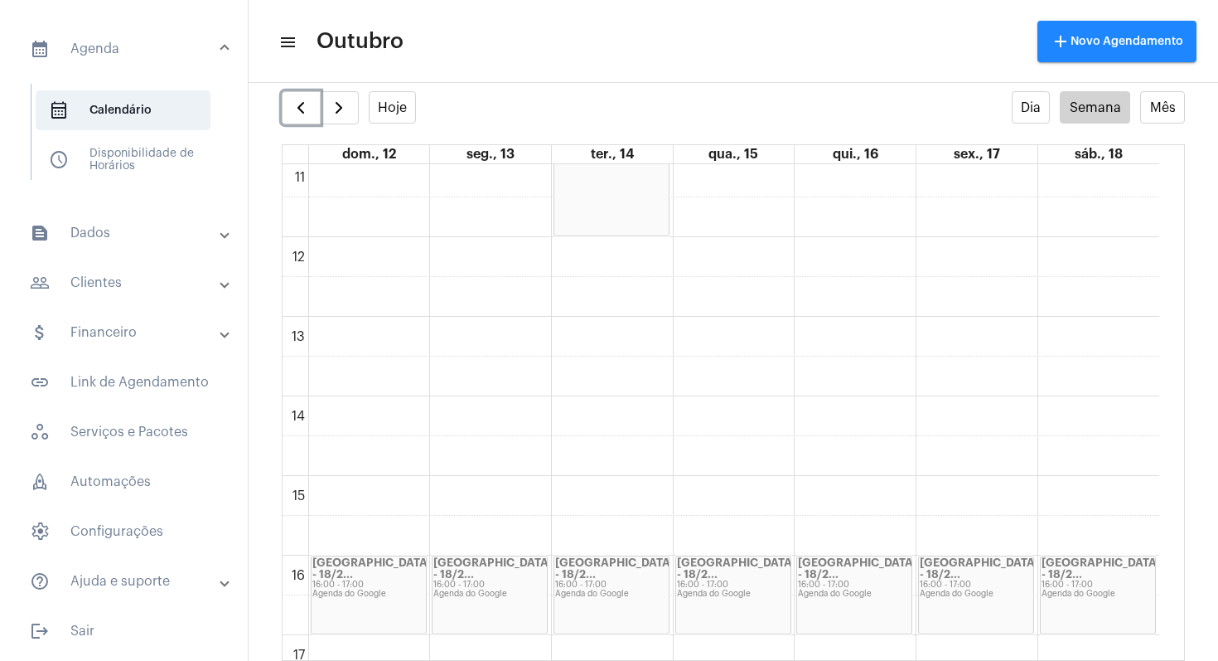
scroll to position [883, 0]
click at [288, 105] on button "button" at bounding box center [301, 107] width 39 height 33
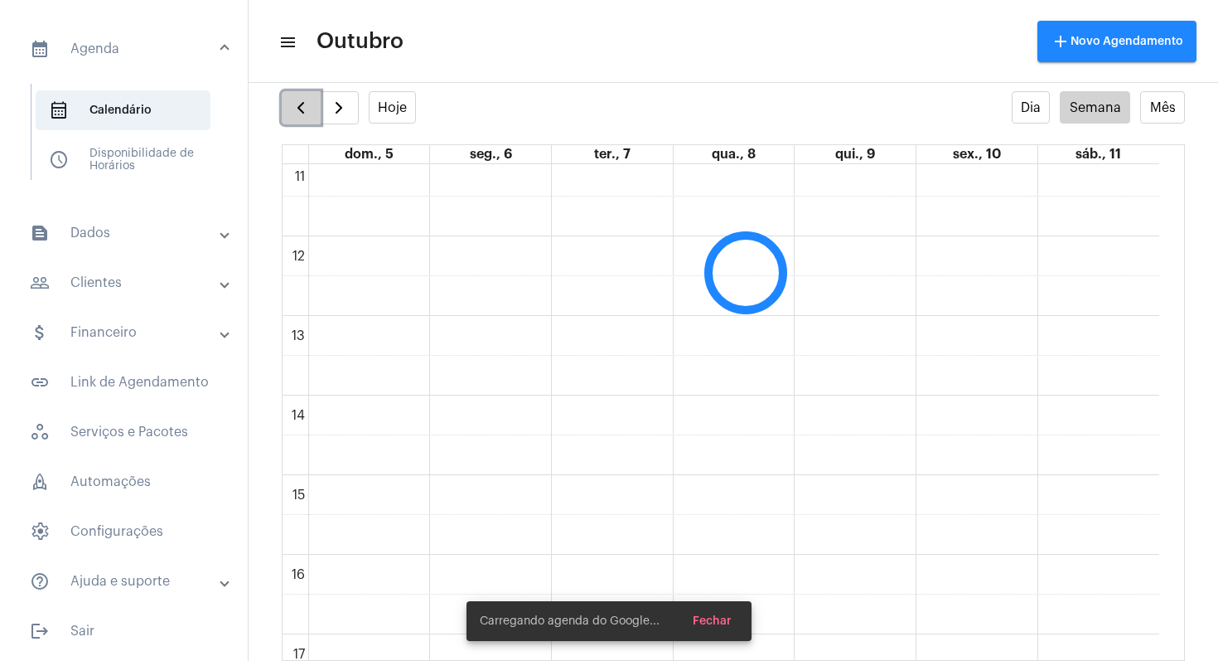
scroll to position [478, 0]
click at [288, 106] on button "button" at bounding box center [301, 107] width 39 height 33
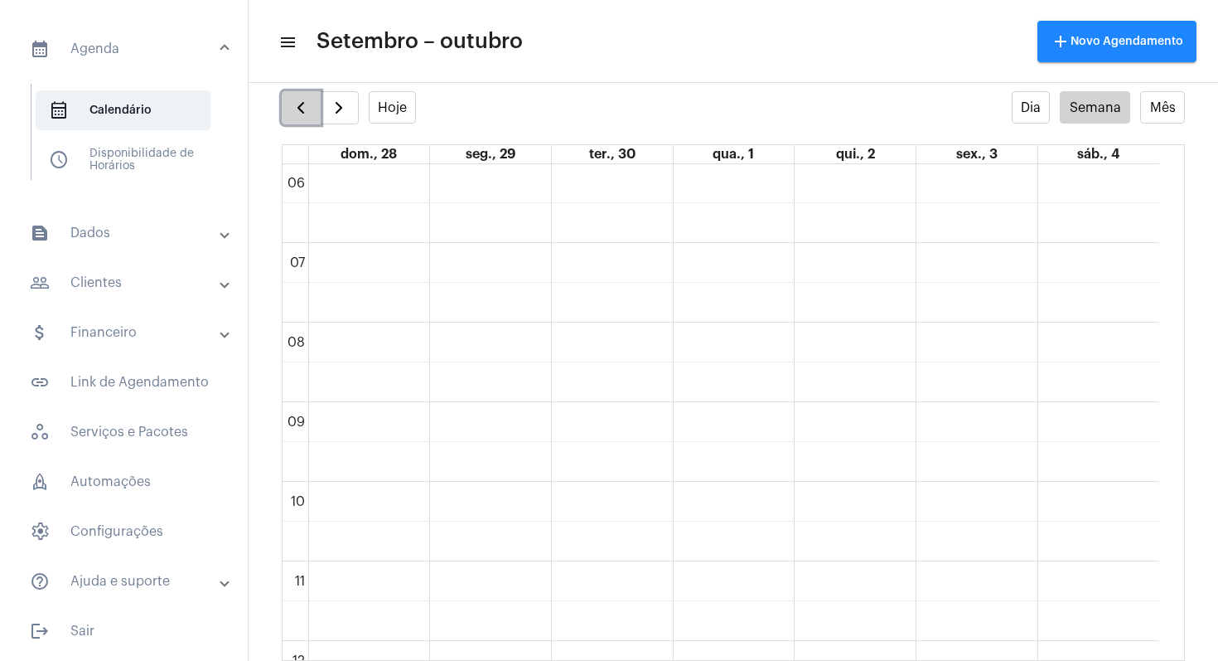
click at [288, 106] on button "button" at bounding box center [301, 107] width 39 height 33
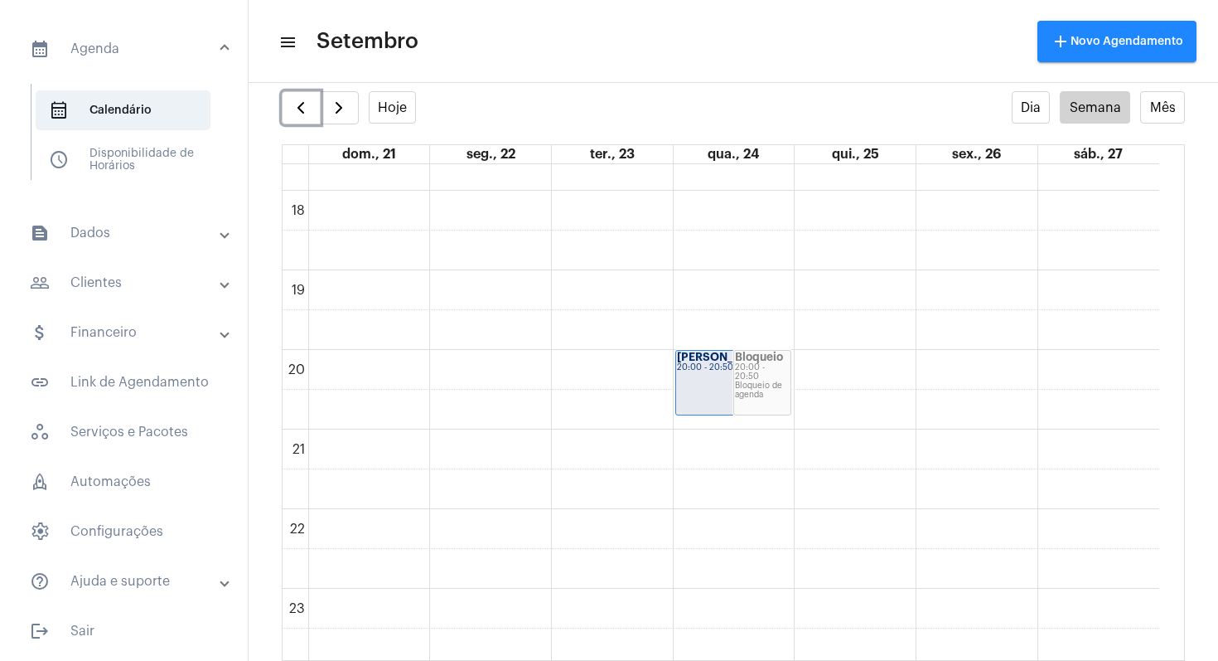
scroll to position [1413, 0]
